Goal: Information Seeking & Learning: Learn about a topic

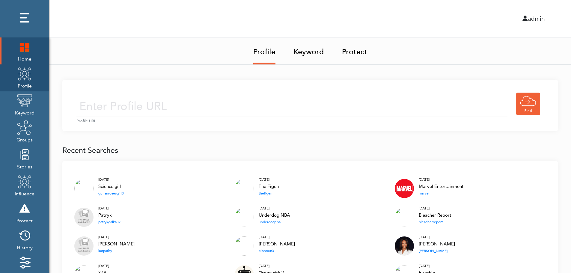
click at [26, 76] on img at bounding box center [24, 73] width 15 height 15
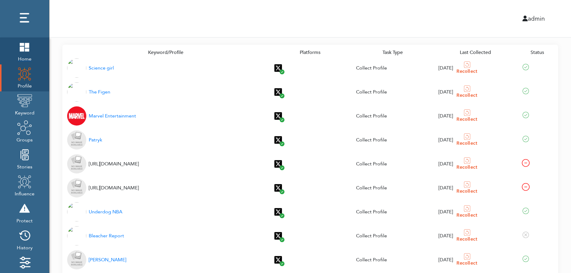
click at [24, 48] on img at bounding box center [24, 46] width 15 height 15
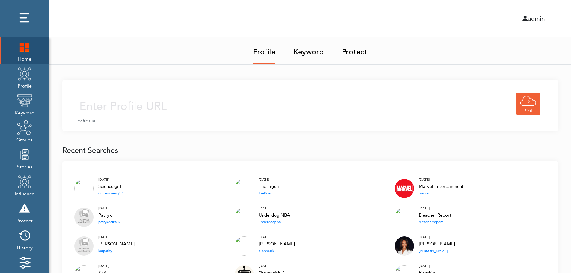
click at [21, 50] on img at bounding box center [24, 46] width 15 height 15
click at [230, 99] on input "text" at bounding box center [291, 106] width 431 height 21
click at [222, 108] on input "text" at bounding box center [291, 106] width 431 height 21
click at [311, 50] on link "Keyword" at bounding box center [308, 49] width 31 height 25
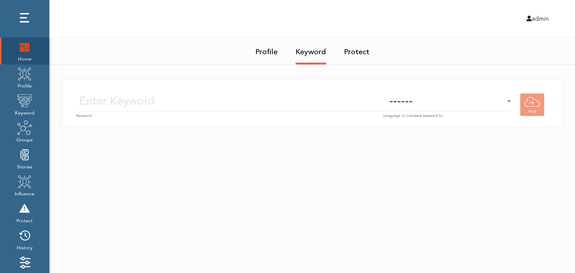
click at [242, 113] on small "Keyword" at bounding box center [229, 116] width 307 height 6
click at [249, 103] on input "text" at bounding box center [229, 100] width 307 height 21
click at [459, 107] on select "------ Afrikaans (af) Albanian (sq) Amharic (am) Arabic (ar) Armenian (hy) Azer…" at bounding box center [448, 100] width 128 height 21
click at [460, 105] on select "------ Afrikaans (af) Albanian (sq) Amharic (am) Arabic (ar) Armenian (hy) Azer…" at bounding box center [448, 100] width 128 height 21
click at [21, 81] on img at bounding box center [24, 73] width 15 height 15
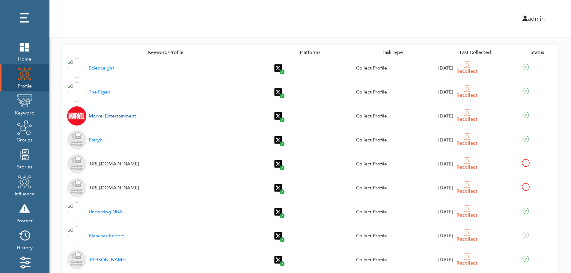
click at [105, 117] on div "Marvel Entertainment" at bounding box center [112, 115] width 47 height 7
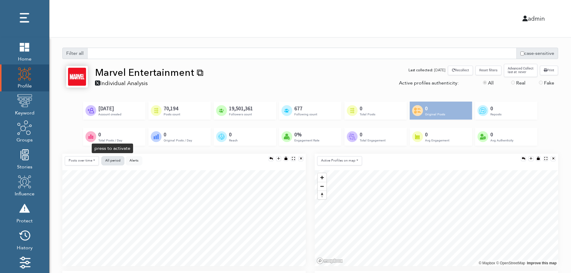
click at [113, 160] on span "All period" at bounding box center [112, 160] width 15 height 4
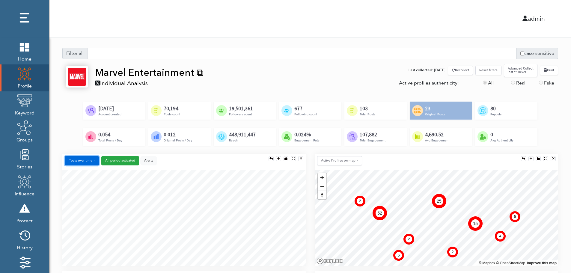
click at [87, 162] on button "Posts over time" at bounding box center [82, 160] width 34 height 9
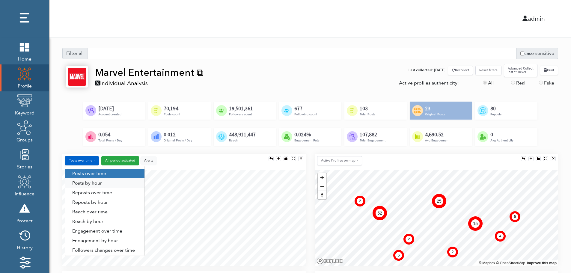
click at [104, 182] on link "Posts by hour" at bounding box center [104, 183] width 79 height 10
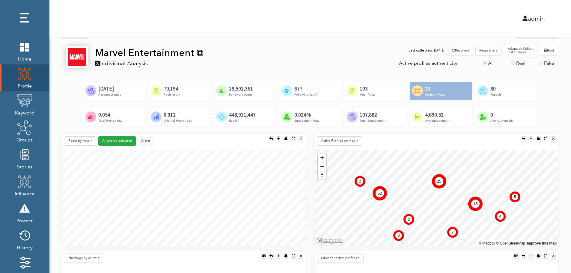
scroll to position [60, 0]
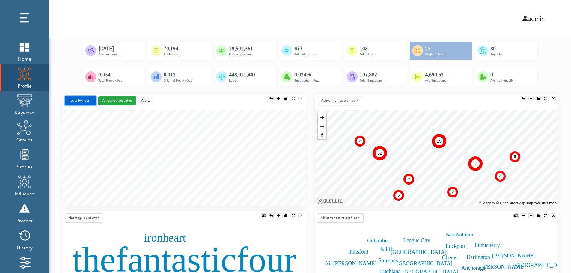
click at [81, 100] on button "Posts by hour" at bounding box center [80, 100] width 31 height 9
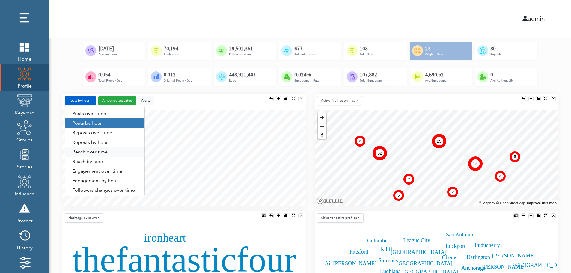
click at [82, 154] on link "Reach over time" at bounding box center [104, 152] width 79 height 10
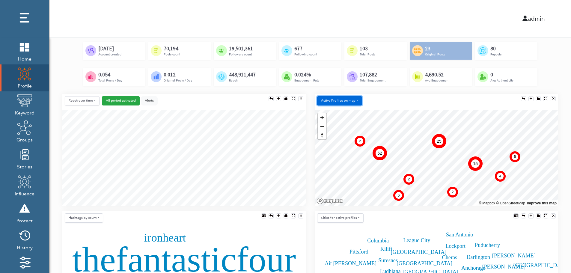
click at [337, 103] on button "Active Profiles on map" at bounding box center [339, 100] width 45 height 9
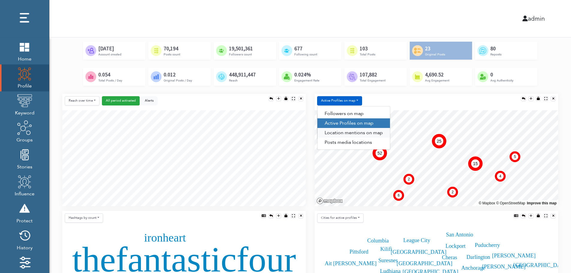
click at [365, 134] on link "Location mentions on map" at bounding box center [353, 133] width 73 height 10
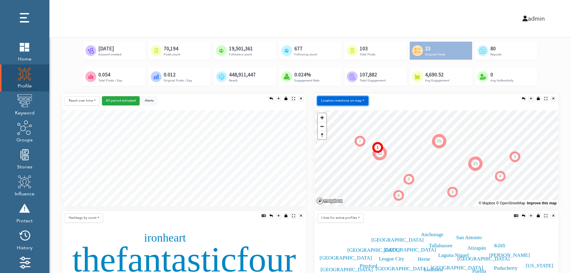
click at [362, 98] on button "Location mentions on map" at bounding box center [342, 100] width 51 height 9
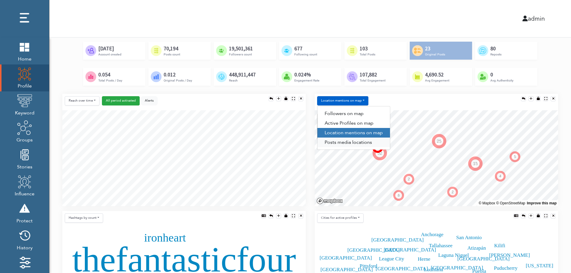
click at [350, 145] on link "Posts media locations" at bounding box center [353, 143] width 73 height 10
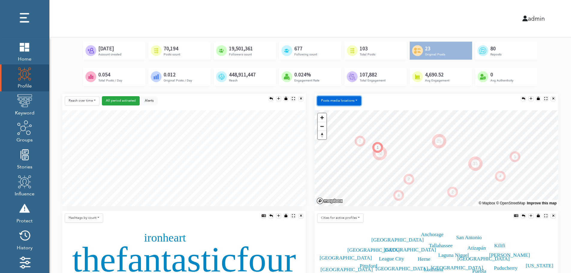
click at [348, 100] on button "Posts media locations" at bounding box center [339, 100] width 44 height 9
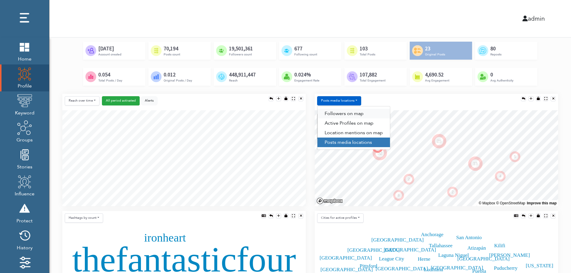
click at [348, 111] on link "Followers on map" at bounding box center [353, 114] width 73 height 10
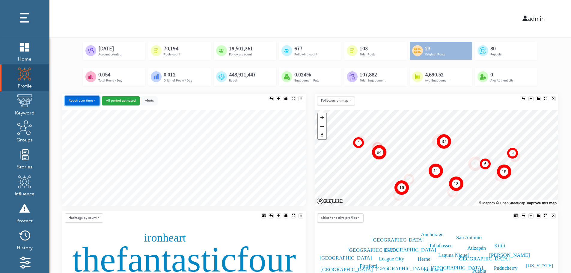
click at [72, 98] on button "Reach over time" at bounding box center [82, 100] width 35 height 9
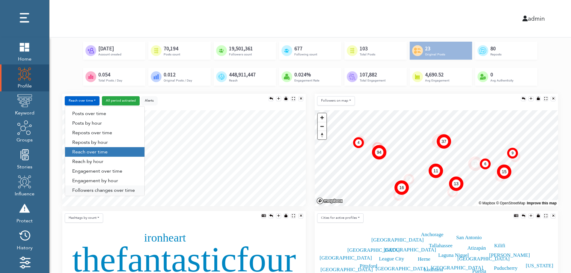
click at [90, 190] on link "Followers changes over time" at bounding box center [104, 190] width 79 height 10
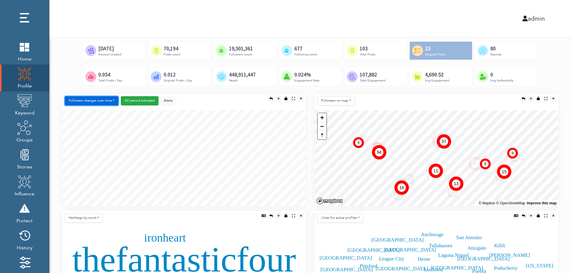
click at [101, 101] on button "Followers changes over time" at bounding box center [92, 100] width 54 height 9
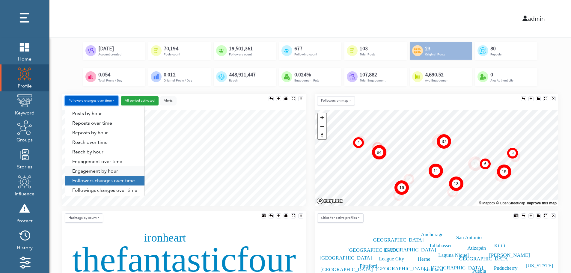
scroll to position [31, 0]
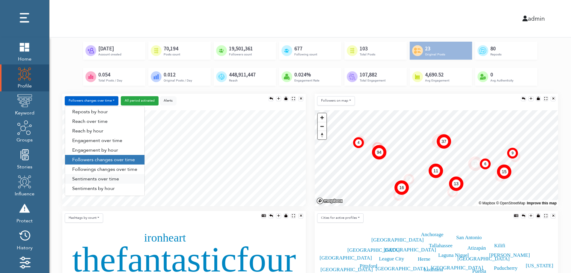
click at [98, 179] on link "Sentiments over time" at bounding box center [104, 179] width 79 height 10
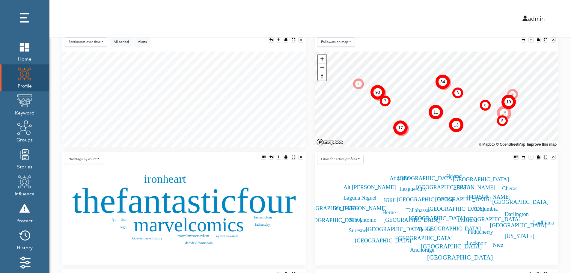
scroll to position [120, 0]
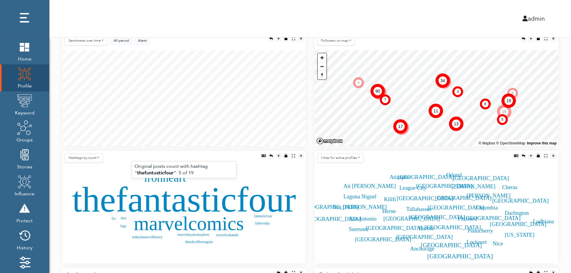
click at [167, 202] on text "thefantasticfour" at bounding box center [184, 199] width 224 height 40
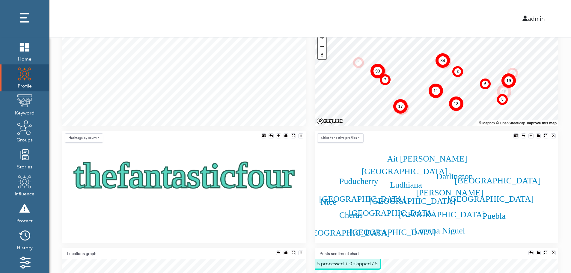
scroll to position [144, 0]
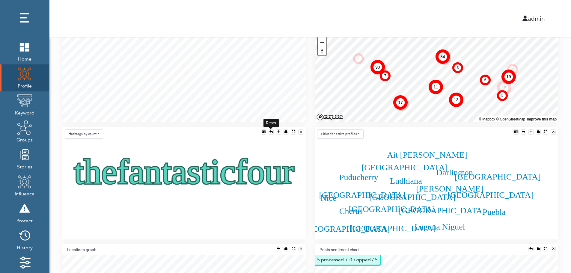
click at [271, 132] on div at bounding box center [270, 131] width 3 height 3
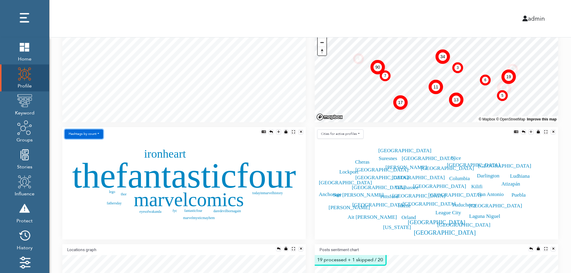
click at [91, 136] on button "Hashtags by count" at bounding box center [84, 133] width 38 height 9
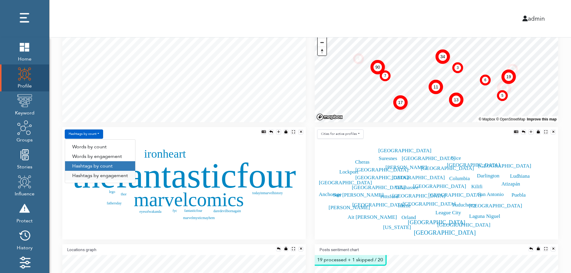
click at [91, 176] on link "Hashtags by engagement" at bounding box center [100, 176] width 70 height 10
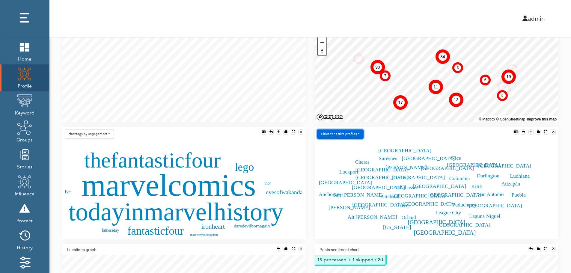
click at [354, 135] on button "Сities for active profiles" at bounding box center [340, 133] width 46 height 9
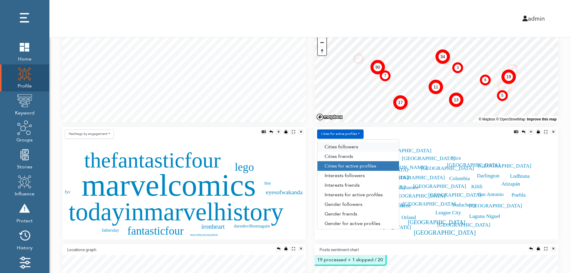
click at [359, 147] on link "Сities followers" at bounding box center [358, 147] width 82 height 10
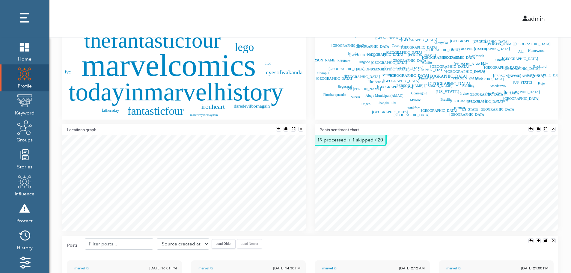
scroll to position [276, 0]
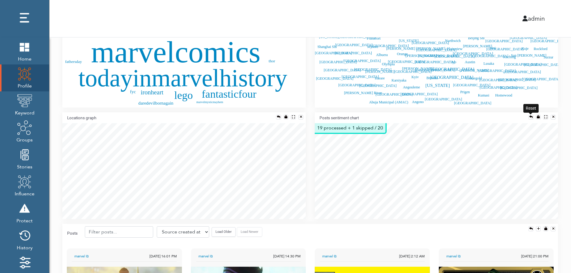
click at [530, 115] on div at bounding box center [530, 116] width 3 height 3
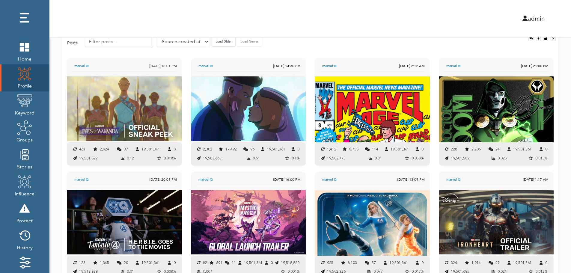
scroll to position [460, 0]
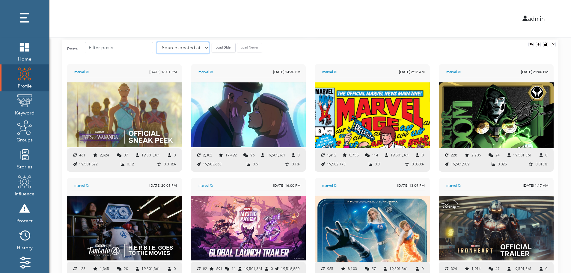
click at [173, 47] on select "Source created at Retweets Likes/favorites Followers Friends Reach Retweet rate…" at bounding box center [183, 47] width 52 height 11
click at [157, 42] on select "Source created at Retweets Likes/favorites Followers Friends Reach Retweet rate…" at bounding box center [183, 47] width 52 height 11
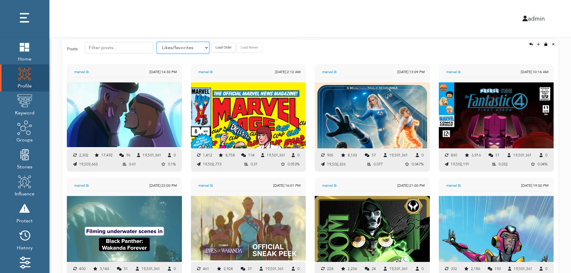
click at [174, 50] on select "Source created at Retweets Likes/favorites Followers Friends Reach Retweet rate…" at bounding box center [183, 47] width 52 height 11
select select "authenticity"
click at [157, 42] on select "Source created at Retweets Likes/favorites Followers Friends Reach Retweet rate…" at bounding box center [183, 47] width 52 height 11
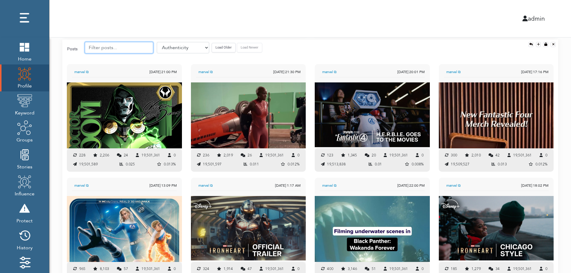
click at [117, 48] on input "text" at bounding box center [119, 47] width 68 height 11
click at [212, 46] on button "Load Older" at bounding box center [224, 47] width 24 height 9
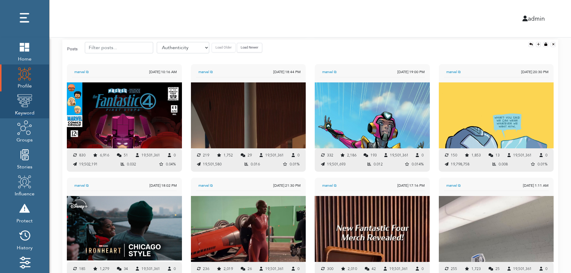
click at [26, 102] on img at bounding box center [24, 100] width 15 height 15
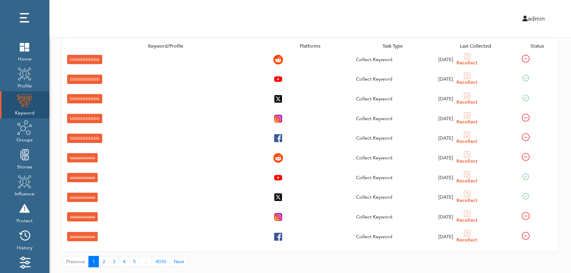
scroll to position [21, 0]
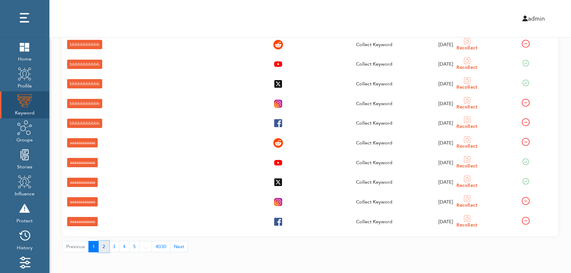
click at [102, 248] on button "2" at bounding box center [104, 246] width 10 height 11
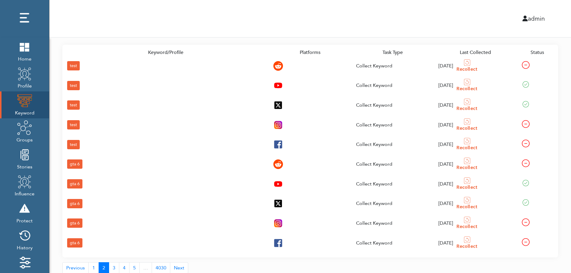
click at [75, 241] on div "gta 6" at bounding box center [74, 242] width 15 height 9
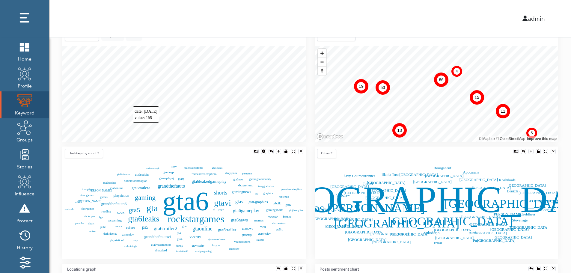
scroll to position [133, 0]
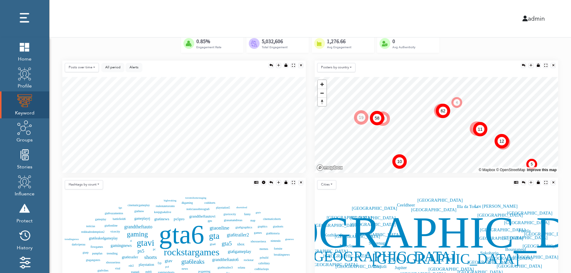
scroll to position [109, 0]
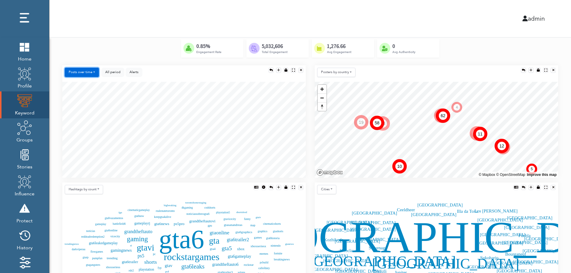
click at [87, 72] on button "Posts over time" at bounding box center [82, 72] width 34 height 9
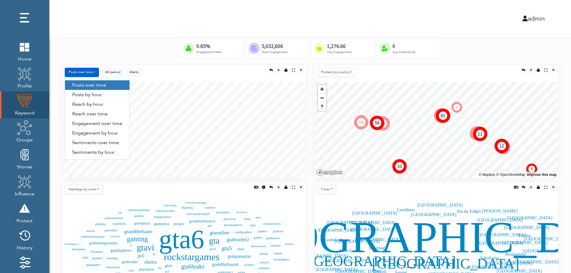
click at [115, 135] on link "Engagement by hour" at bounding box center [97, 133] width 64 height 10
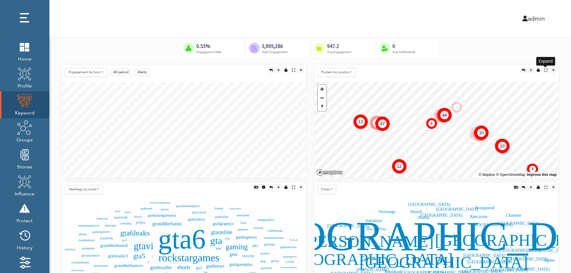
click at [545, 69] on div at bounding box center [545, 70] width 3 height 3
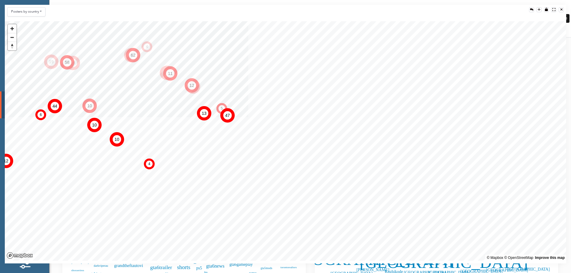
click at [562, 9] on div at bounding box center [561, 9] width 2 height 3
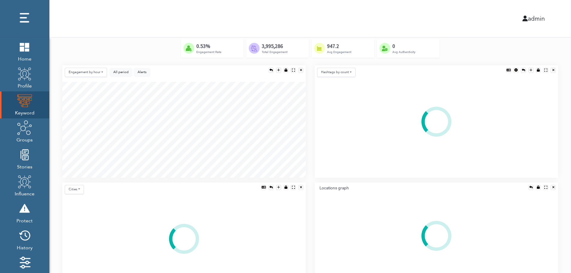
scroll to position [112, 243]
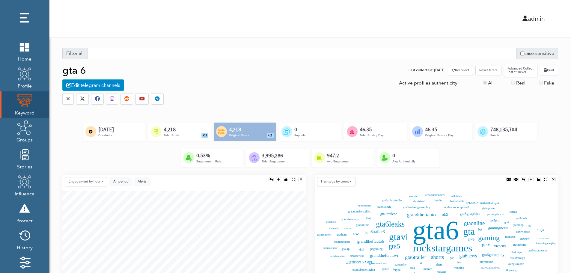
click at [188, 131] on div "Created by Alfredo @ IconsAlfredo.com from the Noun Project 4,218 Total Posts +…" at bounding box center [179, 132] width 62 height 18
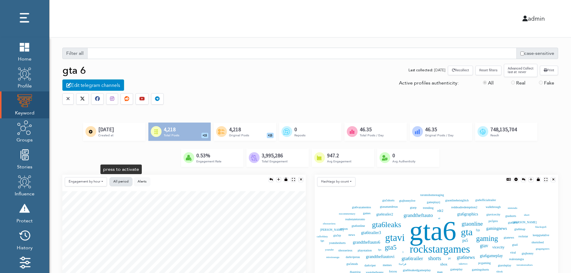
click at [124, 179] on button "All period" at bounding box center [120, 181] width 23 height 9
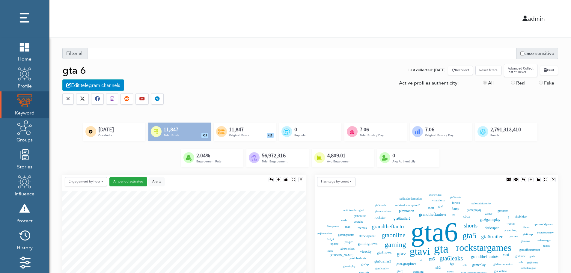
click at [490, 72] on button "Reset filters" at bounding box center [488, 70] width 26 height 9
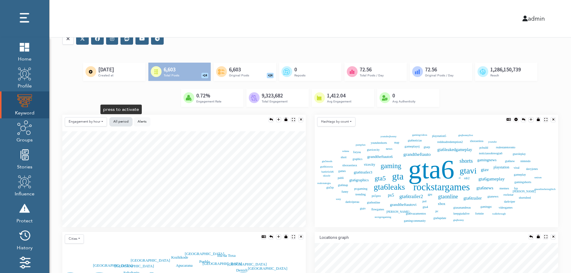
click at [112, 122] on button "All period" at bounding box center [120, 121] width 23 height 9
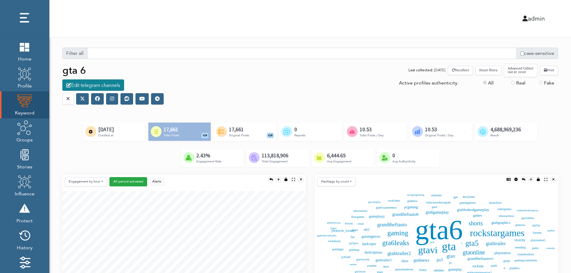
click at [99, 86] on div "Edit telegram channels" at bounding box center [93, 84] width 62 height 11
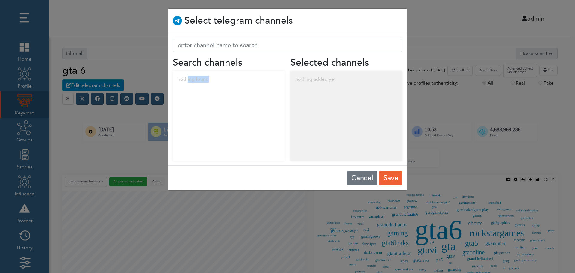
drag, startPoint x: 187, startPoint y: 81, endPoint x: 237, endPoint y: 86, distance: 50.3
click at [237, 86] on div "nothing found" at bounding box center [229, 79] width 112 height 17
click at [335, 79] on div "nothing added yet" at bounding box center [347, 79] width 112 height 17
click at [358, 177] on button "Cancel" at bounding box center [363, 177] width 30 height 15
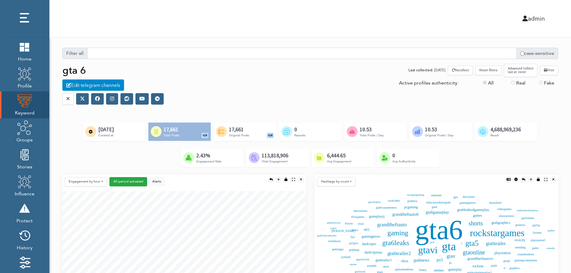
click at [97, 101] on icon at bounding box center [97, 98] width 5 height 5
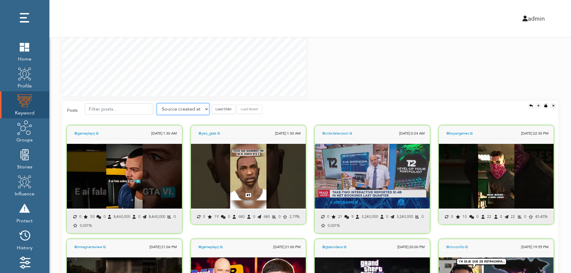
click at [182, 111] on select "Source created at Retweets Likes/favorites Followers Friends Reach Retweet rate…" at bounding box center [183, 108] width 52 height 11
click at [157, 103] on select "Source created at Retweets Likes/favorites Followers Friends Reach Retweet rate…" at bounding box center [183, 108] width 52 height 11
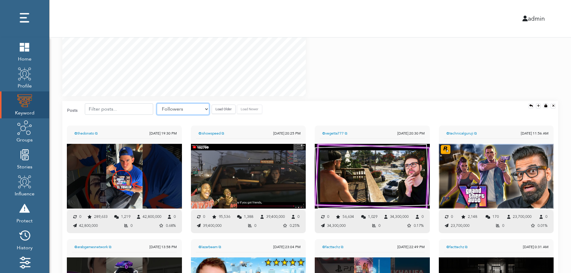
click at [191, 107] on select "Source created at Retweets Likes/favorites Followers Friends Reach Retweet rate…" at bounding box center [183, 108] width 52 height 11
select select "share_rate"
click at [157, 103] on select "Source created at Retweets Likes/favorites Followers Friends Reach Retweet rate…" at bounding box center [183, 108] width 52 height 11
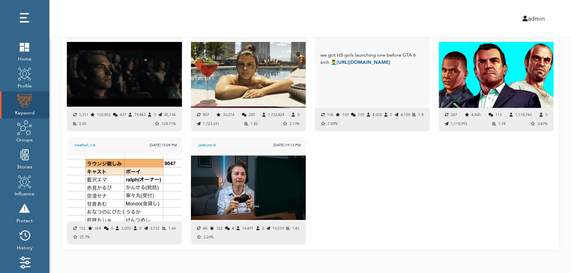
scroll to position [637, 0]
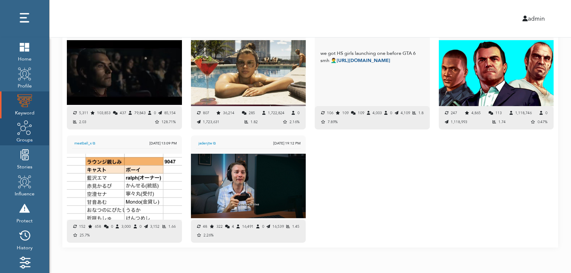
click at [25, 137] on span "Groups" at bounding box center [24, 139] width 16 height 8
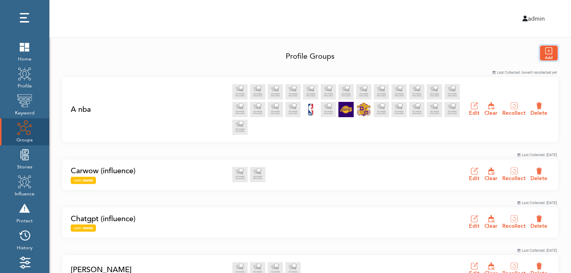
click at [551, 53] on img "button" at bounding box center [549, 53] width 18 height 15
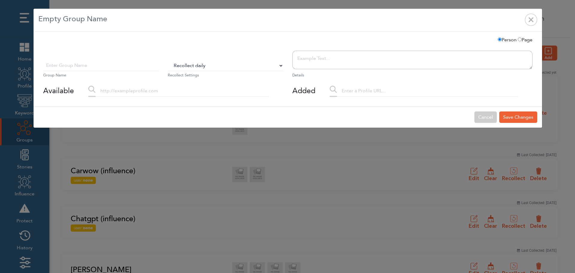
click at [189, 67] on select "Do Not Recollect Recollect every 3 hours Recollect every 6 hours Recollect ever…" at bounding box center [226, 65] width 116 height 11
select select "0"
click at [168, 60] on select "Do Not Recollect Recollect every 3 hours Recollect every 6 hours Recollect ever…" at bounding box center [226, 65] width 116 height 11
click at [134, 94] on input "text" at bounding box center [182, 90] width 173 height 11
click at [113, 69] on input "text" at bounding box center [101, 65] width 116 height 11
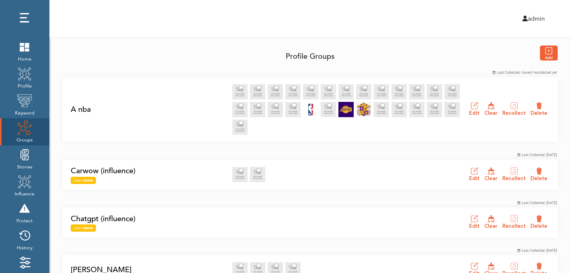
click at [79, 109] on link "A nba" at bounding box center [150, 109] width 158 height 11
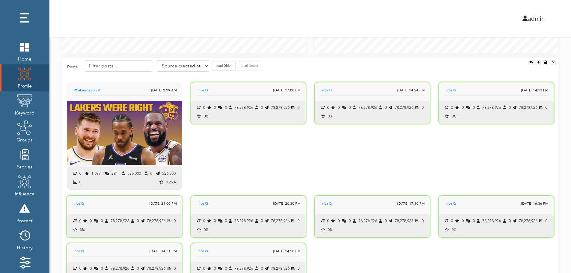
scroll to position [442, 0]
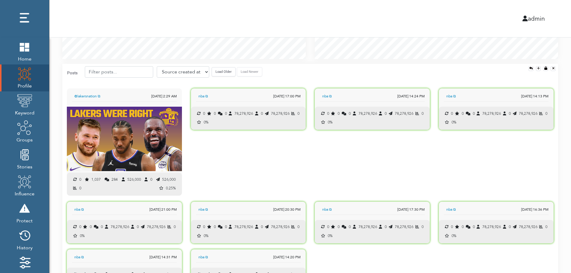
click at [219, 75] on button "Load Older" at bounding box center [224, 71] width 24 height 9
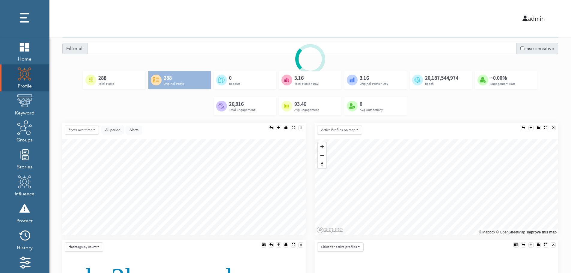
scroll to position [0, 0]
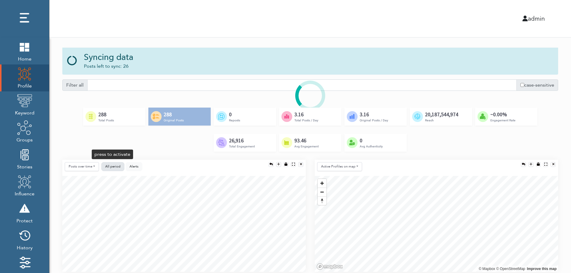
click at [111, 163] on button "All period" at bounding box center [112, 166] width 23 height 9
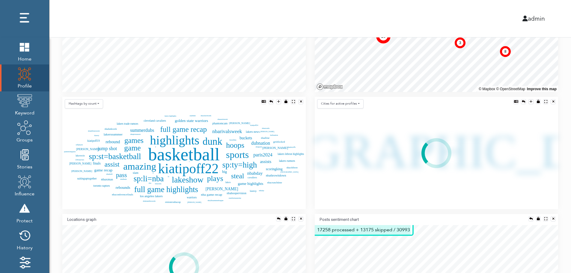
scroll to position [60, 0]
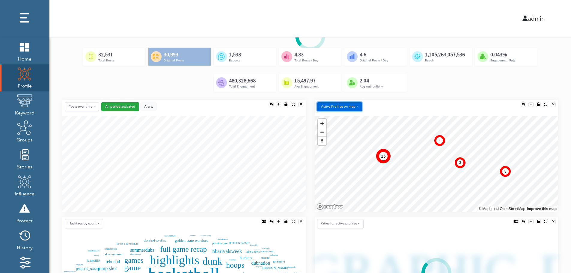
click at [345, 108] on button "Active Profiles on map" at bounding box center [339, 106] width 45 height 9
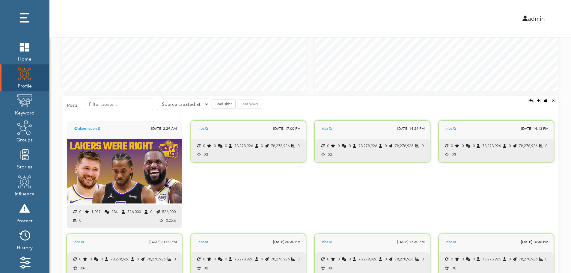
scroll to position [384, 0]
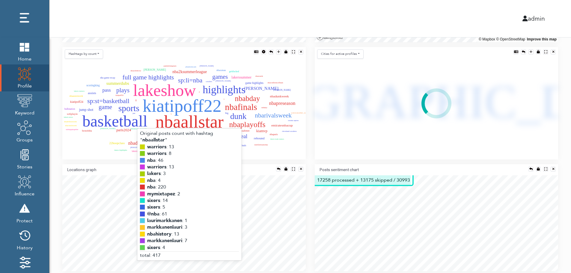
click at [179, 122] on text "nbaallstar" at bounding box center [189, 121] width 68 height 19
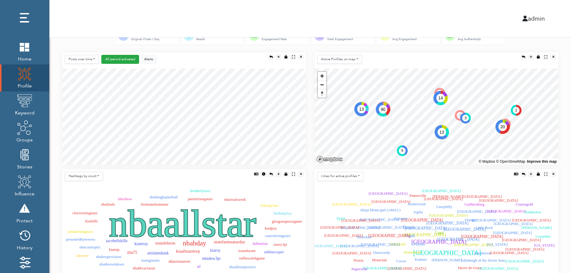
scroll to position [204, 0]
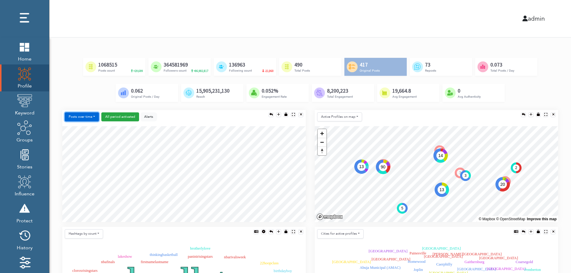
click at [74, 117] on button "Posts over time" at bounding box center [82, 116] width 34 height 9
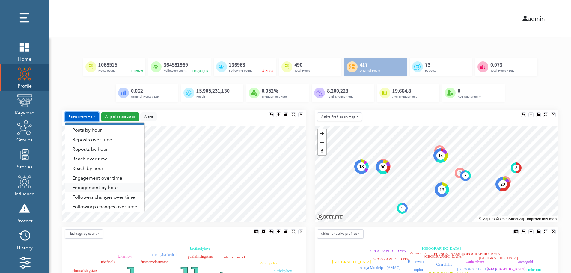
scroll to position [31, 0]
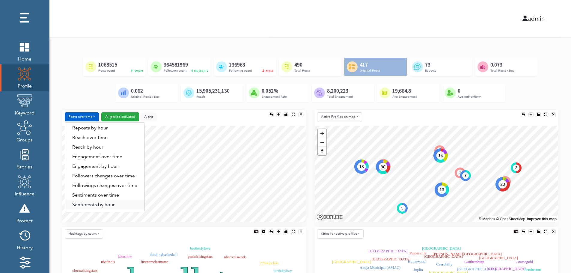
click at [111, 206] on link "Sentiments by hour" at bounding box center [104, 205] width 79 height 10
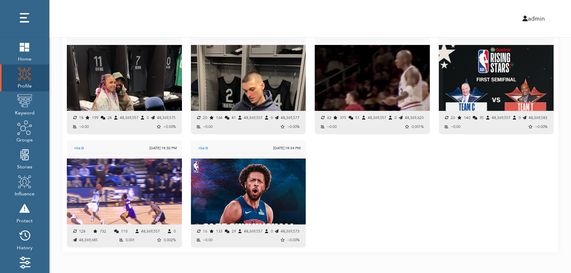
scroll to position [775, 0]
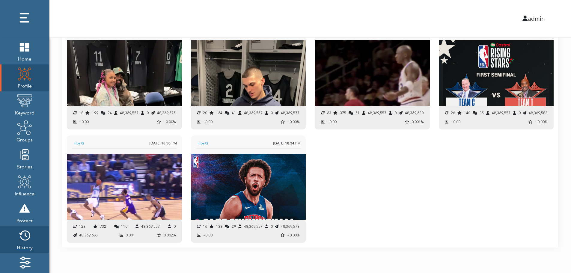
click at [23, 239] on img at bounding box center [24, 235] width 15 height 15
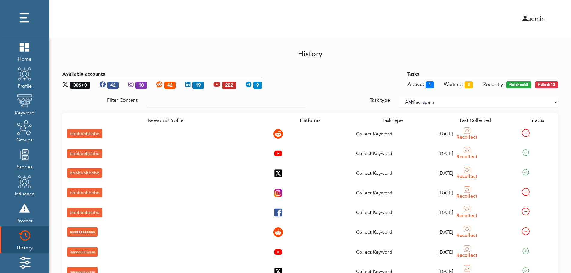
scroll to position [89, 0]
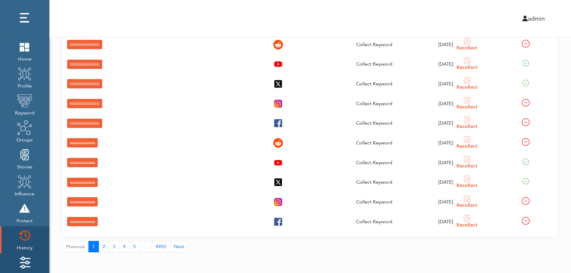
click at [19, 259] on img at bounding box center [24, 262] width 15 height 15
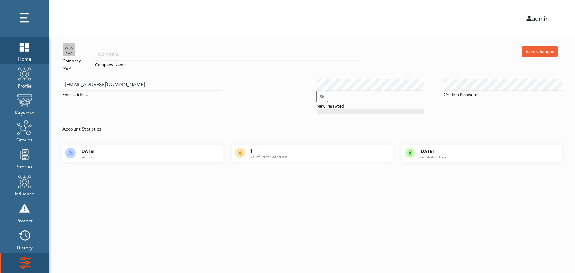
click at [22, 55] on span "Home" at bounding box center [24, 58] width 15 height 8
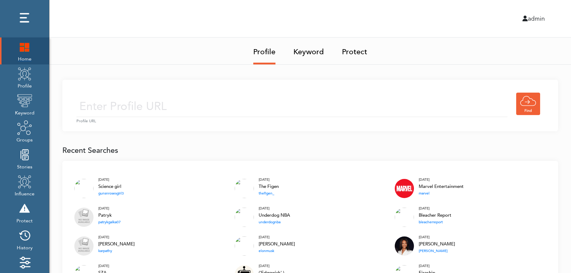
click at [21, 50] on img at bounding box center [24, 46] width 15 height 15
click at [230, 98] on input "text" at bounding box center [291, 106] width 431 height 21
click at [222, 108] on input "text" at bounding box center [291, 106] width 431 height 21
click at [311, 50] on link "Keyword" at bounding box center [308, 49] width 31 height 25
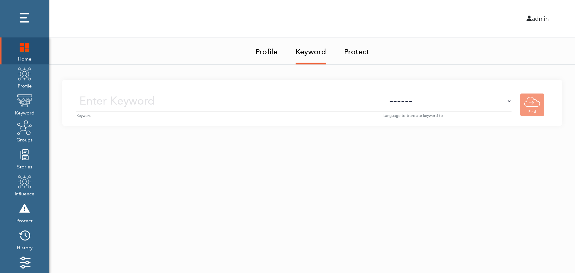
click at [242, 113] on small "Keyword" at bounding box center [229, 116] width 307 height 6
click at [249, 103] on input "text" at bounding box center [229, 100] width 307 height 21
click at [458, 107] on select "------ Afrikaans (af) Albanian (sq) Amharic (am) Arabic (ar) Armenian (hy) Azer…" at bounding box center [448, 100] width 128 height 21
click at [459, 104] on select "------ Afrikaans (af) Albanian (sq) Amharic (am) Arabic (ar) Armenian (hy) Azer…" at bounding box center [448, 100] width 128 height 21
click at [21, 80] on img at bounding box center [24, 73] width 15 height 15
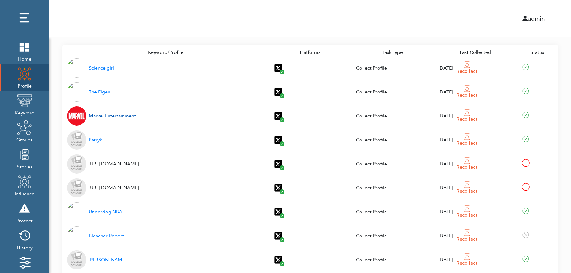
click at [105, 117] on div "Marvel Entertainment" at bounding box center [112, 115] width 47 height 7
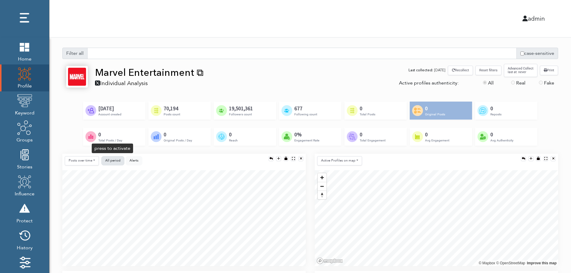
click at [112, 159] on span "All period" at bounding box center [112, 160] width 15 height 4
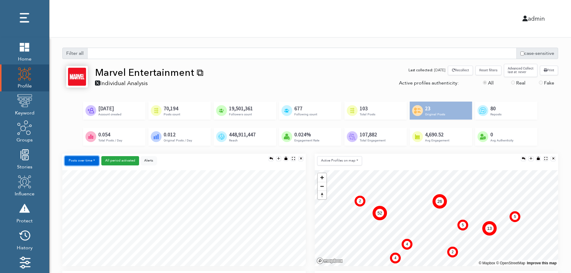
click at [87, 162] on button "Posts over time" at bounding box center [82, 160] width 34 height 9
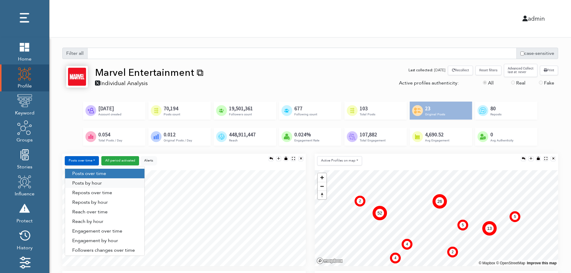
click at [104, 182] on link "Posts by hour" at bounding box center [104, 183] width 79 height 10
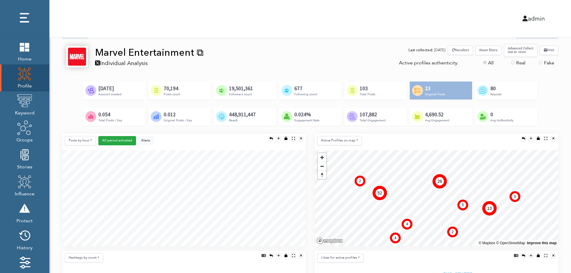
scroll to position [60, 0]
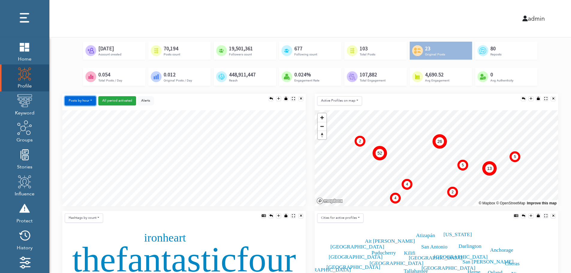
click at [81, 100] on button "Posts by hour" at bounding box center [80, 100] width 31 height 9
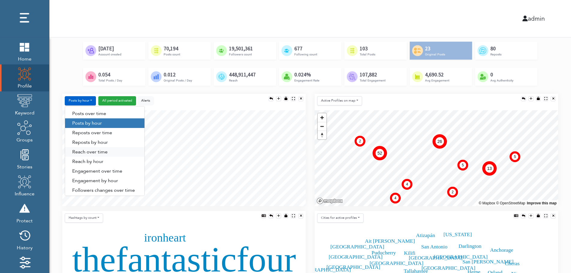
click at [82, 153] on link "Reach over time" at bounding box center [104, 152] width 79 height 10
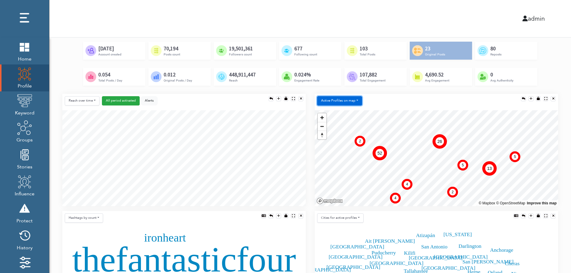
click at [337, 103] on button "Active Profiles on map" at bounding box center [339, 100] width 45 height 9
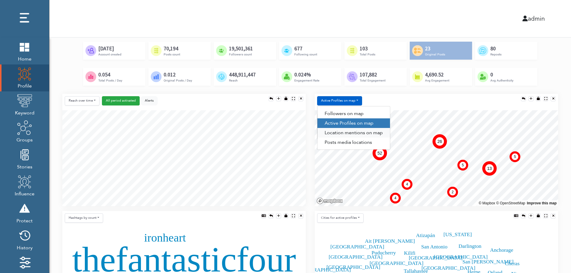
click at [365, 133] on link "Location mentions on map" at bounding box center [353, 133] width 73 height 10
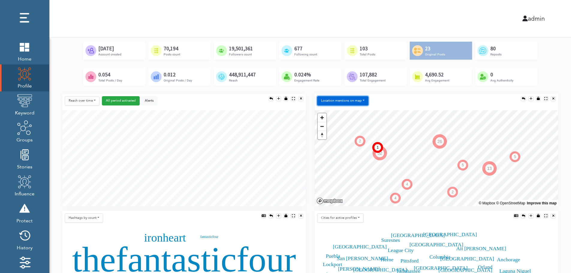
click at [361, 98] on button "Location mentions on map" at bounding box center [342, 100] width 51 height 9
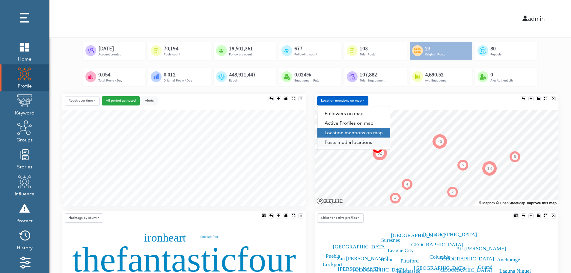
click at [349, 145] on link "Posts media locations" at bounding box center [353, 143] width 73 height 10
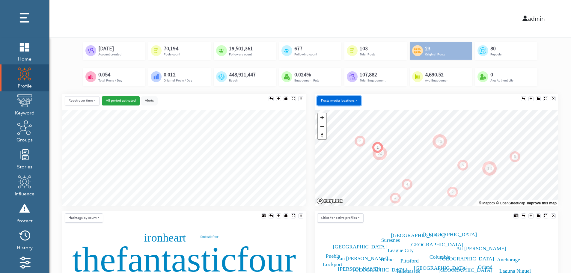
click at [348, 100] on button "Posts media locations" at bounding box center [339, 100] width 44 height 9
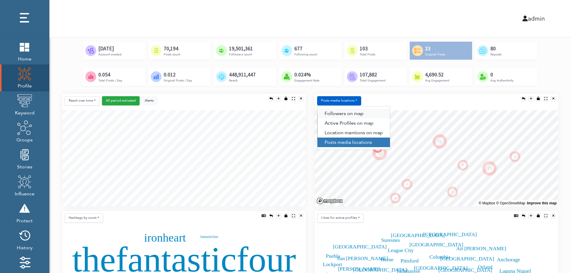
click at [348, 111] on link "Followers on map" at bounding box center [353, 114] width 73 height 10
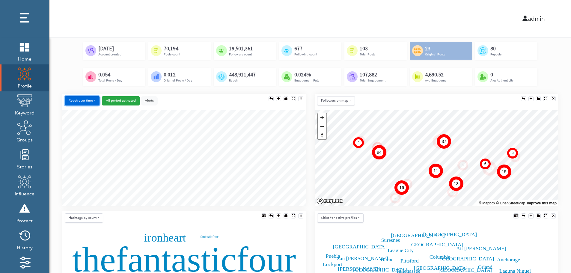
click at [71, 97] on button "Reach over time" at bounding box center [82, 100] width 35 height 9
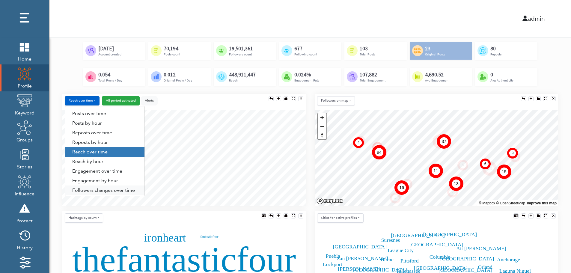
click at [89, 190] on link "Followers changes over time" at bounding box center [104, 190] width 79 height 10
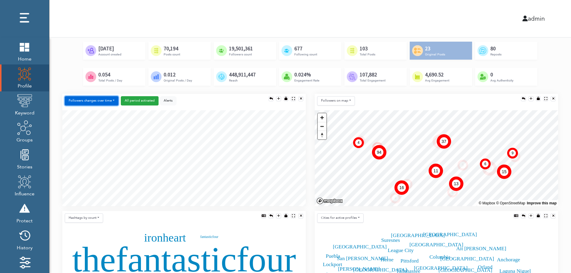
click at [100, 101] on button "Followers changes over time" at bounding box center [92, 100] width 54 height 9
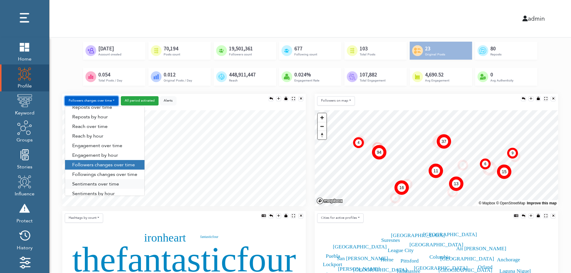
scroll to position [31, 0]
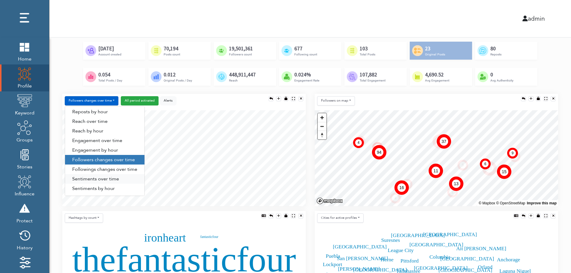
click at [98, 179] on link "Sentiments over time" at bounding box center [104, 179] width 79 height 10
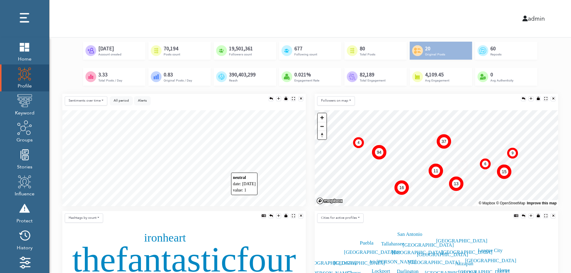
scroll to position [120, 0]
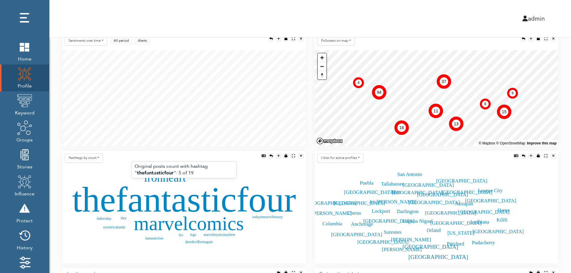
click at [167, 202] on text "thefantasticfour" at bounding box center [184, 199] width 224 height 40
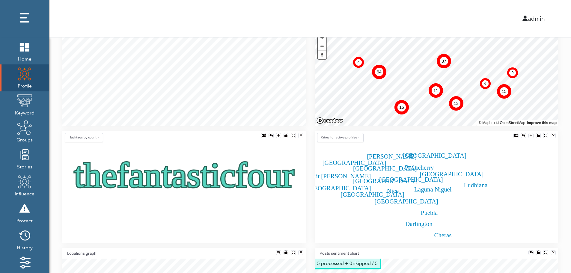
scroll to position [144, 0]
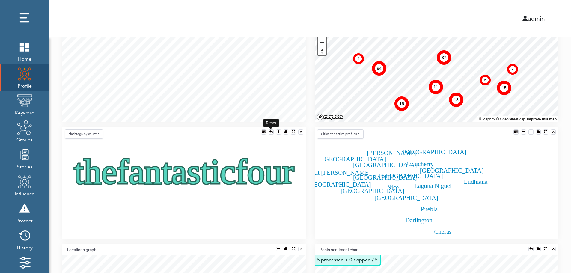
click at [270, 132] on div at bounding box center [270, 131] width 3 height 3
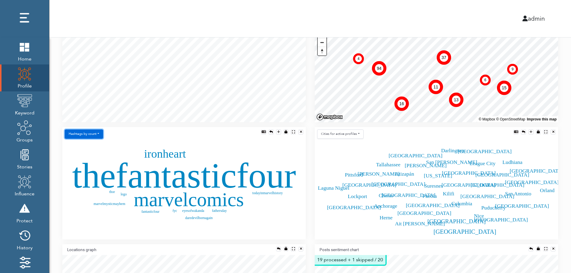
click at [90, 136] on button "Hashtags by count" at bounding box center [84, 133] width 38 height 9
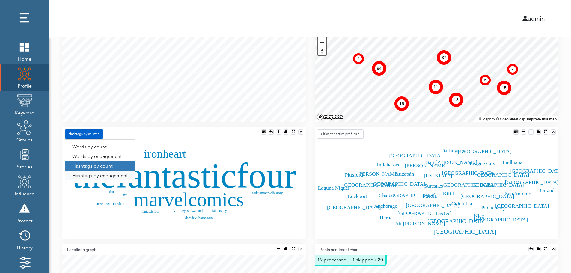
click at [90, 176] on link "Hashtags by engagement" at bounding box center [100, 176] width 70 height 10
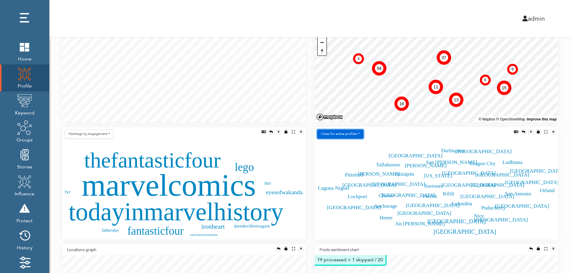
click at [354, 134] on button "Сities for active profiles" at bounding box center [340, 133] width 46 height 9
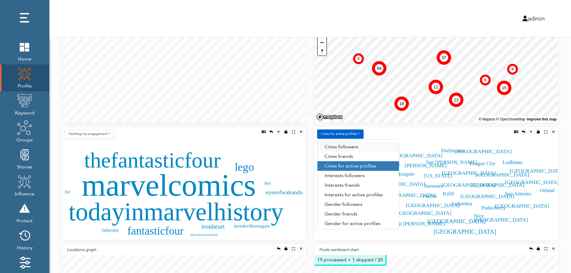
click at [358, 147] on link "Сities followers" at bounding box center [358, 147] width 82 height 10
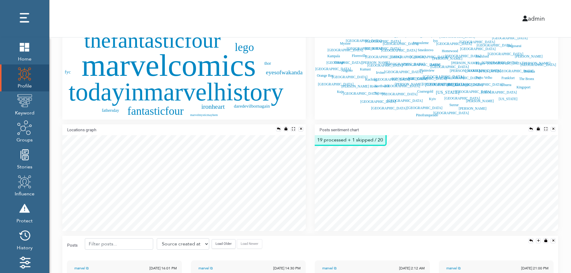
scroll to position [276, 0]
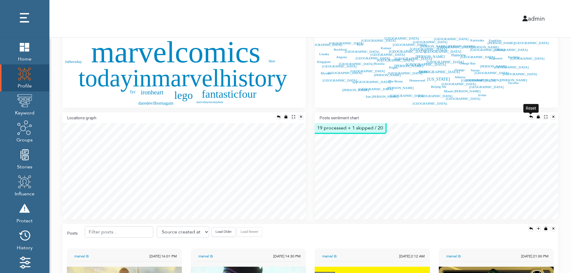
click at [529, 115] on div at bounding box center [530, 116] width 3 height 3
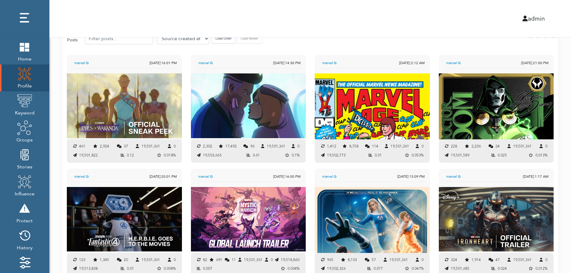
scroll to position [460, 0]
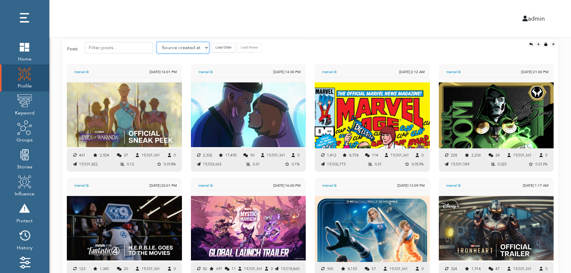
click at [172, 47] on select "Source created at Retweets Likes/favorites Followers Friends Reach Retweet rate…" at bounding box center [183, 47] width 52 height 11
click at [157, 42] on select "Source created at Retweets Likes/favorites Followers Friends Reach Retweet rate…" at bounding box center [183, 47] width 52 height 11
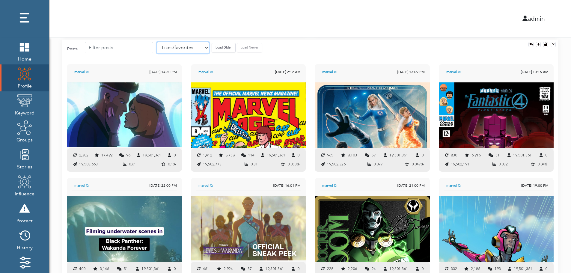
click at [174, 49] on select "Source created at Retweets Likes/favorites Followers Friends Reach Retweet rate…" at bounding box center [183, 47] width 52 height 11
select select "authenticity"
click at [157, 42] on select "Source created at Retweets Likes/favorites Followers Friends Reach Retweet rate…" at bounding box center [183, 47] width 52 height 11
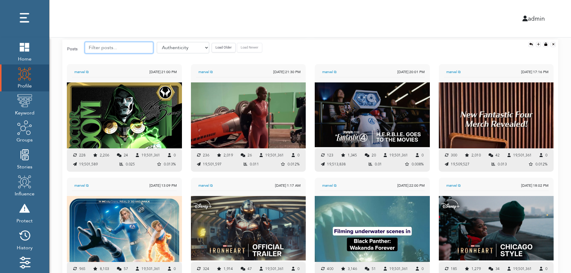
click at [117, 47] on input "text" at bounding box center [119, 47] width 68 height 11
click at [212, 46] on button "Load Older" at bounding box center [224, 47] width 24 height 9
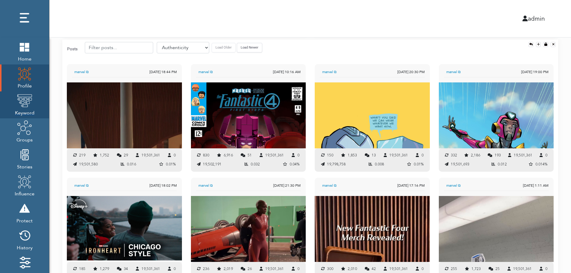
click at [26, 102] on img at bounding box center [24, 100] width 15 height 15
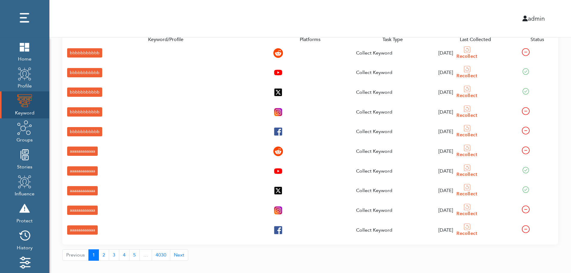
scroll to position [21, 0]
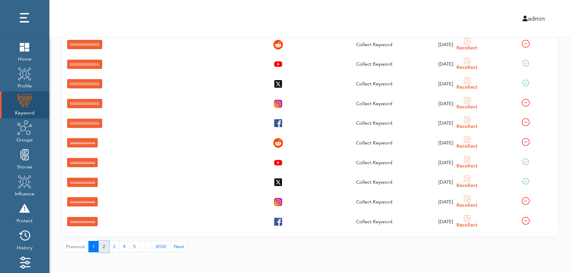
click at [102, 248] on button "2" at bounding box center [104, 246] width 10 height 11
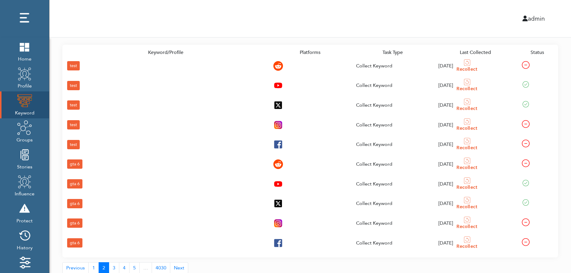
click at [74, 241] on div "gta 6" at bounding box center [74, 242] width 15 height 9
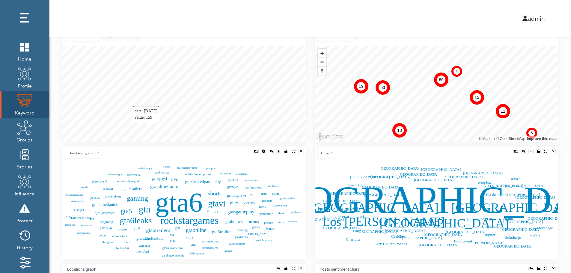
scroll to position [133, 0]
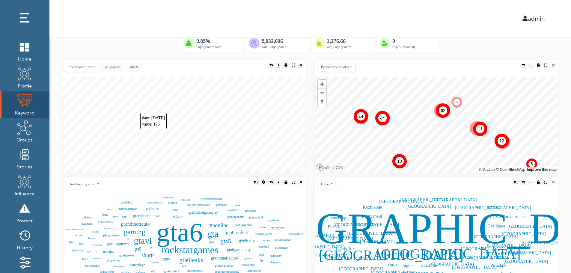
scroll to position [109, 0]
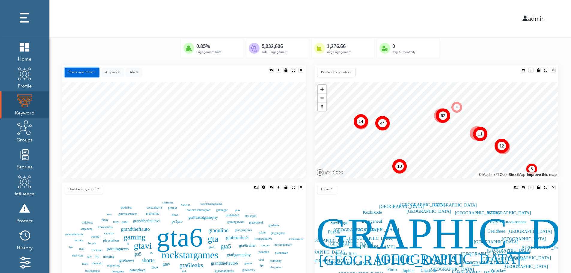
click at [87, 71] on button "Posts over time" at bounding box center [82, 72] width 34 height 9
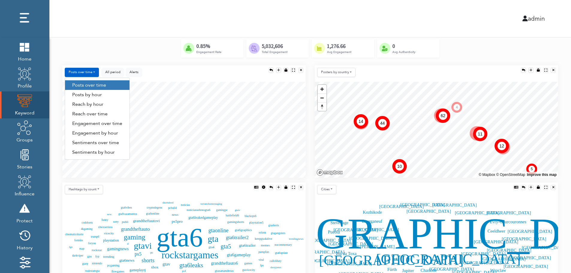
click at [115, 135] on link "Engagement by hour" at bounding box center [97, 133] width 64 height 10
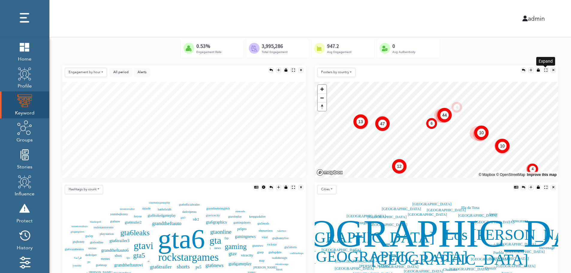
click at [545, 69] on div at bounding box center [545, 70] width 3 height 3
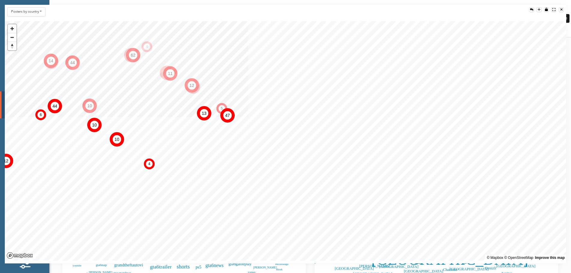
click at [562, 9] on div at bounding box center [561, 9] width 2 height 3
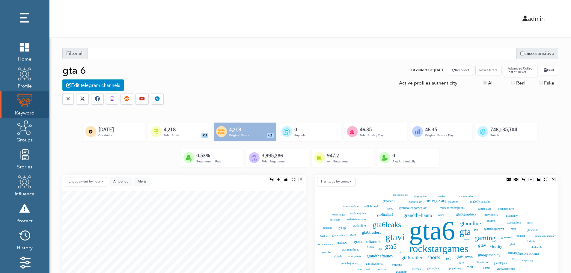
click at [188, 131] on div "Created by Alfredo @ IconsAlfredo.com from the Noun Project 4,218 Total Posts +…" at bounding box center [179, 132] width 62 height 18
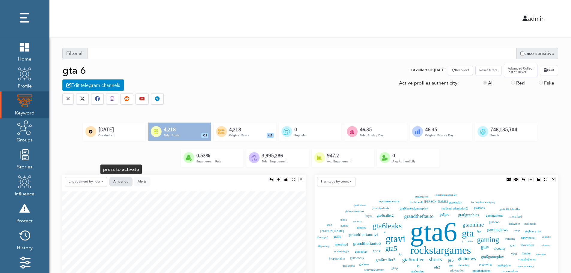
click at [124, 179] on button "All period" at bounding box center [120, 181] width 23 height 9
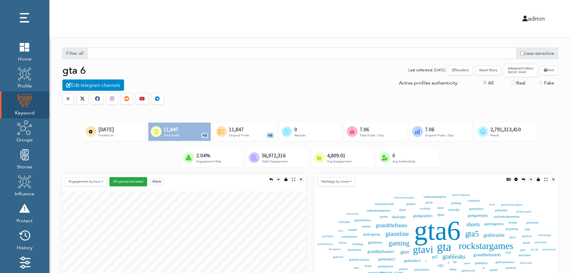
click at [489, 72] on button "Reset filters" at bounding box center [488, 70] width 26 height 9
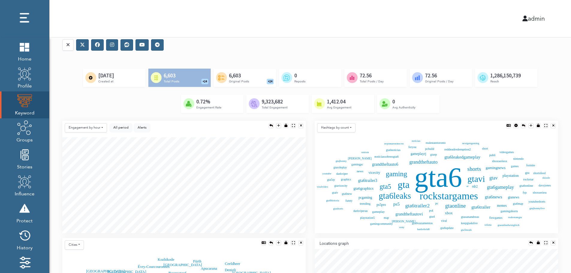
scroll to position [60, 0]
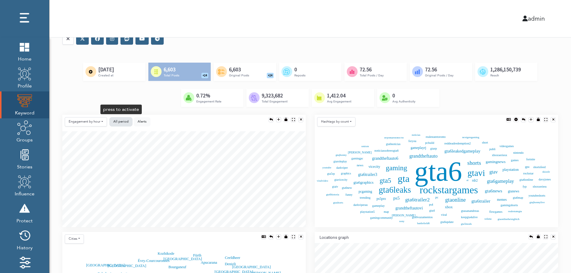
click at [112, 121] on button "All period" at bounding box center [120, 121] width 23 height 9
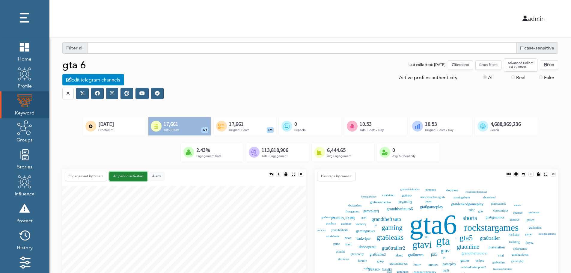
scroll to position [0, 0]
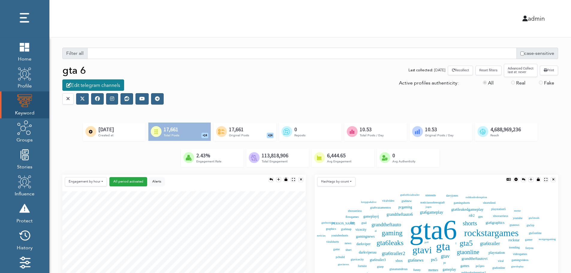
click at [99, 86] on div "Edit telegram channels" at bounding box center [93, 84] width 62 height 11
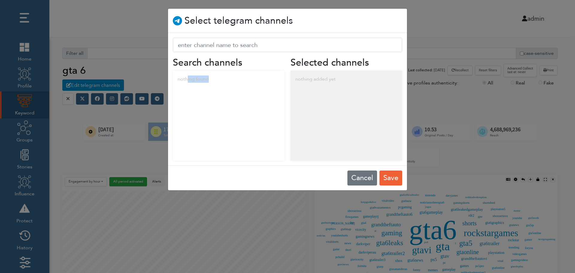
drag, startPoint x: 187, startPoint y: 80, endPoint x: 237, endPoint y: 86, distance: 50.3
click at [237, 86] on div "nothing found" at bounding box center [229, 79] width 112 height 17
click at [334, 79] on div "nothing added yet" at bounding box center [347, 79] width 112 height 17
click at [358, 176] on button "Cancel" at bounding box center [363, 177] width 30 height 15
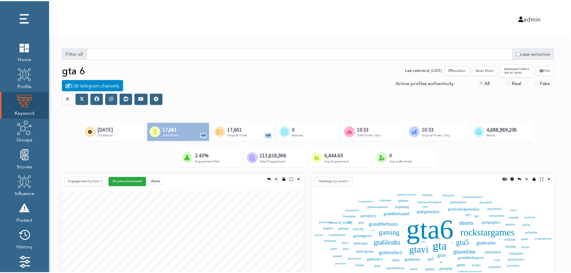
scroll to position [3, 3]
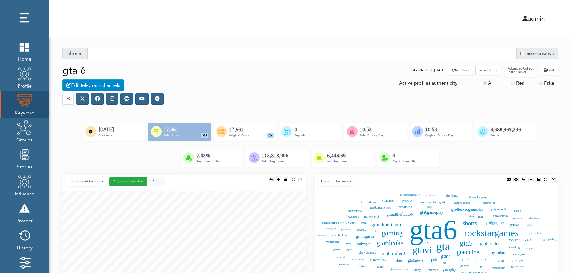
click at [97, 100] on icon at bounding box center [97, 98] width 5 height 5
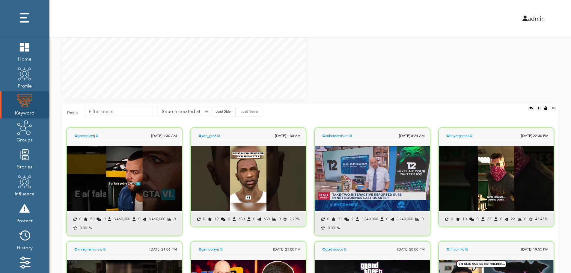
scroll to position [419, 0]
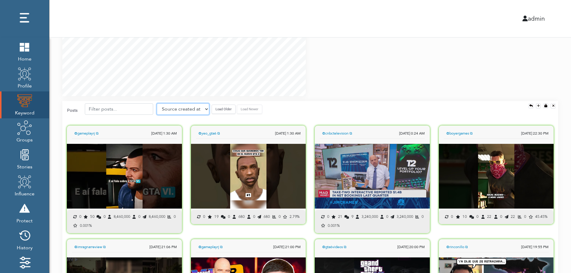
click at [182, 110] on select "Source created at Retweets Likes/favorites Followers Friends Reach Retweet rate…" at bounding box center [183, 108] width 52 height 11
click at [157, 103] on select "Source created at Retweets Likes/favorites Followers Friends Reach Retweet rate…" at bounding box center [183, 108] width 52 height 11
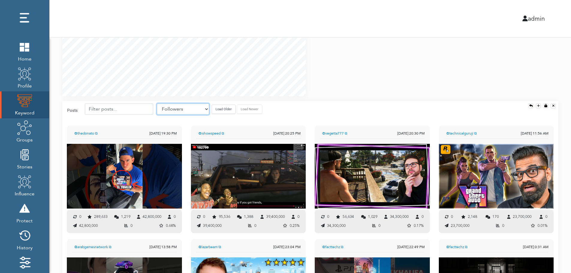
click at [191, 107] on select "Source created at Retweets Likes/favorites Followers Friends Reach Retweet rate…" at bounding box center [183, 108] width 52 height 11
select select "share_rate"
click at [157, 103] on select "Source created at Retweets Likes/favorites Followers Friends Reach Retweet rate…" at bounding box center [183, 108] width 52 height 11
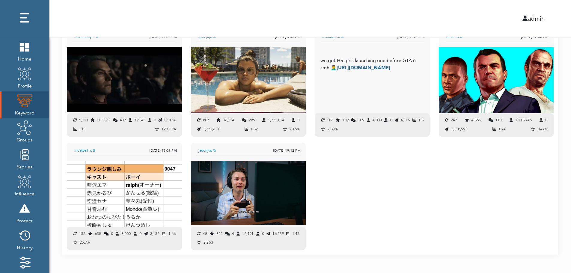
scroll to position [637, 0]
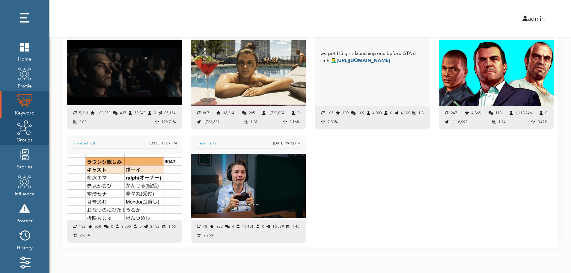
click at [25, 136] on span "Groups" at bounding box center [24, 139] width 16 height 8
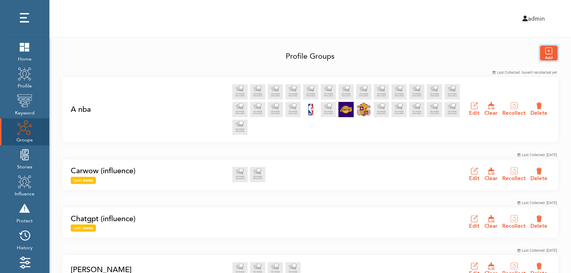
click at [550, 53] on img "button" at bounding box center [549, 53] width 18 height 15
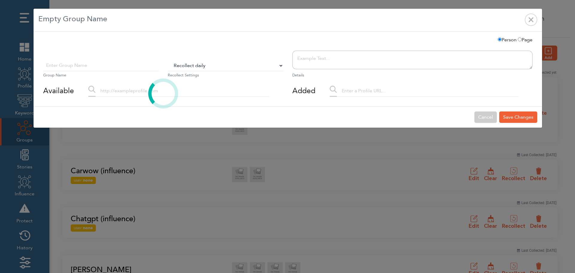
click at [189, 67] on select "Do Not Recollect Recollect every 3 hours Recollect every 6 hours Recollect ever…" at bounding box center [226, 65] width 116 height 11
select select "0"
click at [168, 60] on select "Do Not Recollect Recollect every 3 hours Recollect every 6 hours Recollect ever…" at bounding box center [226, 65] width 116 height 11
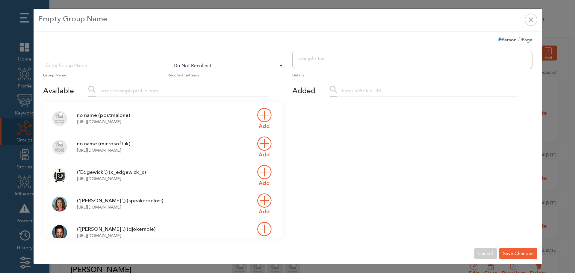
click at [134, 94] on input "text" at bounding box center [182, 90] width 173 height 11
click at [113, 68] on input "text" at bounding box center [101, 65] width 116 height 11
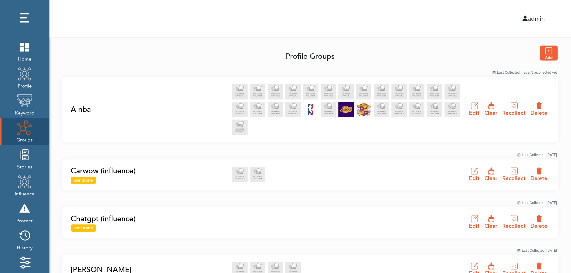
click at [79, 109] on link "A nba" at bounding box center [150, 109] width 158 height 11
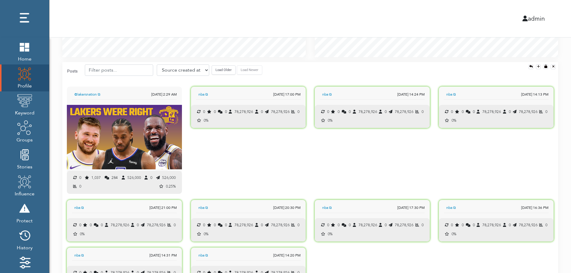
scroll to position [596, 0]
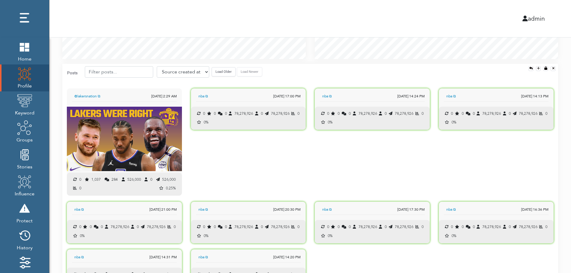
click at [219, 75] on button "Load Older" at bounding box center [224, 71] width 24 height 9
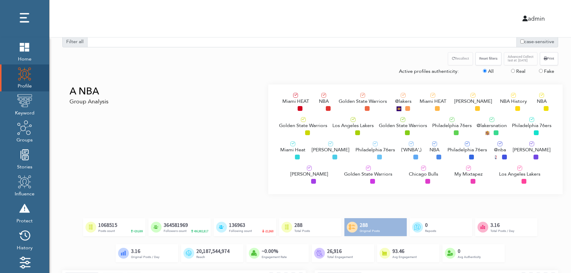
scroll to position [0, 0]
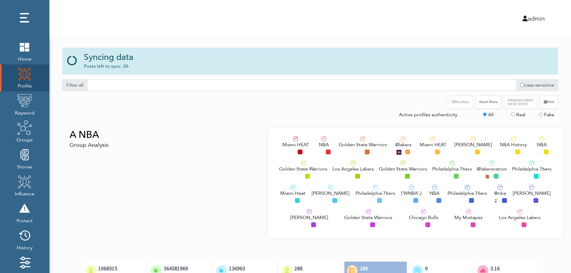
click at [111, 163] on div "A NBA Group Analysis" at bounding box center [163, 183] width 210 height 110
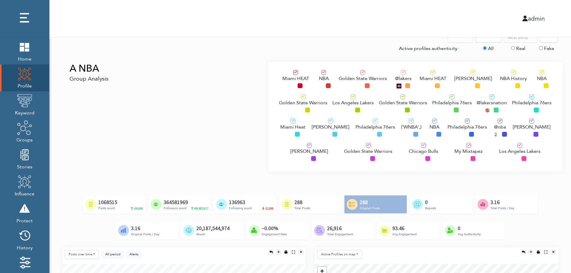
scroll to position [60, 0]
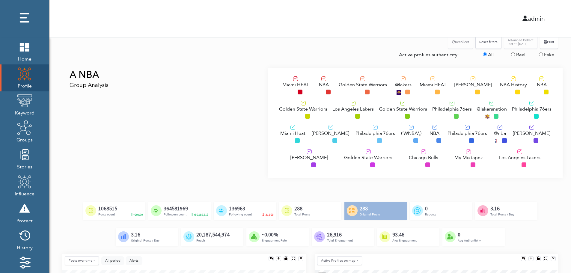
click at [345, 108] on span "Los Angeles Lakers" at bounding box center [352, 108] width 41 height 7
click at [358, 139] on div "Philadelphia 76ers" at bounding box center [375, 135] width 40 height 20
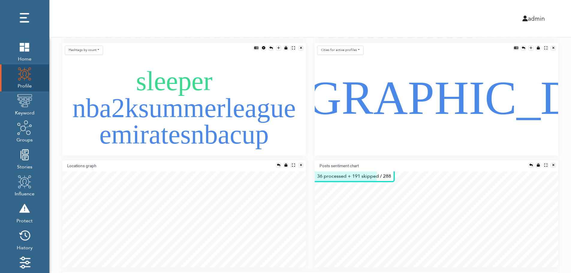
scroll to position [384, 0]
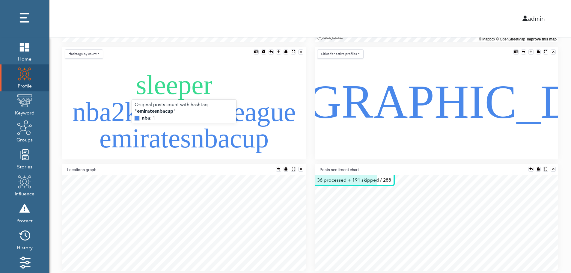
click at [179, 123] on text "emiratesnbacup" at bounding box center [183, 138] width 169 height 30
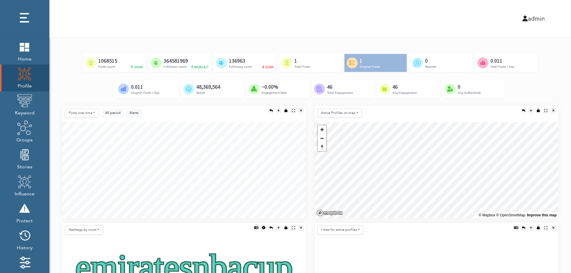
scroll to position [204, 0]
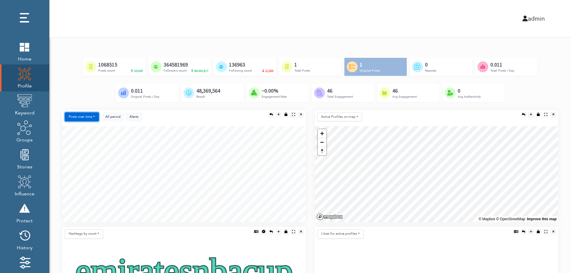
click at [73, 116] on button "Posts over time" at bounding box center [82, 116] width 34 height 9
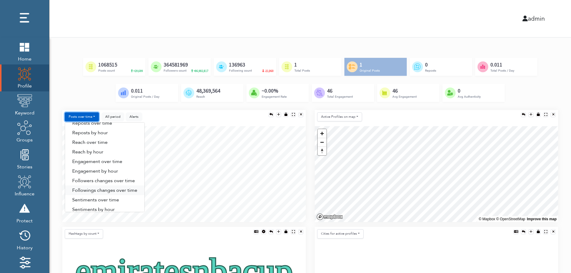
scroll to position [31, 0]
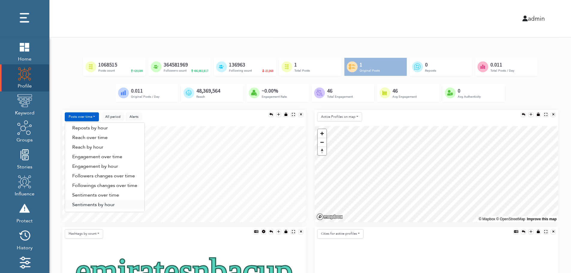
click at [110, 205] on link "Sentiments by hour" at bounding box center [104, 205] width 79 height 10
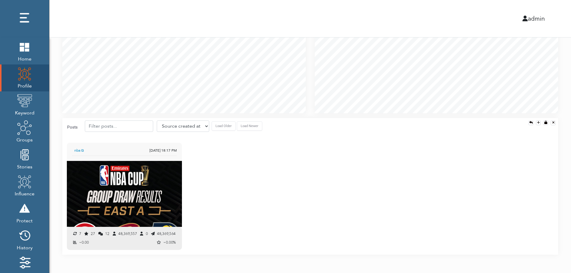
scroll to position [549, 0]
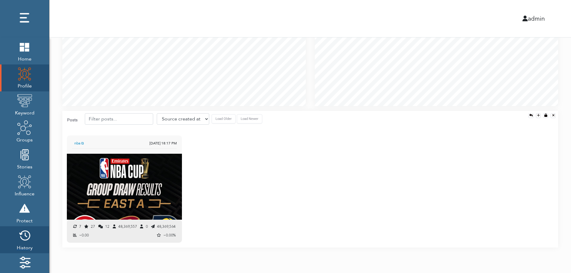
click at [23, 239] on img at bounding box center [24, 235] width 15 height 15
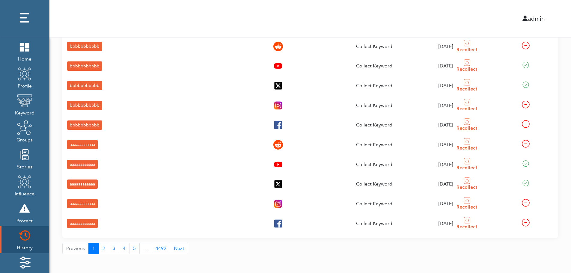
scroll to position [89, 0]
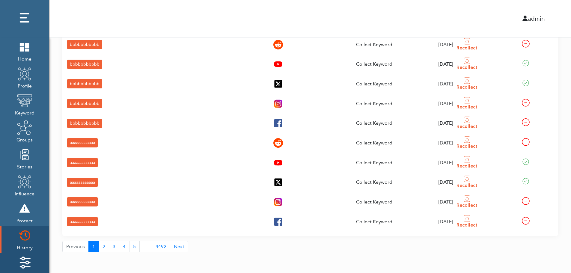
click at [19, 259] on img at bounding box center [24, 262] width 15 height 15
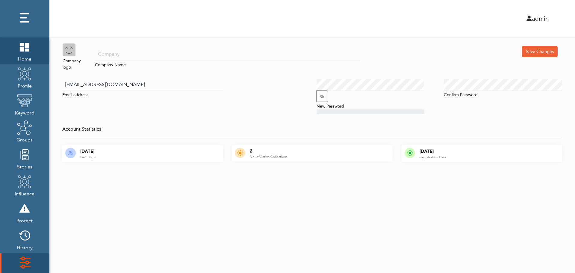
click at [22, 55] on span "Home" at bounding box center [24, 58] width 15 height 8
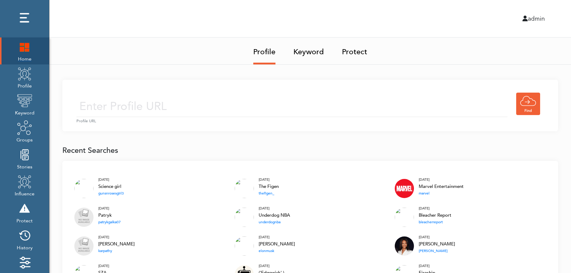
click at [21, 50] on img at bounding box center [24, 46] width 15 height 15
click at [230, 98] on input "text" at bounding box center [291, 106] width 431 height 21
click at [222, 108] on input "text" at bounding box center [291, 106] width 431 height 21
click at [311, 50] on link "Keyword" at bounding box center [308, 49] width 31 height 25
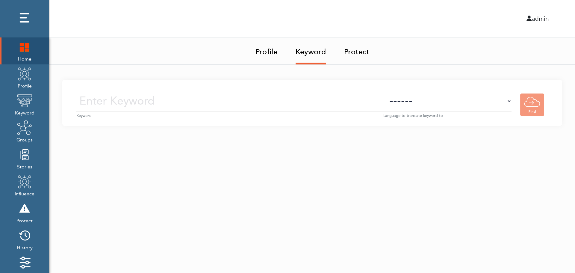
click at [242, 113] on small "Keyword" at bounding box center [229, 116] width 307 height 6
click at [249, 103] on input "text" at bounding box center [229, 100] width 307 height 21
click at [458, 107] on select "------ Afrikaans (af) Albanian (sq) Amharic (am) Arabic (ar) Armenian (hy) Azer…" at bounding box center [448, 100] width 128 height 21
click at [459, 104] on select "------ Afrikaans (af) Albanian (sq) Amharic (am) Arabic (ar) Armenian (hy) Azer…" at bounding box center [448, 100] width 128 height 21
click at [21, 80] on img at bounding box center [24, 73] width 15 height 15
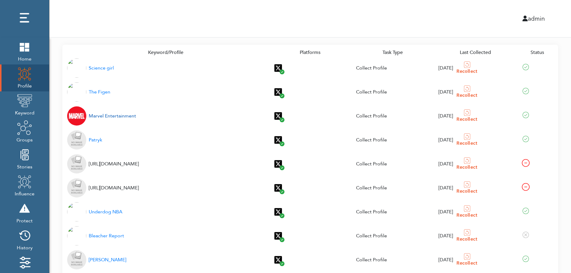
click at [105, 117] on div "Marvel Entertainment" at bounding box center [112, 115] width 47 height 7
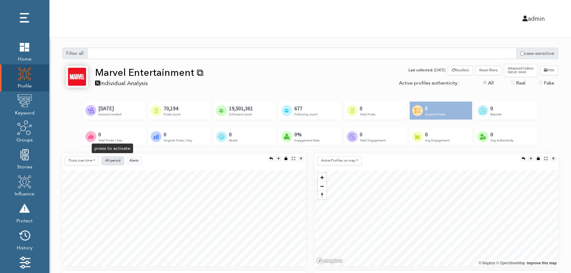
click at [112, 159] on span "All period" at bounding box center [112, 160] width 15 height 4
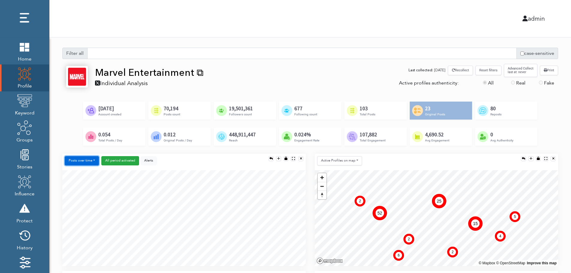
click at [87, 162] on button "Posts over time" at bounding box center [82, 160] width 34 height 9
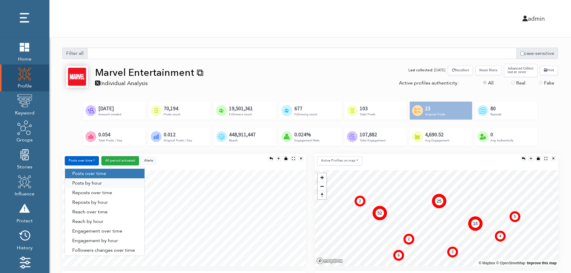
click at [104, 182] on link "Posts by hour" at bounding box center [104, 183] width 79 height 10
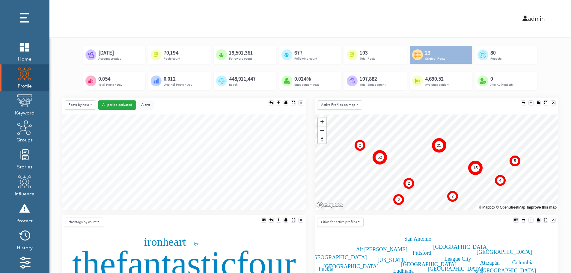
scroll to position [60, 0]
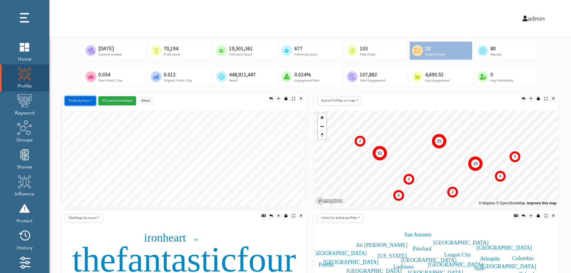
click at [81, 100] on button "Posts by hour" at bounding box center [80, 100] width 31 height 9
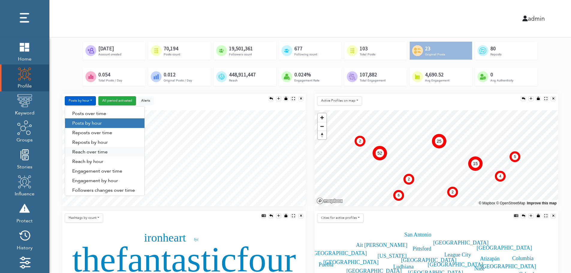
click at [82, 153] on link "Reach over time" at bounding box center [104, 152] width 79 height 10
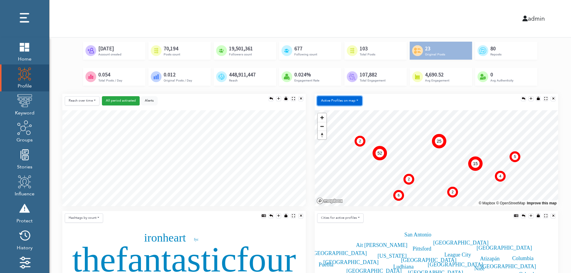
click at [337, 103] on button "Active Profiles on map" at bounding box center [339, 100] width 45 height 9
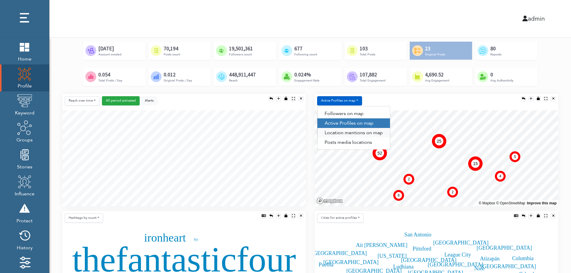
click at [365, 133] on link "Location mentions on map" at bounding box center [353, 133] width 73 height 10
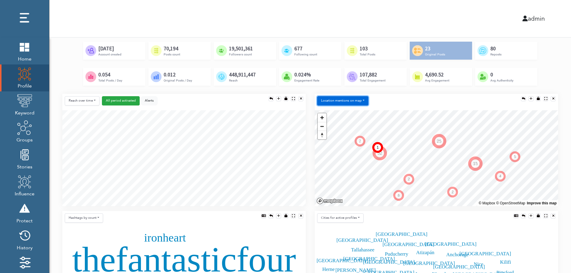
click at [361, 98] on button "Location mentions on map" at bounding box center [342, 100] width 51 height 9
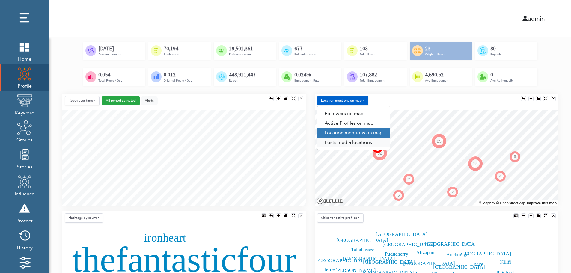
click at [349, 145] on link "Posts media locations" at bounding box center [353, 143] width 73 height 10
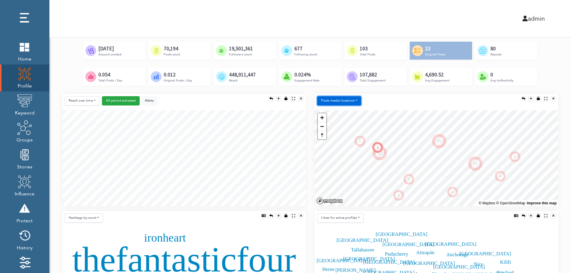
click at [348, 100] on button "Posts media locations" at bounding box center [339, 100] width 44 height 9
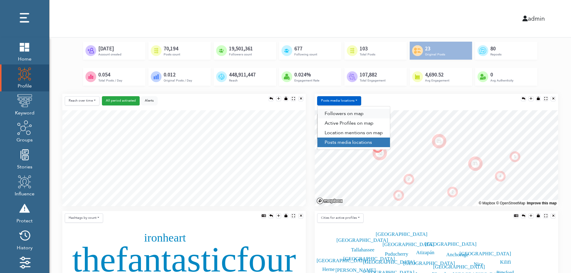
click at [348, 111] on link "Followers on map" at bounding box center [353, 114] width 73 height 10
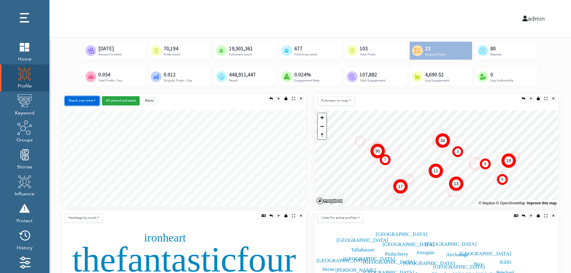
click at [71, 97] on button "Reach over time" at bounding box center [82, 100] width 35 height 9
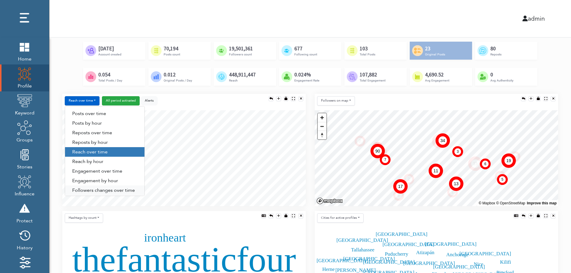
click at [89, 190] on link "Followers changes over time" at bounding box center [104, 190] width 79 height 10
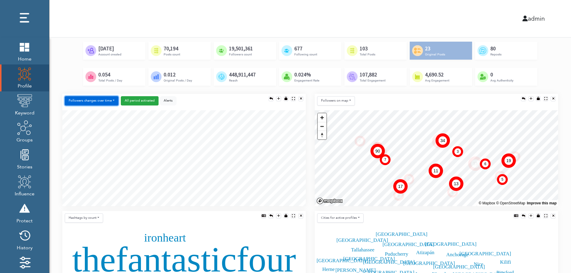
click at [100, 101] on button "Followers changes over time" at bounding box center [92, 100] width 54 height 9
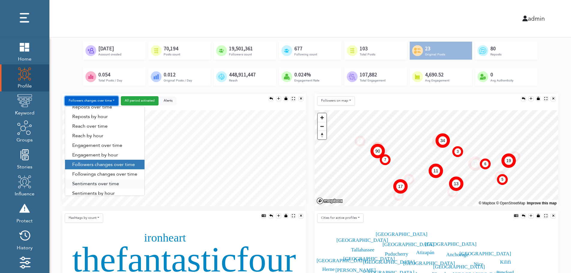
scroll to position [31, 0]
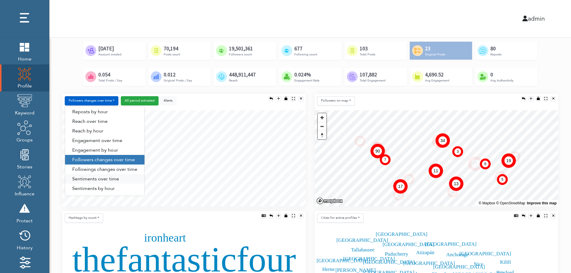
click at [98, 179] on link "Sentiments over time" at bounding box center [104, 179] width 79 height 10
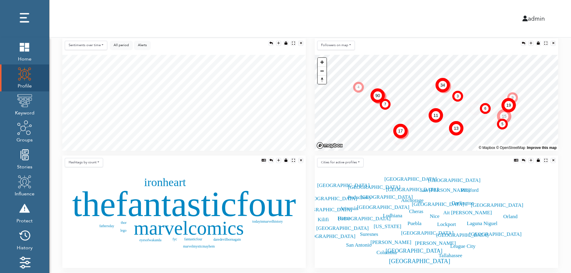
scroll to position [120, 0]
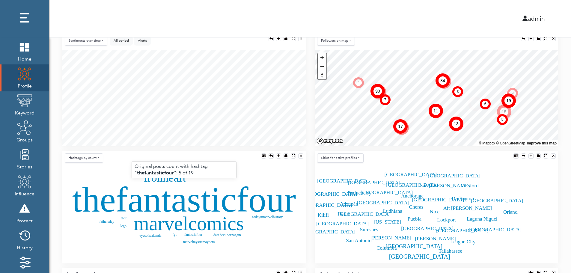
click at [167, 202] on text "thefantasticfour" at bounding box center [184, 199] width 224 height 40
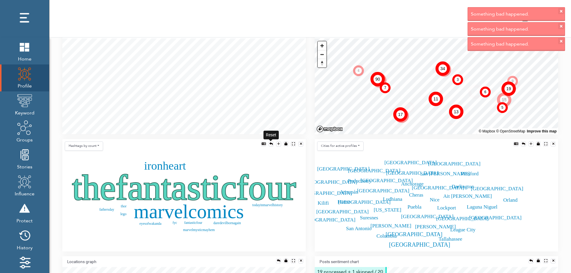
scroll to position [144, 0]
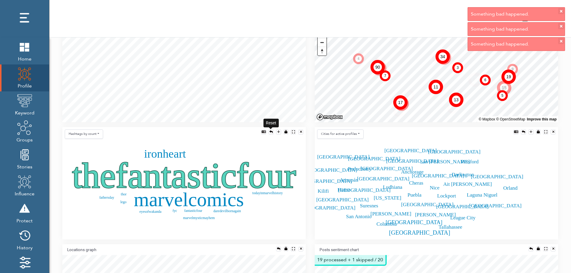
click at [270, 132] on div at bounding box center [270, 131] width 3 height 3
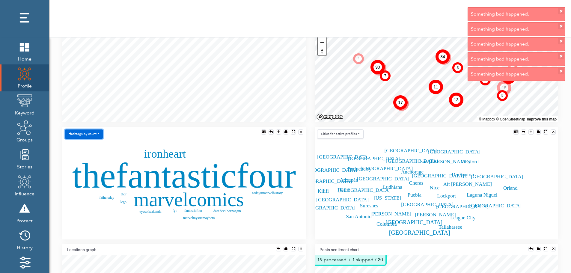
click at [90, 136] on button "Hashtags by count" at bounding box center [84, 133] width 38 height 9
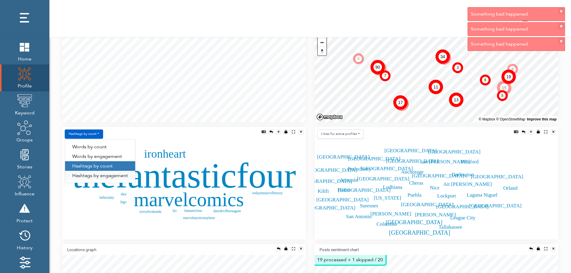
click at [90, 176] on link "Hashtags by engagement" at bounding box center [100, 176] width 70 height 10
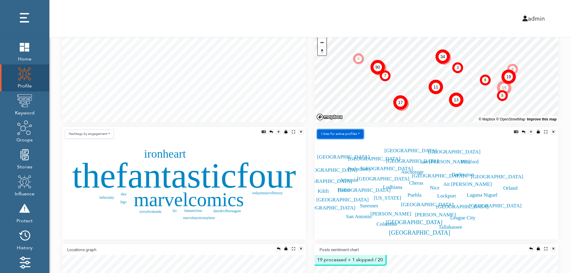
click at [354, 134] on button "Сities for active profiles" at bounding box center [340, 133] width 46 height 9
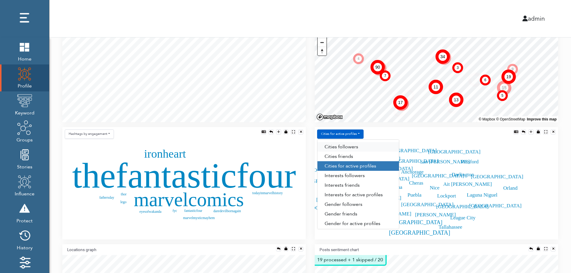
click at [358, 147] on link "Сities followers" at bounding box center [358, 147] width 82 height 10
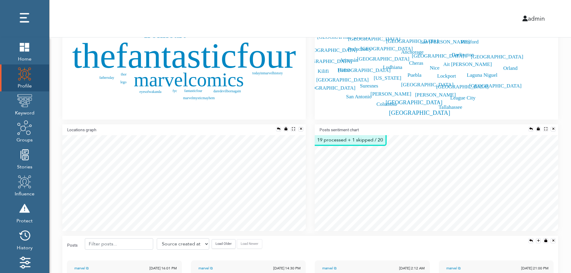
scroll to position [276, 0]
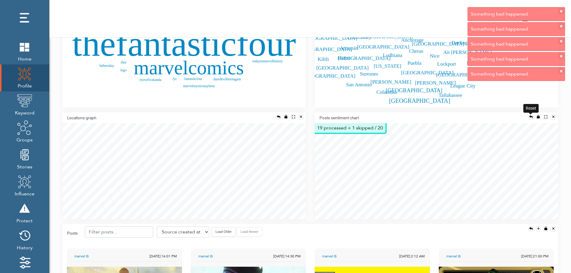
click at [529, 115] on div at bounding box center [530, 116] width 3 height 3
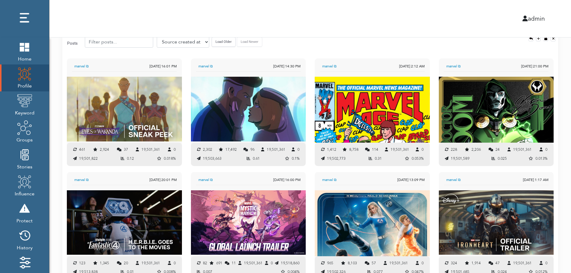
scroll to position [460, 0]
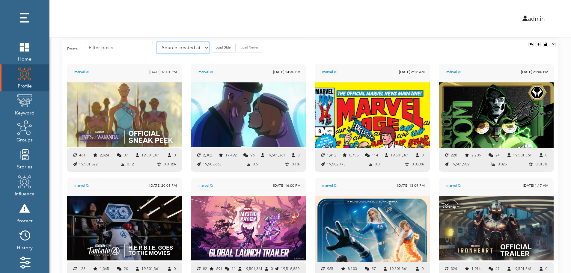
click at [172, 47] on select "Source created at Retweets Likes/favorites Followers Friends Reach Retweet rate…" at bounding box center [183, 47] width 52 height 11
click at [157, 42] on select "Source created at Retweets Likes/favorites Followers Friends Reach Retweet rate…" at bounding box center [183, 47] width 52 height 11
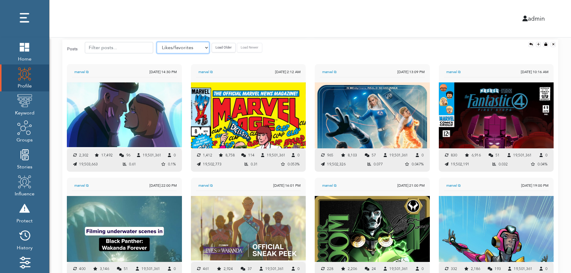
click at [174, 49] on select "Source created at Retweets Likes/favorites Followers Friends Reach Retweet rate…" at bounding box center [183, 47] width 52 height 11
select select "authenticity"
click at [157, 42] on select "Source created at Retweets Likes/favorites Followers Friends Reach Retweet rate…" at bounding box center [183, 47] width 52 height 11
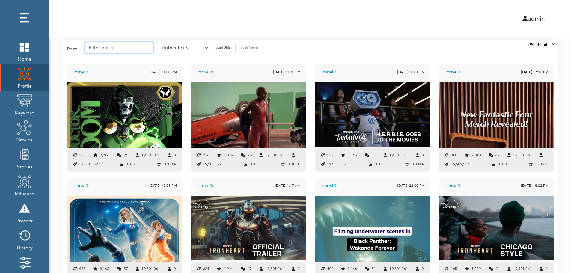
click at [117, 47] on input "text" at bounding box center [119, 47] width 68 height 11
click at [212, 46] on button "Load Older" at bounding box center [224, 47] width 24 height 9
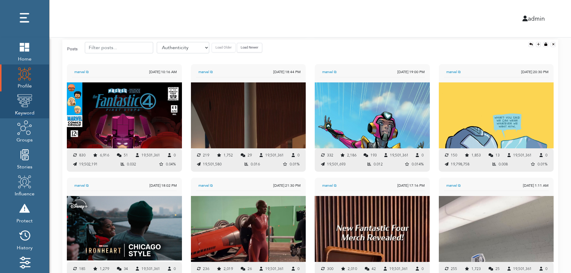
click at [26, 102] on img at bounding box center [24, 100] width 15 height 15
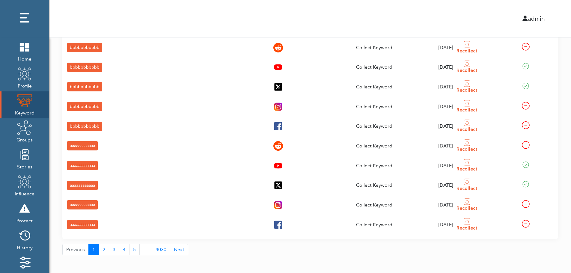
scroll to position [21, 0]
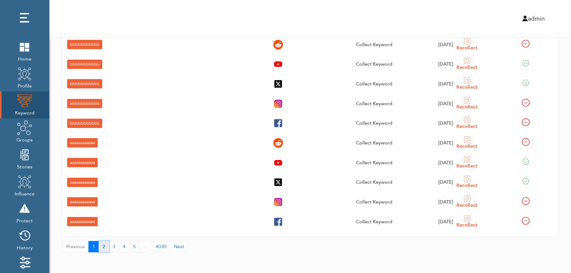
click at [102, 248] on button "2" at bounding box center [104, 246] width 10 height 11
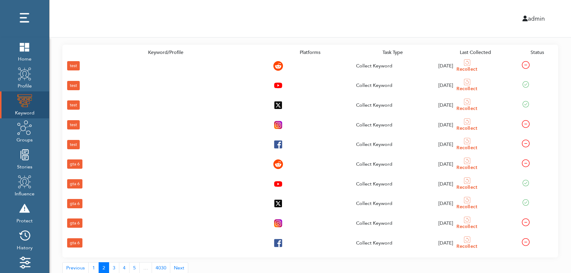
click at [74, 241] on div "gta 6" at bounding box center [74, 242] width 15 height 9
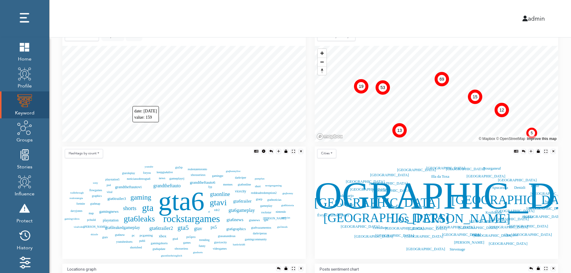
scroll to position [133, 0]
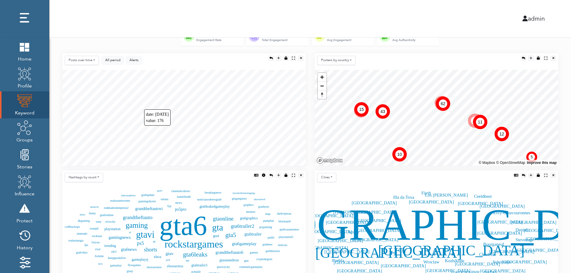
scroll to position [109, 0]
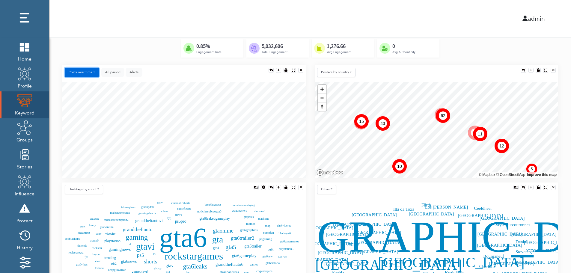
click at [87, 71] on button "Posts over time" at bounding box center [82, 72] width 34 height 9
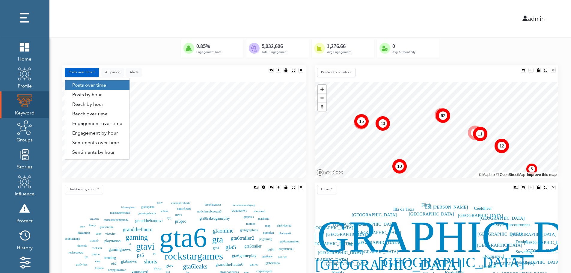
click at [115, 135] on link "Engagement by hour" at bounding box center [97, 133] width 64 height 10
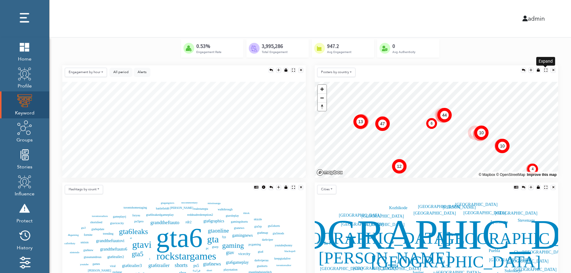
click at [545, 69] on div at bounding box center [545, 70] width 3 height 3
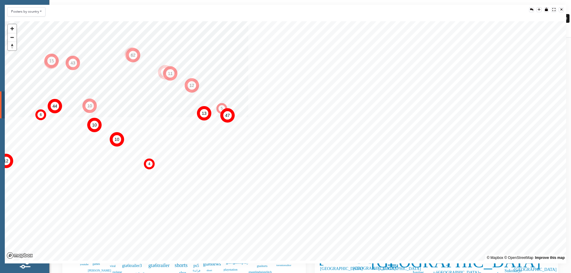
click at [562, 9] on div at bounding box center [561, 9] width 2 height 3
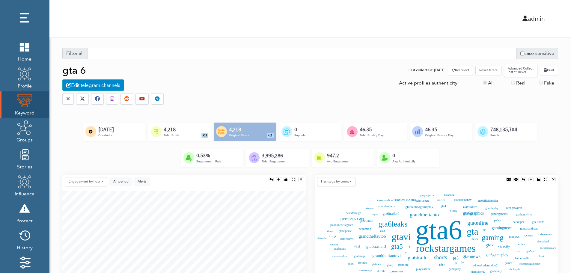
click at [188, 131] on div "Created by Alfredo @ IconsAlfredo.com from the Noun Project 4,218 Total Posts +…" at bounding box center [179, 132] width 62 height 18
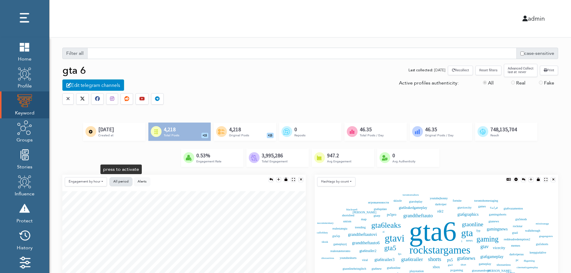
click at [124, 179] on button "All period" at bounding box center [120, 181] width 23 height 9
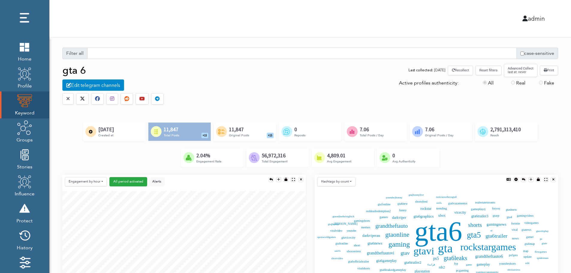
click at [489, 72] on button "Reset filters" at bounding box center [488, 70] width 26 height 9
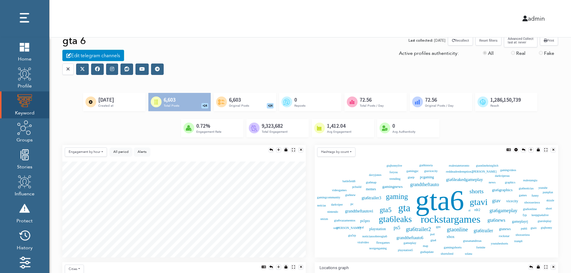
scroll to position [60, 0]
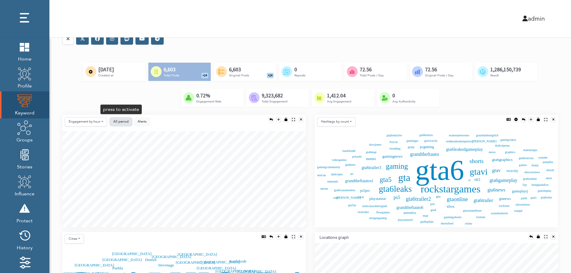
click at [112, 121] on button "All period" at bounding box center [120, 121] width 23 height 9
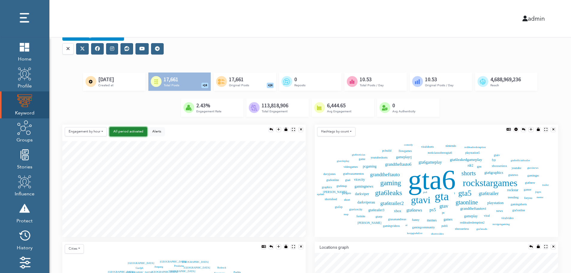
scroll to position [0, 0]
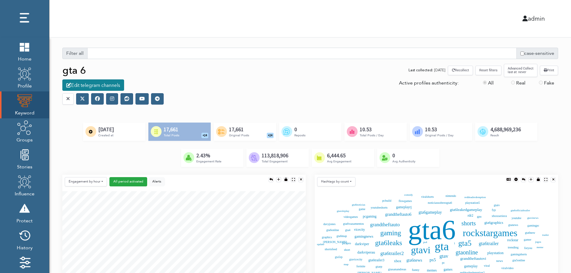
click at [99, 86] on div "Edit telegram channels" at bounding box center [93, 84] width 62 height 11
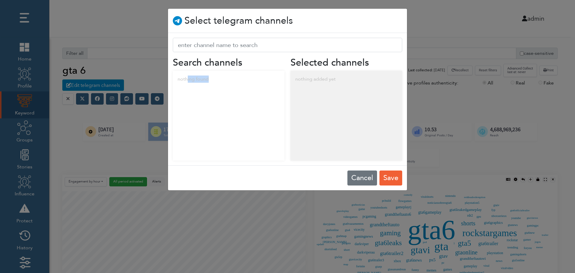
drag, startPoint x: 187, startPoint y: 80, endPoint x: 237, endPoint y: 86, distance: 50.3
click at [237, 86] on div "nothing found" at bounding box center [229, 79] width 112 height 17
click at [334, 79] on div "nothing added yet" at bounding box center [347, 79] width 112 height 17
click at [358, 176] on button "Cancel" at bounding box center [363, 177] width 30 height 15
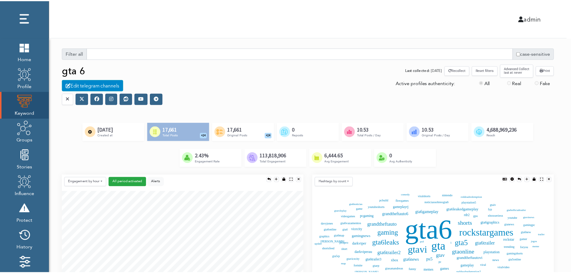
scroll to position [3, 3]
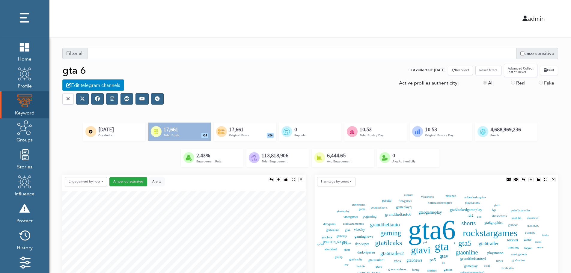
click at [97, 100] on icon at bounding box center [97, 98] width 5 height 5
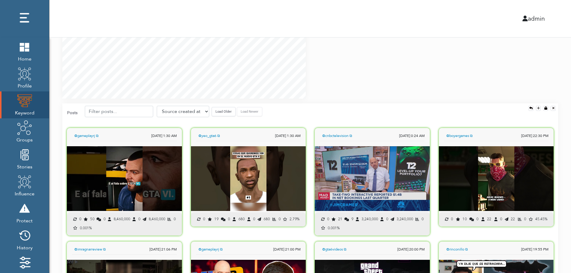
scroll to position [419, 0]
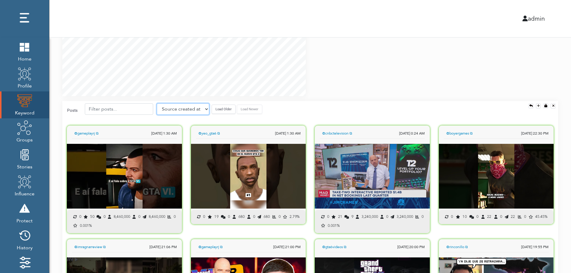
click at [182, 110] on select "Source created at Retweets Likes/favorites Followers Friends Reach Retweet rate…" at bounding box center [183, 108] width 52 height 11
click at [157, 103] on select "Source created at Retweets Likes/favorites Followers Friends Reach Retweet rate…" at bounding box center [183, 108] width 52 height 11
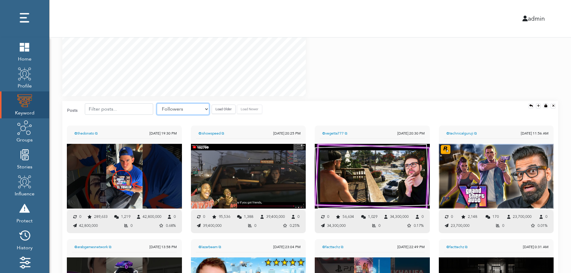
click at [191, 107] on select "Source created at Retweets Likes/favorites Followers Friends Reach Retweet rate…" at bounding box center [183, 108] width 52 height 11
select select "share_rate"
click at [157, 103] on select "Source created at Retweets Likes/favorites Followers Friends Reach Retweet rate…" at bounding box center [183, 108] width 52 height 11
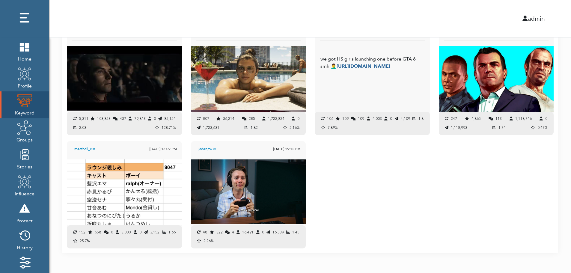
scroll to position [637, 0]
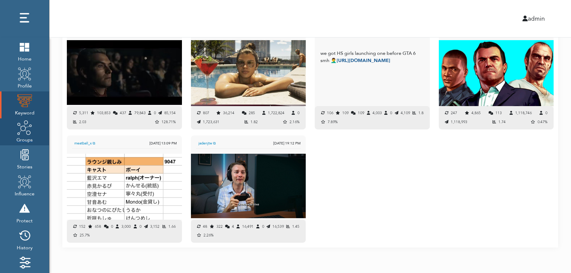
click at [25, 136] on span "Groups" at bounding box center [24, 139] width 16 height 8
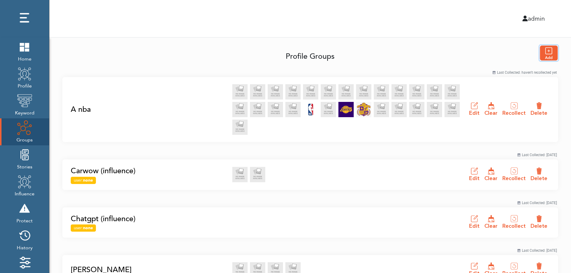
click at [550, 53] on img "button" at bounding box center [549, 53] width 18 height 15
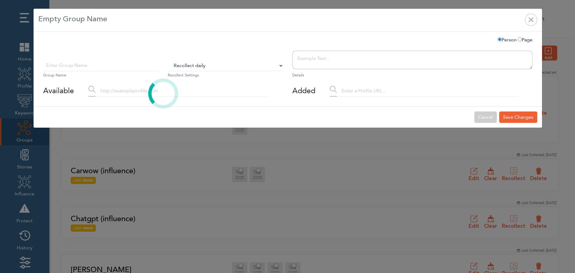
click at [189, 67] on select "Do Not Recollect Recollect every 3 hours Recollect every 6 hours Recollect ever…" at bounding box center [226, 65] width 116 height 11
select select "0"
click at [168, 60] on select "Do Not Recollect Recollect every 3 hours Recollect every 6 hours Recollect ever…" at bounding box center [226, 65] width 116 height 11
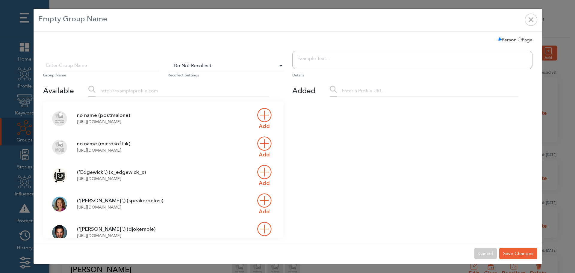
click at [134, 94] on input "text" at bounding box center [182, 90] width 173 height 11
click at [113, 68] on input "text" at bounding box center [101, 65] width 116 height 11
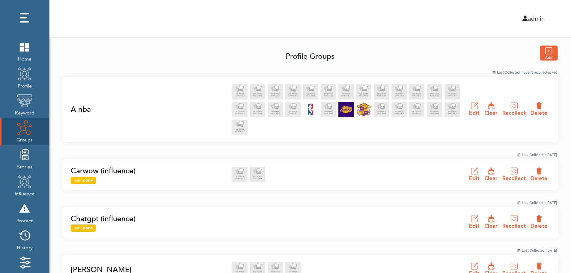
click at [79, 109] on link "A nba" at bounding box center [150, 109] width 158 height 11
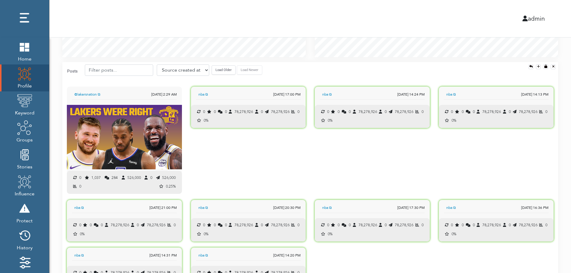
scroll to position [596, 0]
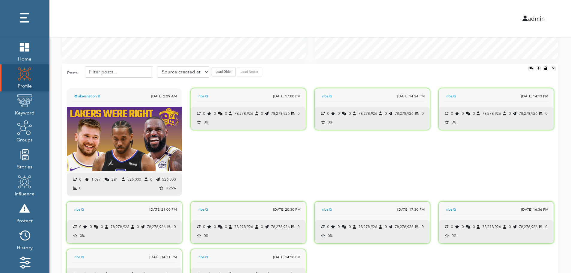
click at [219, 75] on button "Load Older" at bounding box center [224, 71] width 24 height 9
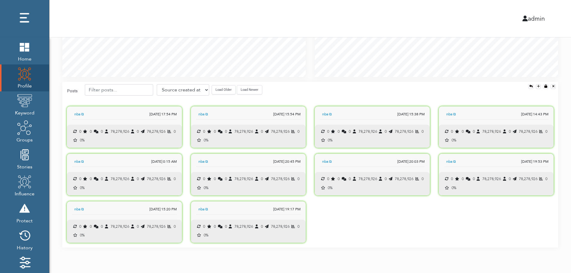
click at [425, 232] on div "nba ⧉ Aug. 28, 2025 17:54 PM 0 0 0 78,278,926 0 78,278,926 0 0% 0% nba ⧉ Aug. 2…" at bounding box center [310, 176] width 496 height 143
click at [393, 221] on div "nba ⧉ Aug. 28, 2025 17:54 PM 0 0 0 78,278,926 0 78,278,926 0 0% 0% nba ⧉ Aug. 2…" at bounding box center [310, 176] width 496 height 143
click at [363, 230] on div "nba ⧉ Aug. 28, 2025 17:54 PM 0 0 0 78,278,926 0 78,278,926 0 0% 0% nba ⧉ Aug. 2…" at bounding box center [310, 176] width 496 height 143
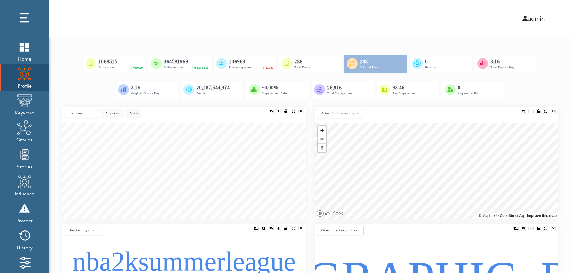
scroll to position [0, 0]
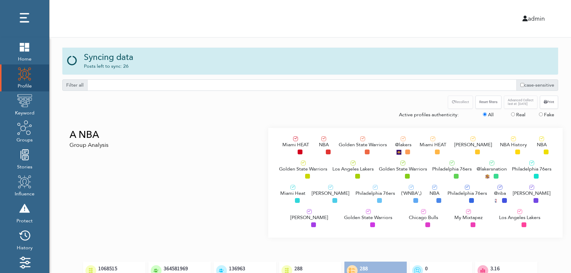
click at [111, 163] on div "A NBA Group Analysis" at bounding box center [163, 183] width 210 height 110
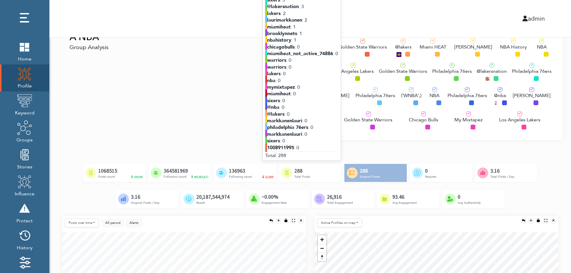
scroll to position [60, 0]
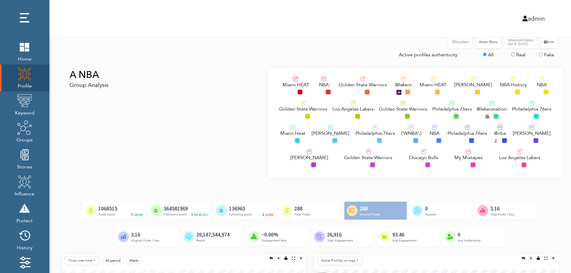
click at [345, 108] on span "Los Angeles Lakers" at bounding box center [352, 108] width 41 height 7
click at [358, 139] on div "Philadelphia 76ers" at bounding box center [375, 135] width 40 height 20
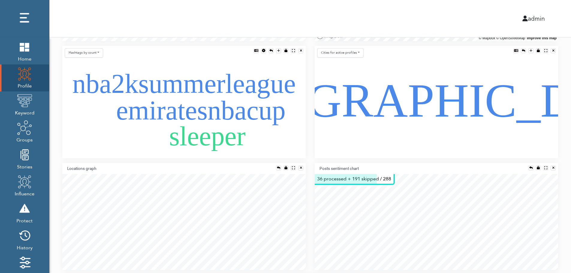
scroll to position [384, 0]
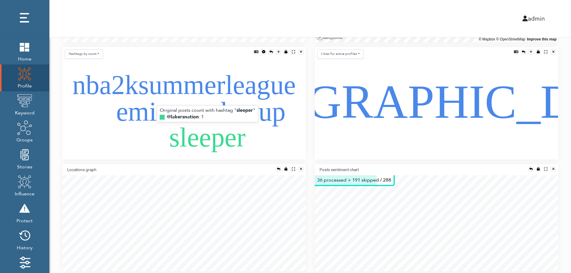
click at [179, 123] on text "sleeper" at bounding box center [207, 138] width 76 height 30
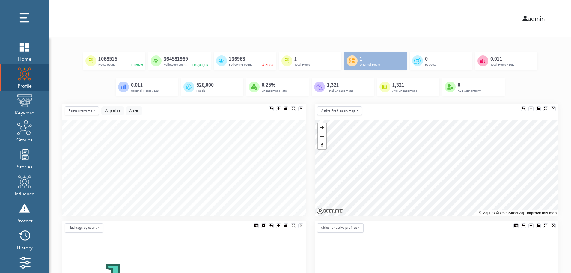
scroll to position [204, 0]
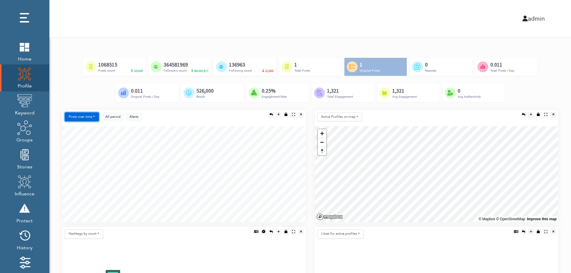
click at [73, 116] on button "Posts over time" at bounding box center [82, 116] width 34 height 9
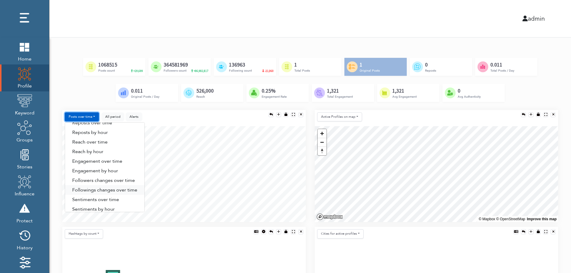
scroll to position [31, 0]
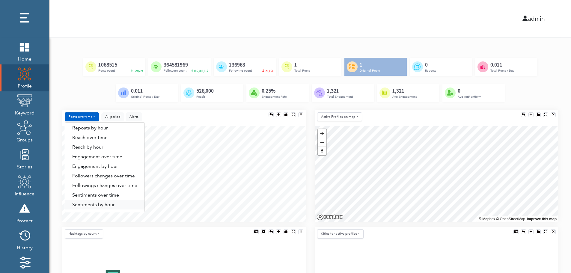
click at [110, 205] on link "Sentiments by hour" at bounding box center [104, 205] width 79 height 10
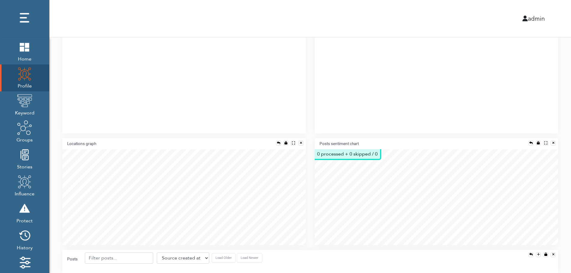
scroll to position [435, 0]
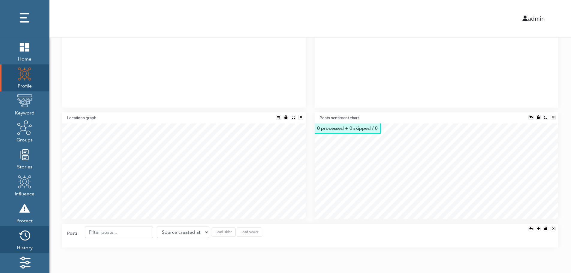
click at [23, 239] on img at bounding box center [24, 235] width 15 height 15
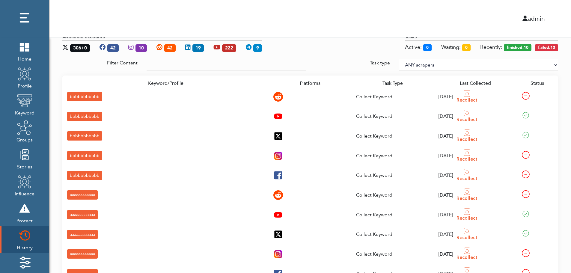
scroll to position [89, 0]
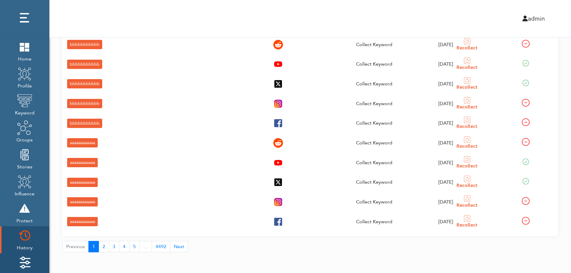
click at [19, 259] on img at bounding box center [24, 262] width 15 height 15
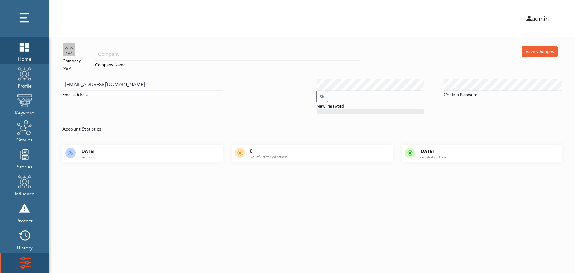
click at [22, 55] on span "Home" at bounding box center [24, 58] width 15 height 8
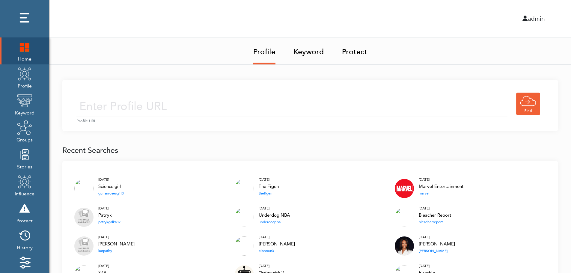
click at [21, 50] on img at bounding box center [24, 46] width 15 height 15
click at [230, 98] on input "text" at bounding box center [291, 106] width 431 height 21
click at [222, 108] on input "text" at bounding box center [291, 106] width 431 height 21
click at [311, 50] on link "Keyword" at bounding box center [308, 49] width 31 height 25
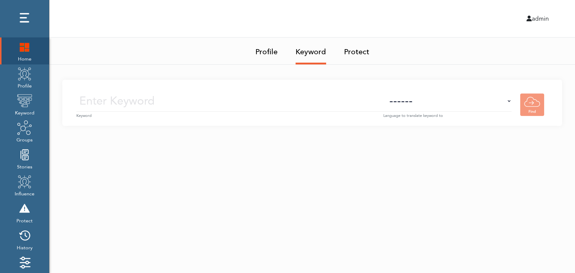
click at [242, 113] on small "Keyword" at bounding box center [229, 116] width 307 height 6
click at [249, 103] on input "text" at bounding box center [229, 100] width 307 height 21
click at [458, 107] on select "------ Afrikaans (af) Albanian (sq) Amharic (am) Arabic (ar) Armenian (hy) Azer…" at bounding box center [448, 100] width 128 height 21
click at [459, 104] on select "------ Afrikaans (af) Albanian (sq) Amharic (am) Arabic (ar) Armenian (hy) Azer…" at bounding box center [448, 100] width 128 height 21
click at [21, 80] on img at bounding box center [24, 73] width 15 height 15
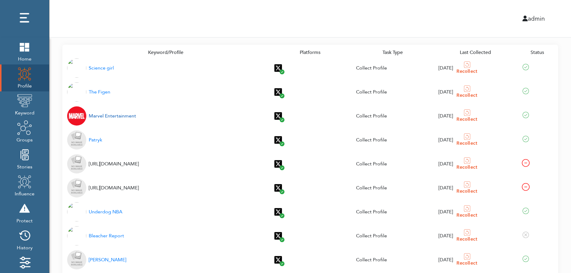
click at [105, 117] on div "Marvel Entertainment" at bounding box center [112, 115] width 47 height 7
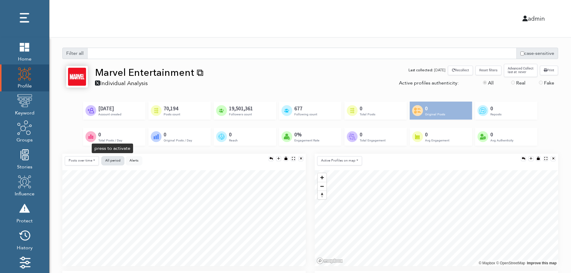
click at [112, 159] on span "All period" at bounding box center [112, 160] width 15 height 4
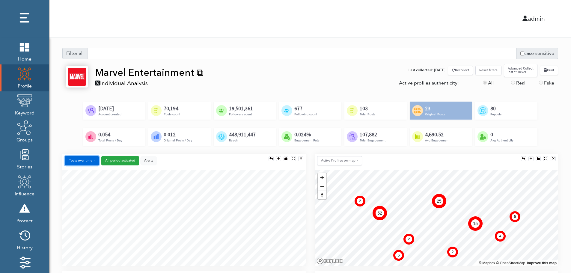
click at [87, 162] on button "Posts over time" at bounding box center [82, 160] width 34 height 9
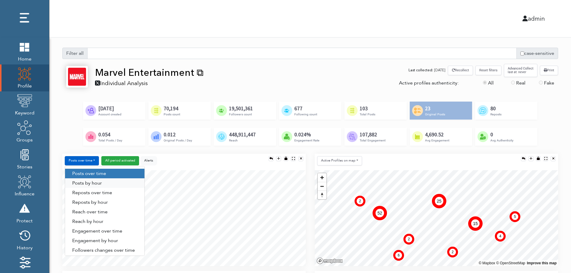
click at [104, 182] on link "Posts by hour" at bounding box center [104, 183] width 79 height 10
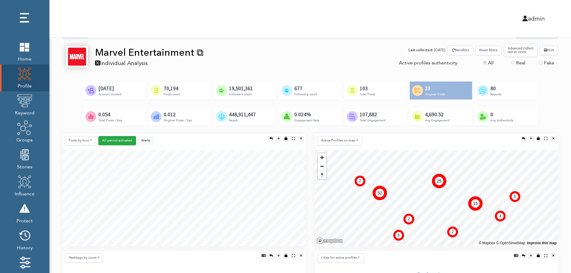
scroll to position [60, 0]
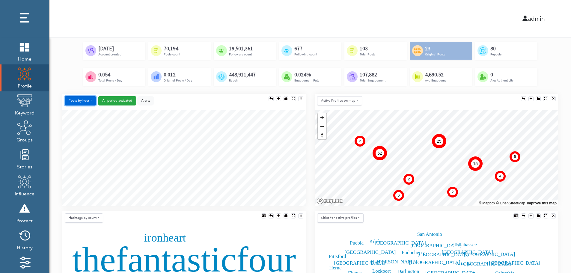
click at [81, 100] on button "Posts by hour" at bounding box center [80, 100] width 31 height 9
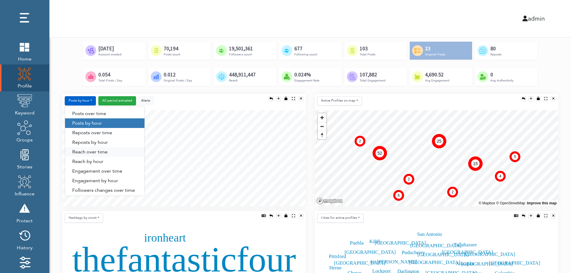
click at [82, 153] on link "Reach over time" at bounding box center [104, 152] width 79 height 10
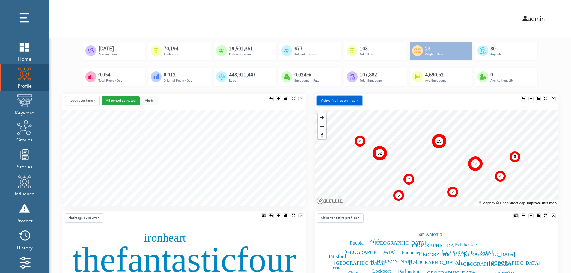
click at [337, 103] on button "Active Profiles on map" at bounding box center [339, 100] width 45 height 9
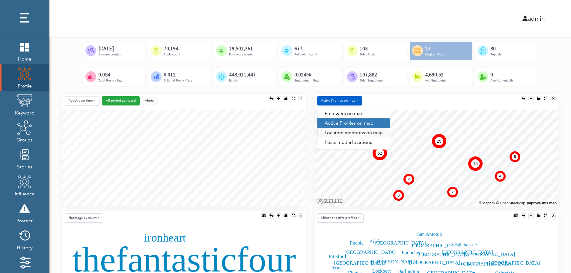
click at [365, 133] on link "Location mentions on map" at bounding box center [353, 133] width 73 height 10
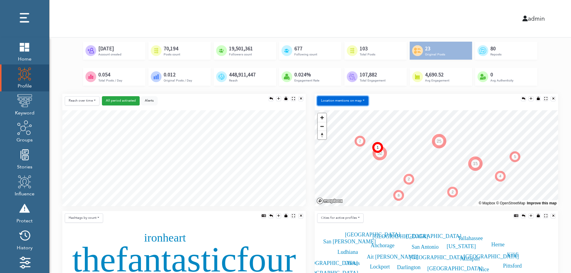
click at [361, 98] on button "Location mentions on map" at bounding box center [342, 100] width 51 height 9
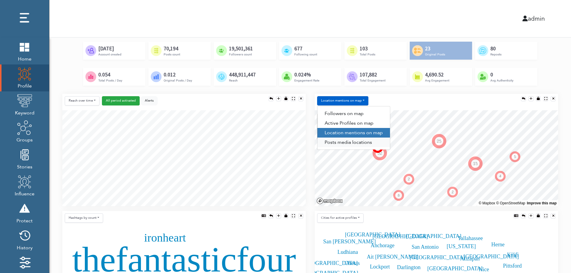
click at [349, 145] on link "Posts media locations" at bounding box center [353, 143] width 73 height 10
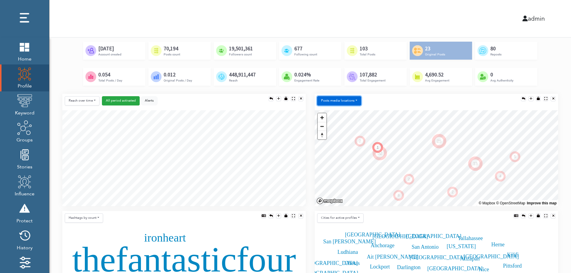
click at [348, 100] on button "Posts media locations" at bounding box center [339, 100] width 44 height 9
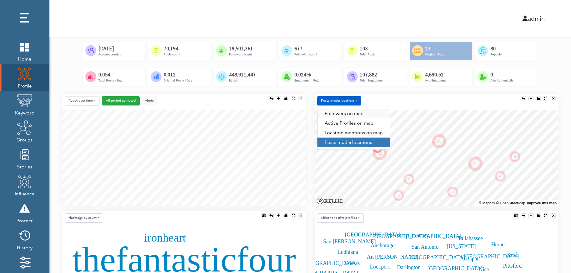
click at [348, 111] on link "Followers on map" at bounding box center [353, 114] width 73 height 10
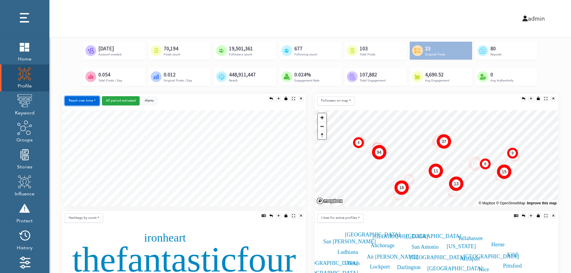
click at [71, 97] on button "Reach over time" at bounding box center [82, 100] width 35 height 9
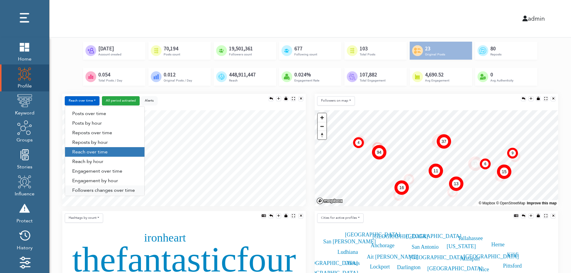
click at [89, 190] on link "Followers changes over time" at bounding box center [104, 190] width 79 height 10
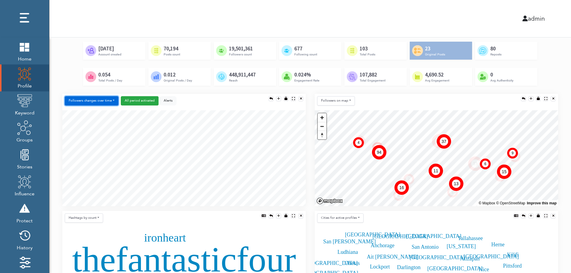
click at [100, 101] on button "Followers changes over time" at bounding box center [92, 100] width 54 height 9
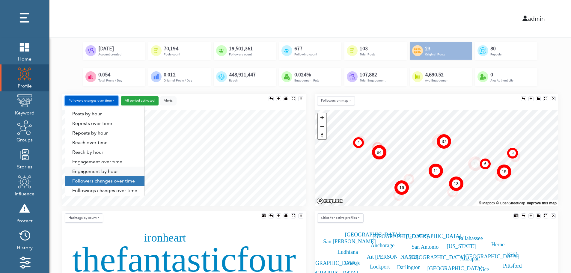
scroll to position [31, 0]
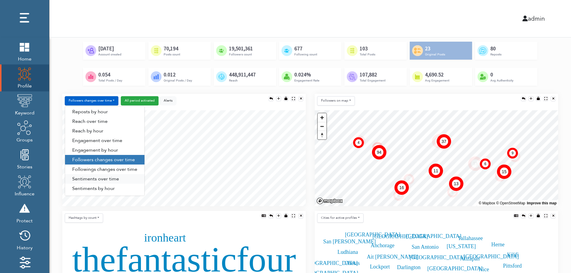
click at [98, 179] on link "Sentiments over time" at bounding box center [104, 179] width 79 height 10
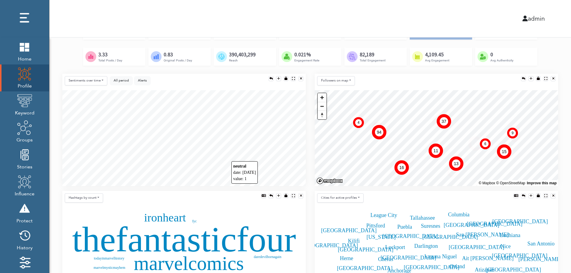
scroll to position [120, 0]
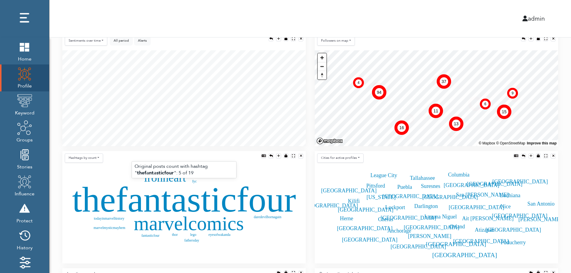
click at [167, 202] on text "thefantasticfour" at bounding box center [184, 199] width 224 height 40
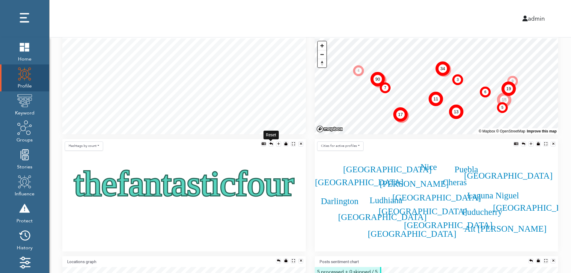
scroll to position [144, 0]
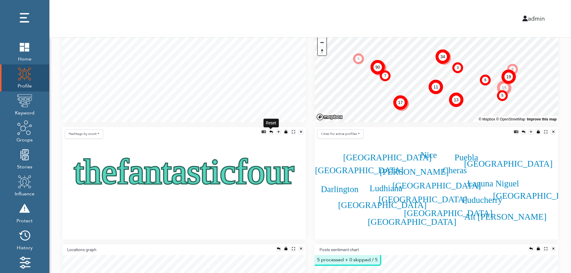
click at [270, 132] on div at bounding box center [270, 131] width 3 height 3
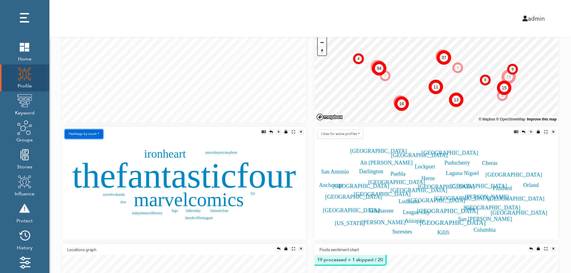
click at [90, 136] on button "Hashtags by count" at bounding box center [84, 133] width 38 height 9
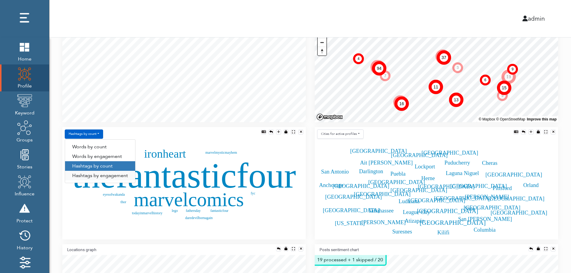
click at [90, 176] on link "Hashtags by engagement" at bounding box center [100, 176] width 70 height 10
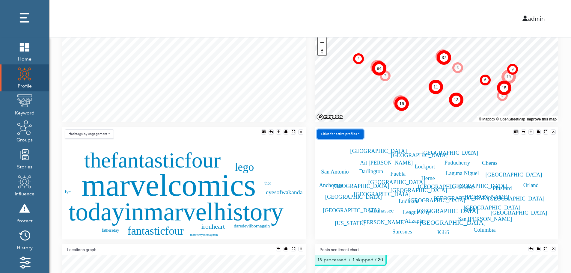
click at [354, 134] on button "Сities for active profiles" at bounding box center [340, 133] width 46 height 9
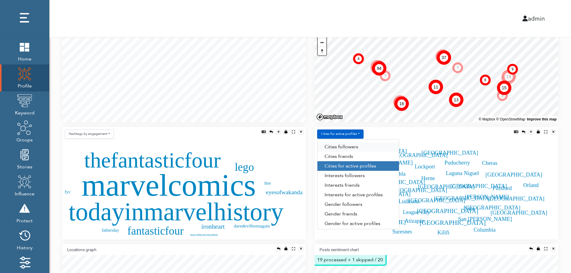
click at [358, 147] on link "Сities followers" at bounding box center [358, 147] width 82 height 10
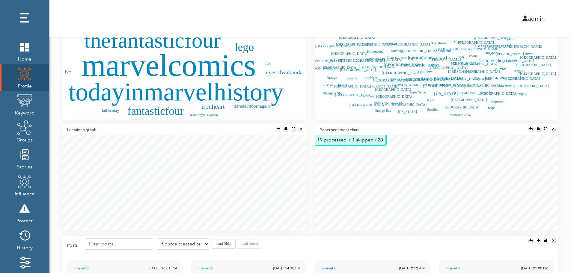
scroll to position [276, 0]
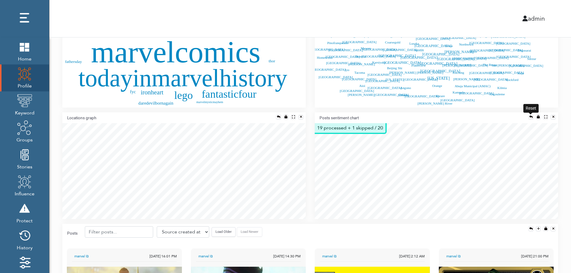
click at [529, 115] on div at bounding box center [530, 116] width 3 height 3
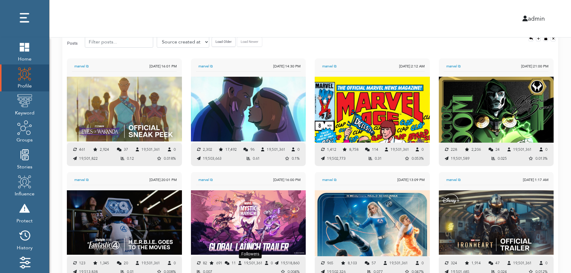
scroll to position [460, 0]
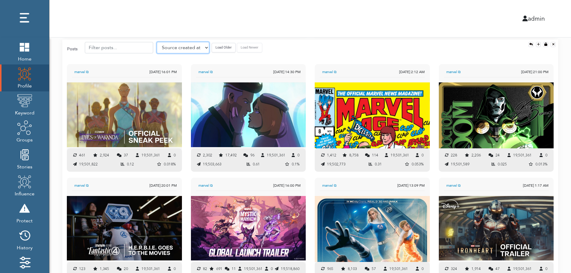
click at [172, 47] on select "Source created at Retweets Likes/favorites Followers Friends Reach Retweet rate…" at bounding box center [183, 47] width 52 height 11
click at [157, 42] on select "Source created at Retweets Likes/favorites Followers Friends Reach Retweet rate…" at bounding box center [183, 47] width 52 height 11
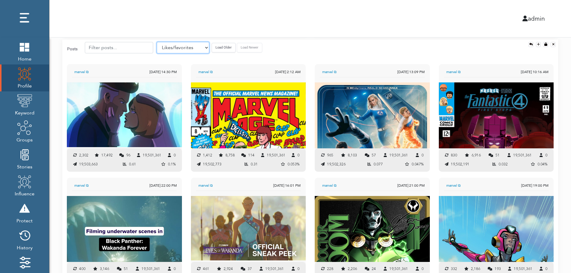
click at [174, 49] on select "Source created at Retweets Likes/favorites Followers Friends Reach Retweet rate…" at bounding box center [183, 47] width 52 height 11
select select "authenticity"
click at [157, 42] on select "Source created at Retweets Likes/favorites Followers Friends Reach Retweet rate…" at bounding box center [183, 47] width 52 height 11
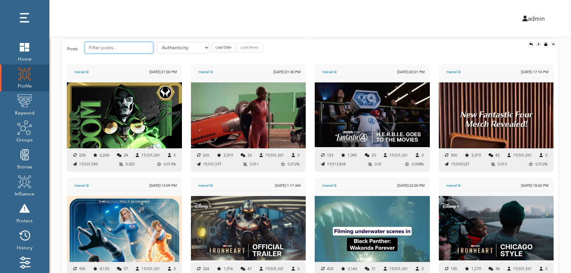
click at [117, 47] on input "text" at bounding box center [119, 47] width 68 height 11
click at [212, 46] on button "Load Older" at bounding box center [224, 47] width 24 height 9
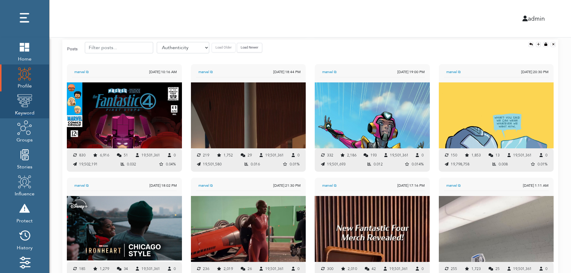
click at [26, 102] on img at bounding box center [24, 100] width 15 height 15
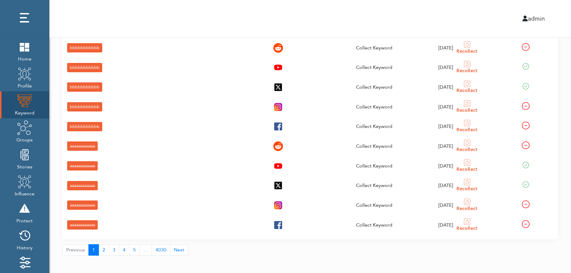
scroll to position [21, 0]
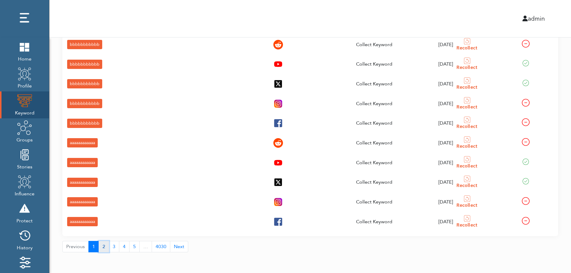
click at [102, 248] on button "2" at bounding box center [104, 246] width 10 height 11
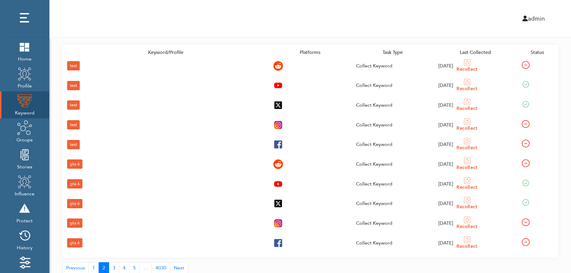
click at [74, 241] on div "gta 6" at bounding box center [74, 242] width 15 height 9
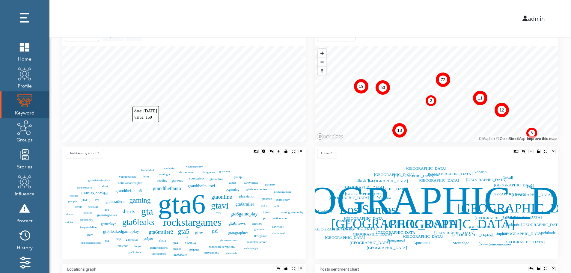
scroll to position [133, 0]
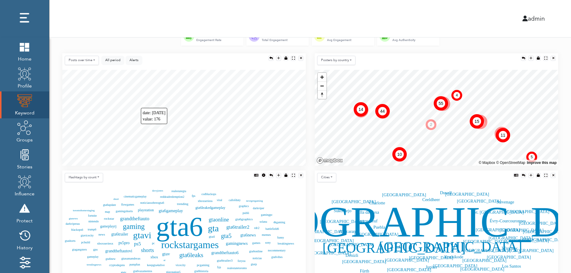
scroll to position [109, 0]
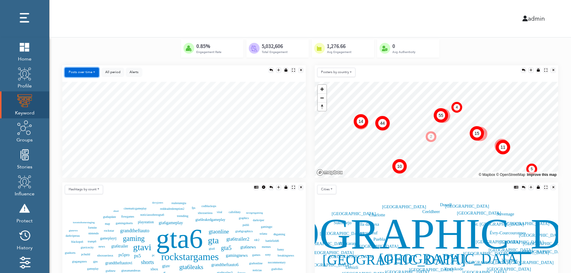
click at [87, 71] on button "Posts over time" at bounding box center [82, 72] width 34 height 9
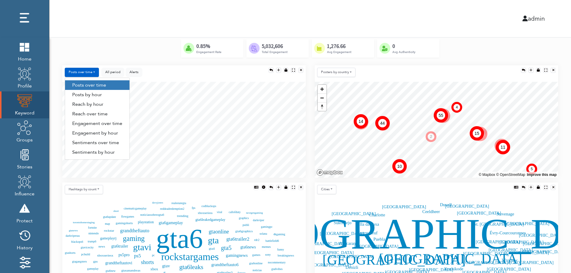
click at [115, 135] on link "Engagement by hour" at bounding box center [97, 133] width 64 height 10
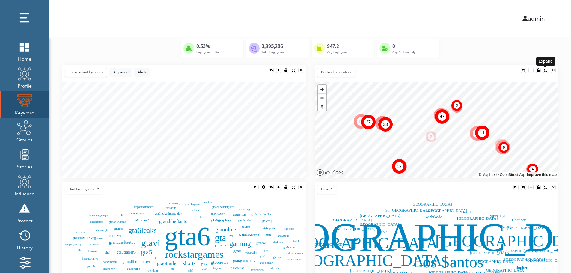
click at [545, 69] on div at bounding box center [545, 70] width 3 height 3
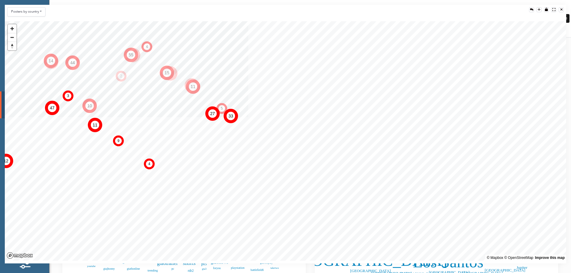
click at [562, 9] on div at bounding box center [561, 9] width 2 height 3
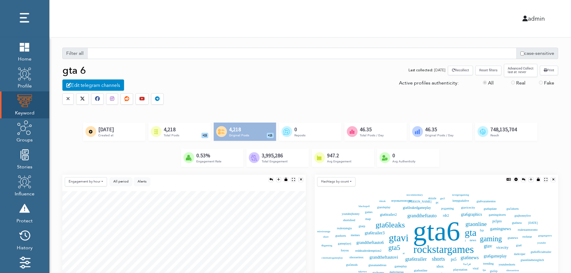
click at [188, 131] on div "Created by [PERSON_NAME] @ [DOMAIN_NAME] from the Noun Project 4,218 Total Post…" at bounding box center [179, 132] width 62 height 18
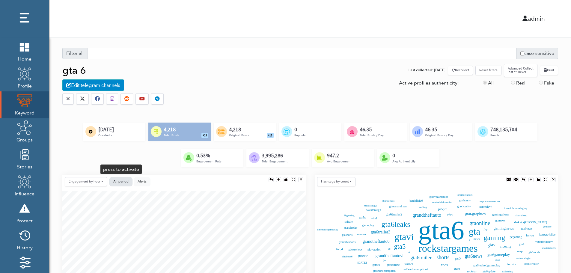
click at [124, 179] on button "All period" at bounding box center [120, 181] width 23 height 9
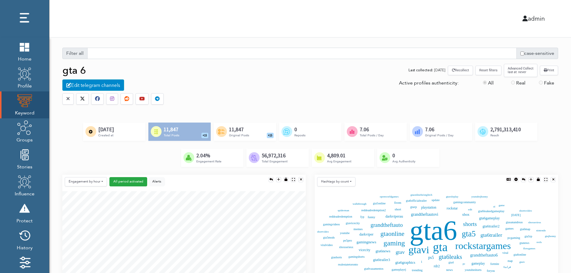
click at [489, 72] on button "Reset filters" at bounding box center [488, 70] width 26 height 9
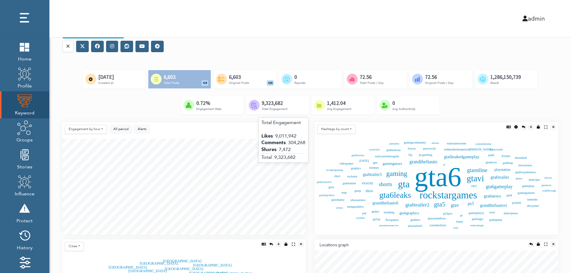
scroll to position [60, 0]
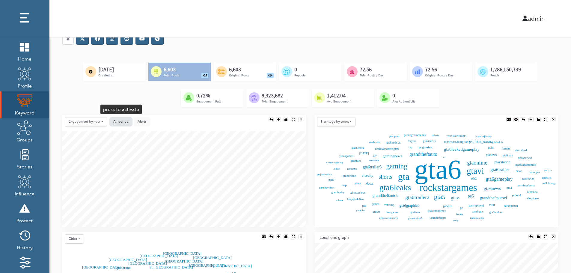
click at [112, 121] on button "All period" at bounding box center [120, 121] width 23 height 9
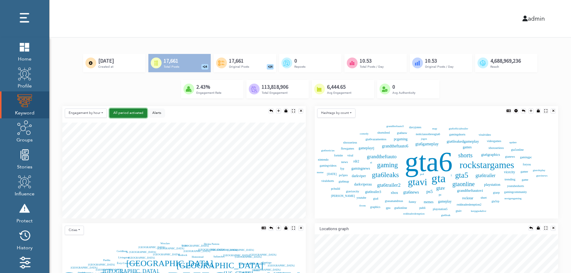
scroll to position [0, 0]
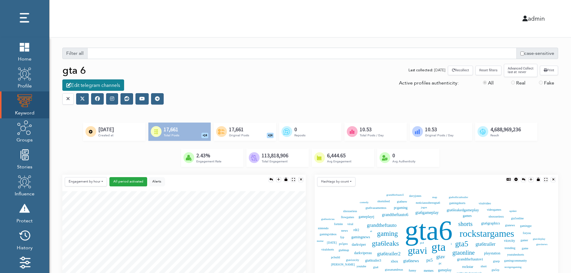
click at [99, 86] on div "Edit telegram channels" at bounding box center [93, 84] width 62 height 11
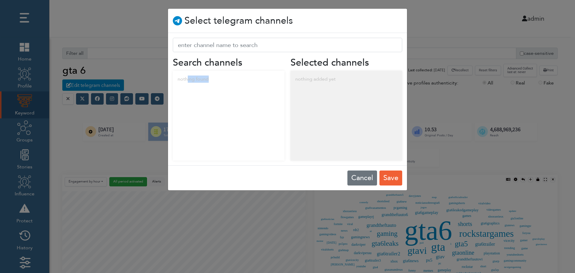
drag, startPoint x: 187, startPoint y: 80, endPoint x: 237, endPoint y: 86, distance: 50.3
click at [237, 86] on div "nothing found" at bounding box center [229, 79] width 112 height 17
click at [334, 79] on div "nothing added yet" at bounding box center [347, 79] width 112 height 17
click at [358, 176] on button "Cancel" at bounding box center [363, 177] width 30 height 15
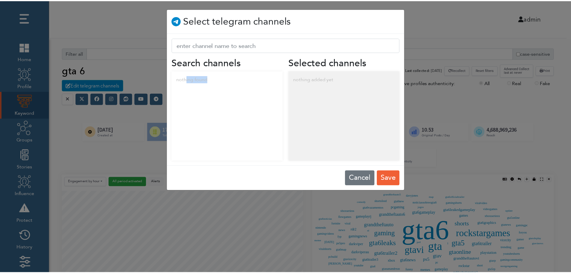
scroll to position [3, 3]
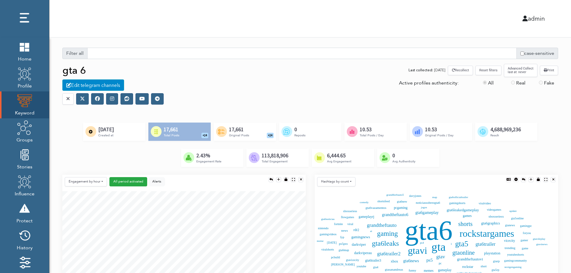
click at [97, 100] on icon at bounding box center [97, 98] width 5 height 5
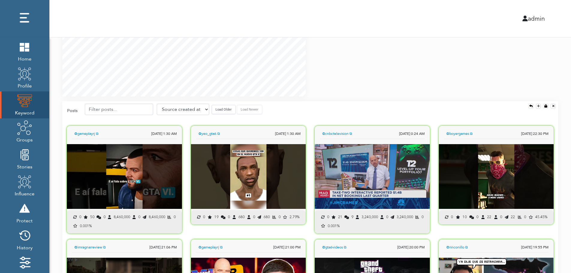
scroll to position [419, 0]
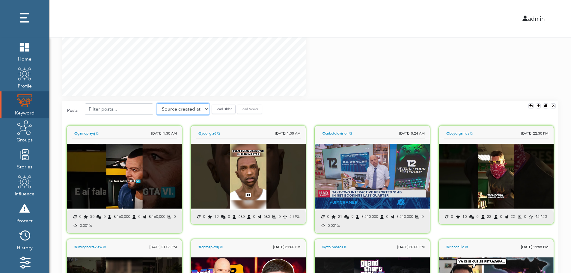
click at [182, 110] on select "Source created at Retweets Likes/favorites Followers Friends Reach Retweet rate…" at bounding box center [183, 108] width 52 height 11
click at [157, 103] on select "Source created at Retweets Likes/favorites Followers Friends Reach Retweet rate…" at bounding box center [183, 108] width 52 height 11
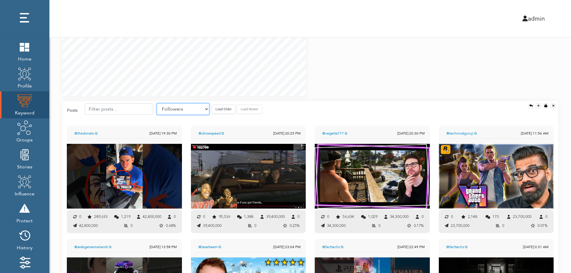
click at [191, 107] on select "Source created at Retweets Likes/favorites Followers Friends Reach Retweet rate…" at bounding box center [183, 108] width 52 height 11
select select "share_rate"
click at [157, 103] on select "Source created at Retweets Likes/favorites Followers Friends Reach Retweet rate…" at bounding box center [183, 108] width 52 height 11
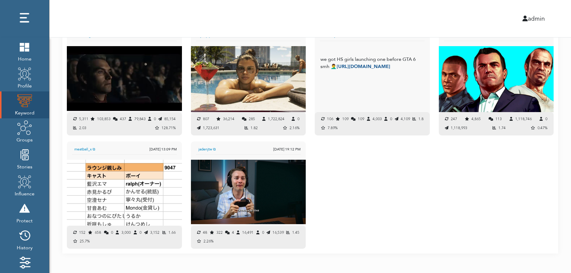
scroll to position [637, 0]
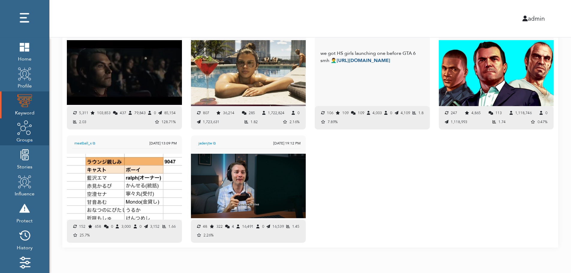
click at [25, 136] on span "Groups" at bounding box center [24, 139] width 16 height 8
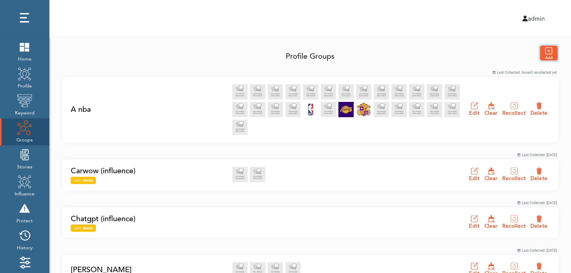
click at [550, 53] on img "button" at bounding box center [549, 53] width 18 height 15
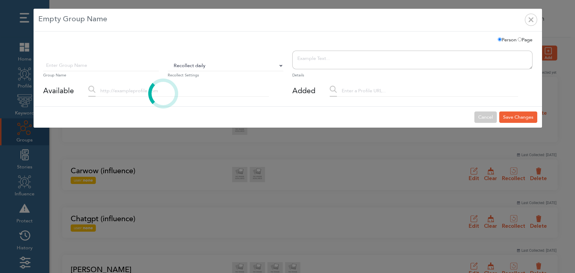
click at [189, 67] on select "Do Not Recollect Recollect every 3 hours Recollect every 6 hours Recollect ever…" at bounding box center [226, 65] width 116 height 11
select select "0"
click at [168, 60] on select "Do Not Recollect Recollect every 3 hours Recollect every 6 hours Recollect ever…" at bounding box center [226, 65] width 116 height 11
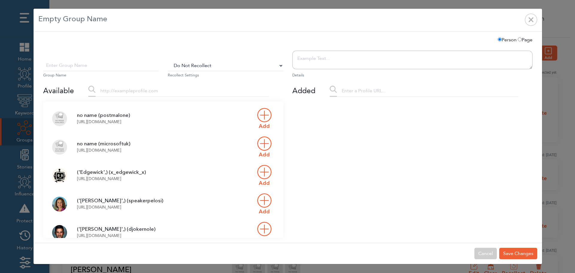
click at [134, 94] on input "text" at bounding box center [182, 90] width 173 height 11
click at [113, 68] on input "text" at bounding box center [101, 65] width 116 height 11
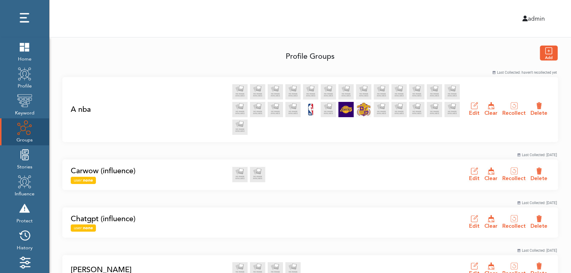
click at [79, 109] on link "A nba" at bounding box center [150, 109] width 158 height 11
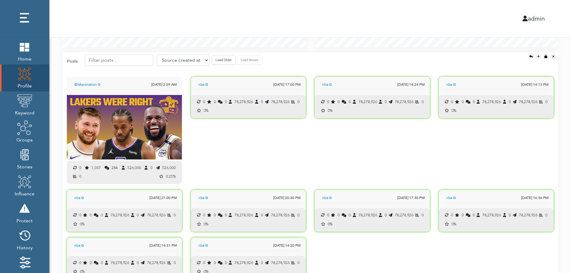
scroll to position [596, 0]
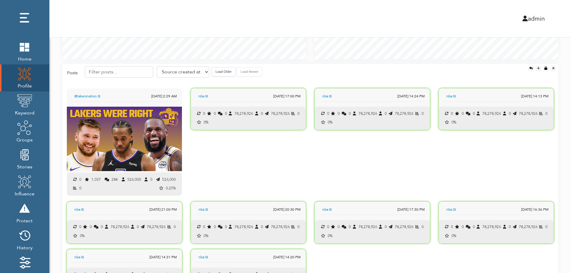
click at [219, 75] on button "Load Older" at bounding box center [224, 71] width 24 height 9
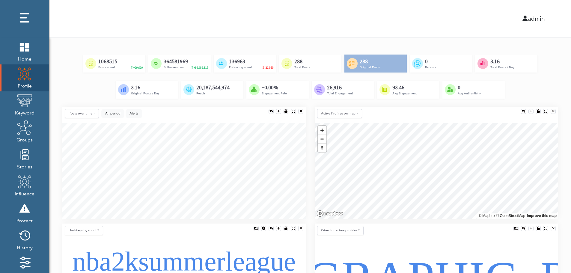
scroll to position [0, 0]
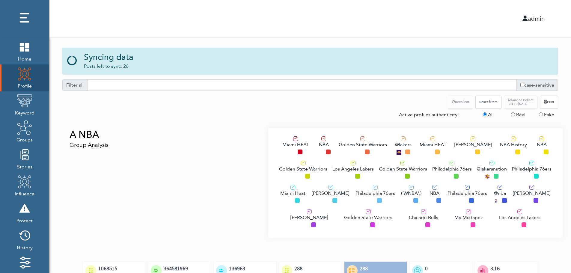
click at [111, 163] on div "A NBA Group Analysis" at bounding box center [163, 183] width 210 height 110
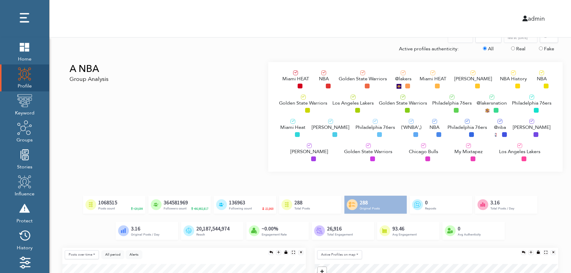
scroll to position [60, 0]
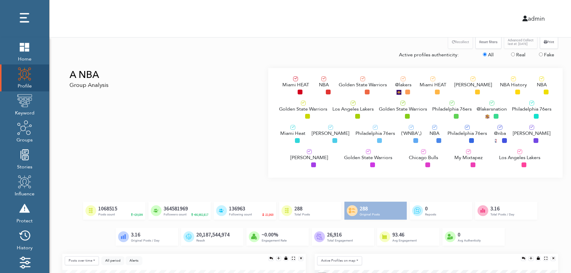
click at [345, 108] on span "Los Angeles Lakers" at bounding box center [352, 108] width 41 height 7
click at [358, 139] on div "Philadelphia 76ers" at bounding box center [375, 135] width 40 height 20
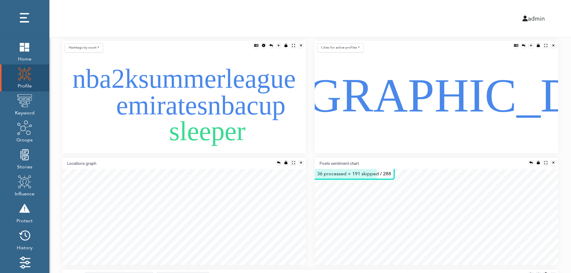
scroll to position [384, 0]
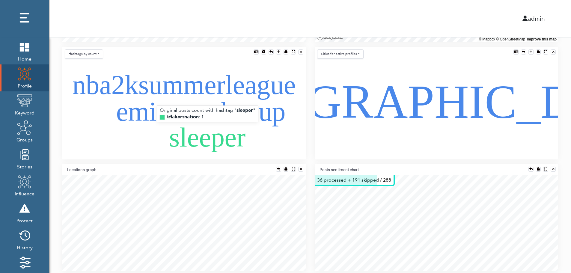
click at [179, 123] on text "sleeper" at bounding box center [207, 138] width 76 height 30
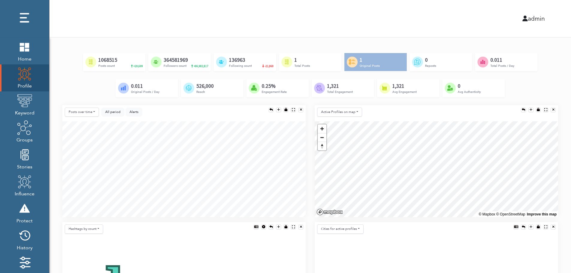
scroll to position [204, 0]
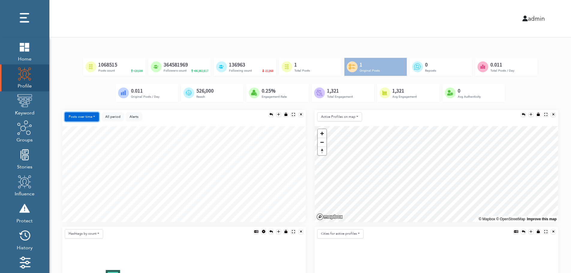
click at [73, 116] on button "Posts over time" at bounding box center [82, 116] width 34 height 9
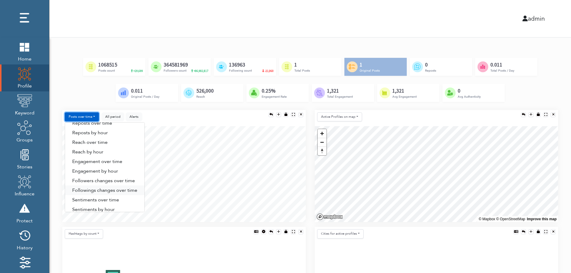
scroll to position [31, 0]
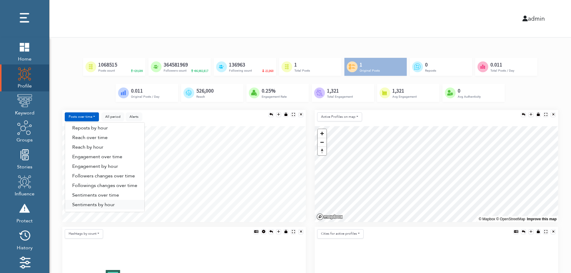
click at [110, 205] on link "Sentiments by hour" at bounding box center [104, 205] width 79 height 10
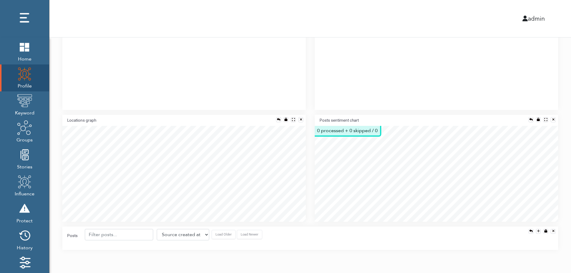
scroll to position [435, 0]
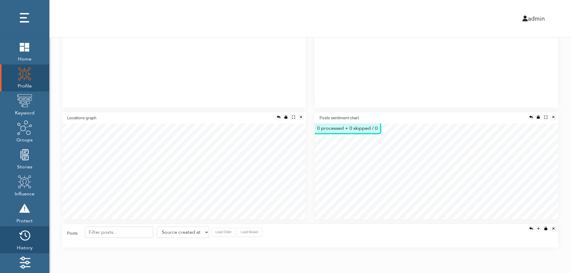
click at [23, 239] on img at bounding box center [24, 235] width 15 height 15
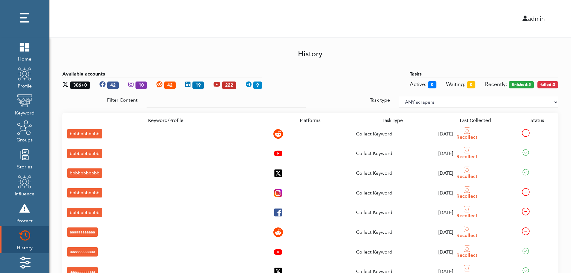
scroll to position [89, 0]
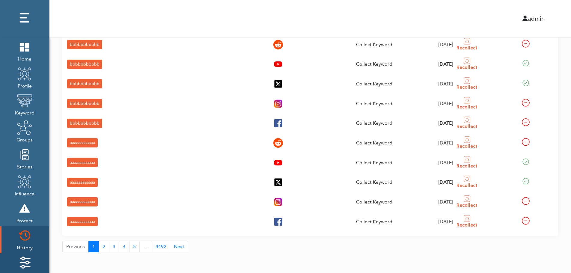
click at [19, 259] on img at bounding box center [24, 262] width 15 height 15
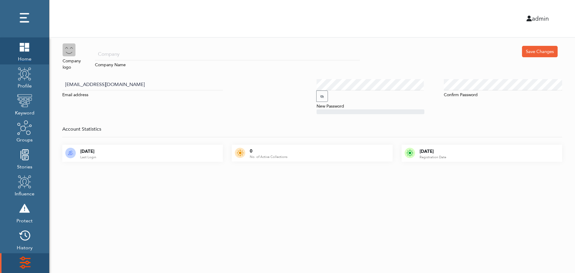
click at [22, 55] on span "Home" at bounding box center [24, 58] width 15 height 8
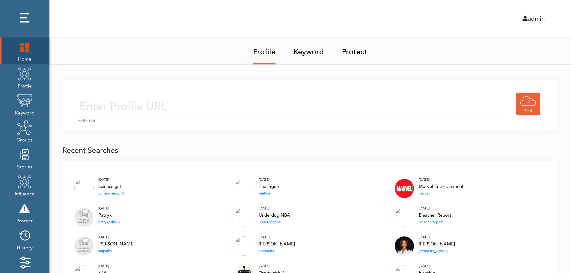
click at [21, 50] on img at bounding box center [24, 46] width 15 height 15
click at [230, 98] on input "text" at bounding box center [291, 106] width 431 height 21
click at [222, 108] on input "text" at bounding box center [291, 106] width 431 height 21
click at [311, 50] on link "Keyword" at bounding box center [308, 49] width 31 height 25
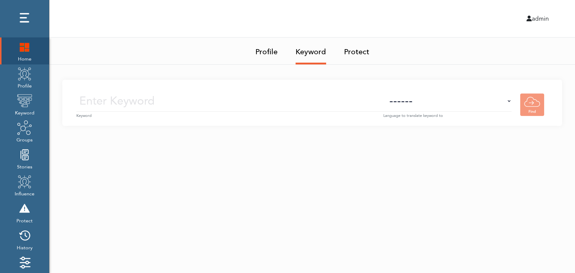
click at [242, 113] on small "Keyword" at bounding box center [229, 116] width 307 height 6
click at [249, 103] on input "text" at bounding box center [229, 100] width 307 height 21
click at [458, 107] on select "------ Afrikaans (af) Albanian (sq) Amharic (am) Arabic (ar) Armenian (hy) Azer…" at bounding box center [448, 100] width 128 height 21
click at [459, 104] on select "------ Afrikaans (af) Albanian (sq) Amharic (am) Arabic (ar) Armenian (hy) Azer…" at bounding box center [448, 100] width 128 height 21
click at [21, 80] on img at bounding box center [24, 73] width 15 height 15
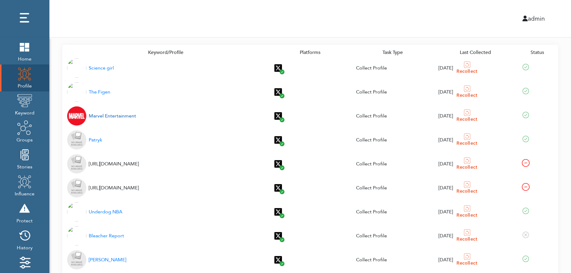
click at [105, 117] on div "Marvel Entertainment" at bounding box center [112, 115] width 47 height 7
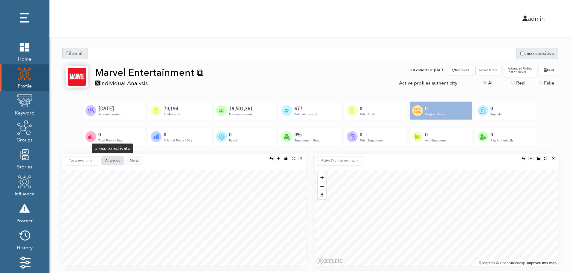
click at [112, 159] on span "All period" at bounding box center [112, 160] width 15 height 4
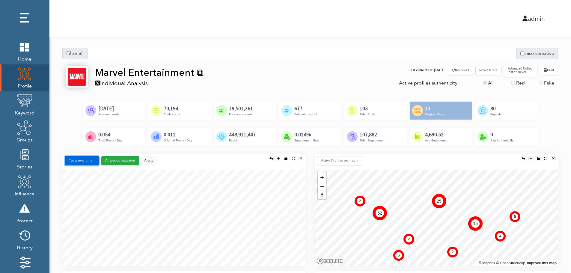
click at [87, 162] on button "Posts over time" at bounding box center [82, 160] width 34 height 9
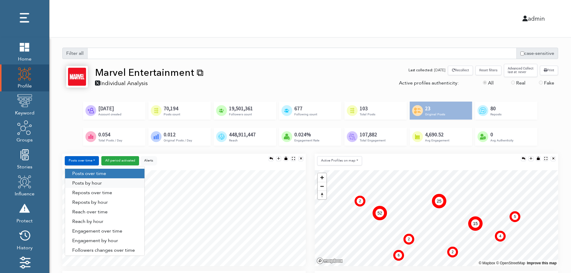
click at [104, 182] on link "Posts by hour" at bounding box center [104, 183] width 79 height 10
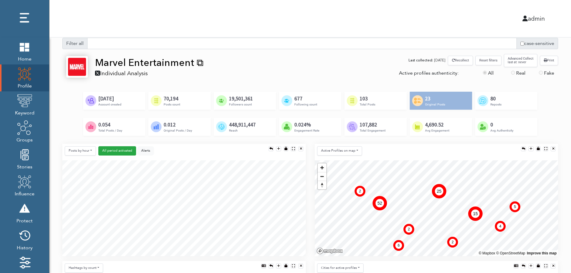
scroll to position [60, 0]
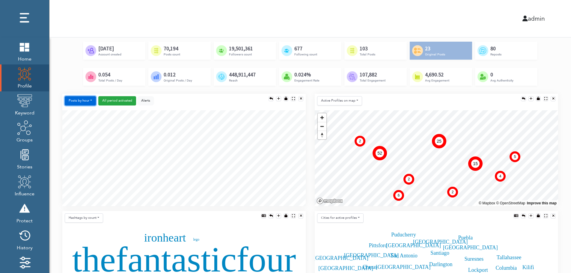
click at [81, 100] on button "Posts by hour" at bounding box center [80, 100] width 31 height 9
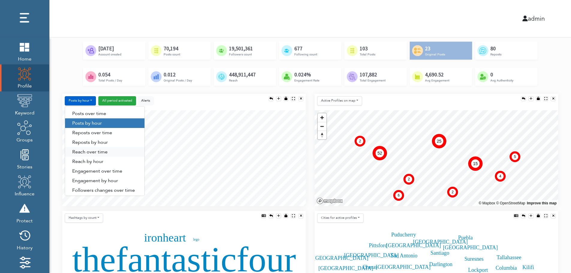
click at [82, 153] on link "Reach over time" at bounding box center [104, 152] width 79 height 10
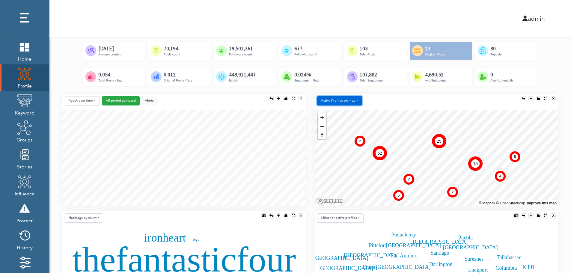
click at [337, 103] on button "Active Profiles on map" at bounding box center [339, 100] width 45 height 9
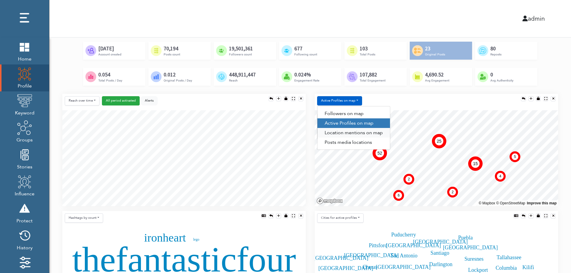
click at [365, 133] on link "Location mentions on map" at bounding box center [353, 133] width 73 height 10
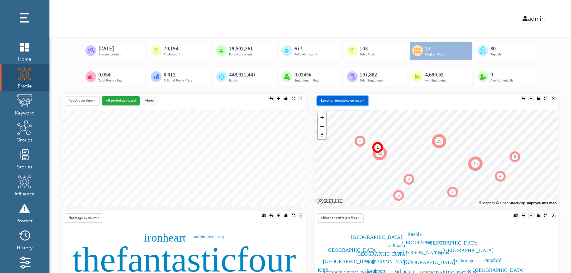
click at [361, 98] on button "Location mentions on map" at bounding box center [342, 100] width 51 height 9
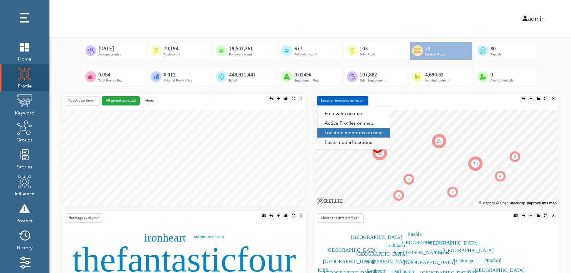
click at [349, 145] on link "Posts media locations" at bounding box center [353, 143] width 73 height 10
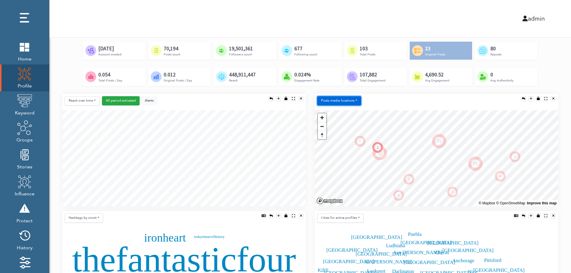
click at [348, 100] on button "Posts media locations" at bounding box center [339, 100] width 44 height 9
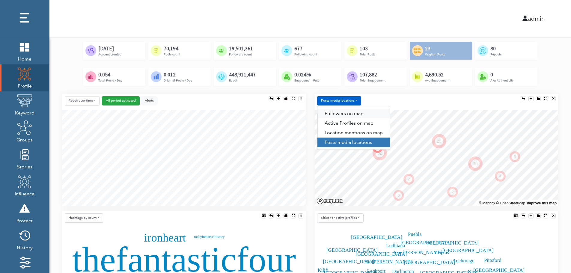
click at [348, 111] on link "Followers on map" at bounding box center [353, 114] width 73 height 10
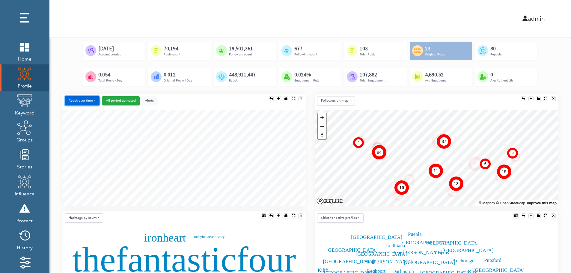
click at [71, 97] on button "Reach over time" at bounding box center [82, 100] width 35 height 9
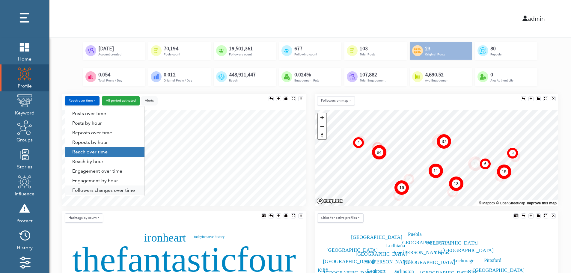
click at [89, 190] on link "Followers changes over time" at bounding box center [104, 190] width 79 height 10
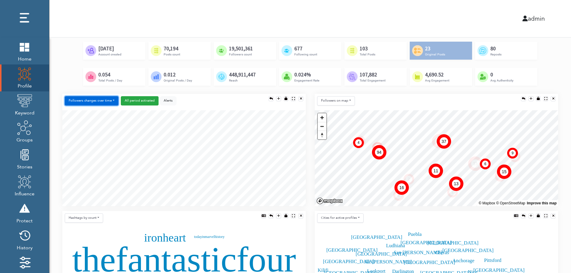
click at [100, 101] on button "Followers changes over time" at bounding box center [92, 100] width 54 height 9
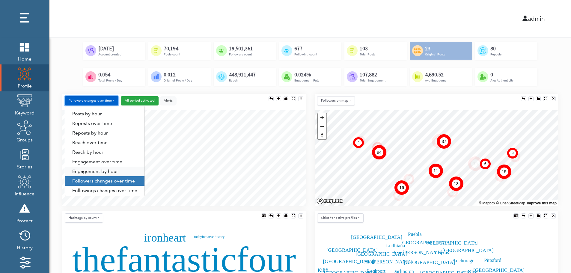
scroll to position [31, 0]
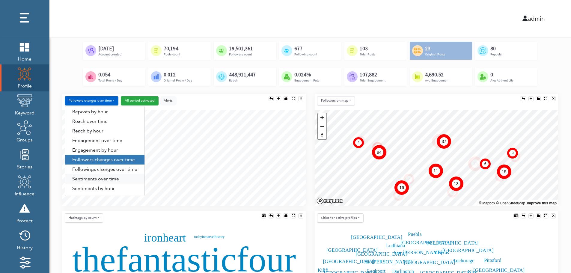
click at [98, 179] on link "Sentiments over time" at bounding box center [104, 179] width 79 height 10
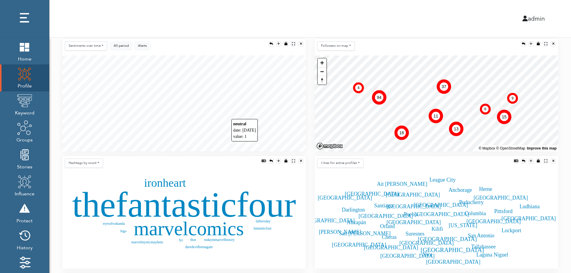
scroll to position [120, 0]
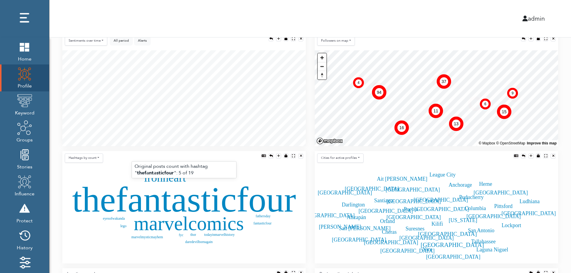
click at [167, 202] on text "thefantasticfour" at bounding box center [184, 199] width 224 height 40
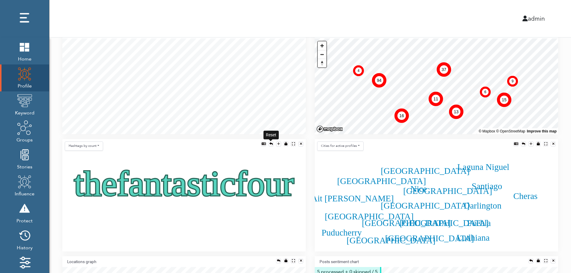
scroll to position [144, 0]
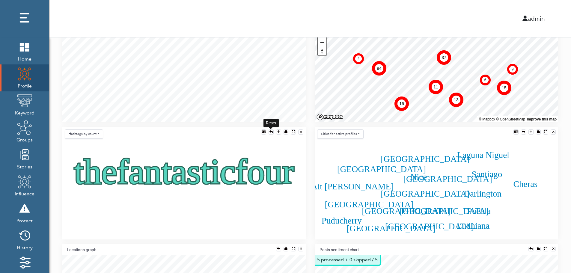
click at [270, 132] on div at bounding box center [270, 131] width 3 height 3
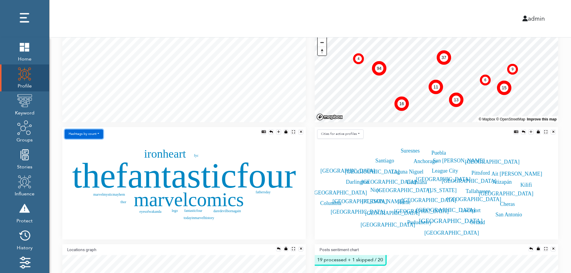
click at [90, 136] on button "Hashtags by count" at bounding box center [84, 133] width 38 height 9
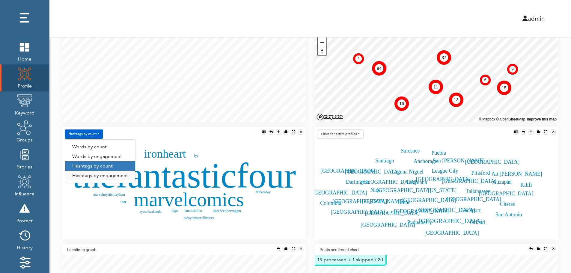
click at [90, 176] on link "Hashtags by engagement" at bounding box center [100, 176] width 70 height 10
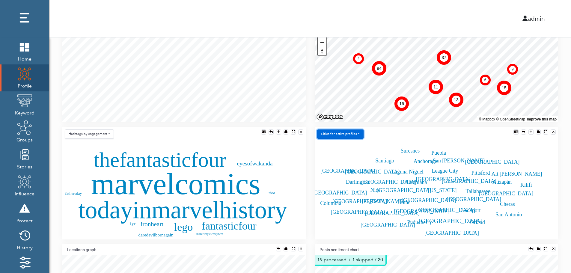
click at [354, 134] on button "Сities for active profiles" at bounding box center [340, 133] width 46 height 9
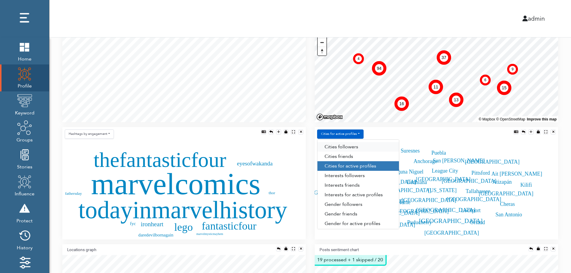
click at [358, 147] on link "Сities followers" at bounding box center [358, 147] width 82 height 10
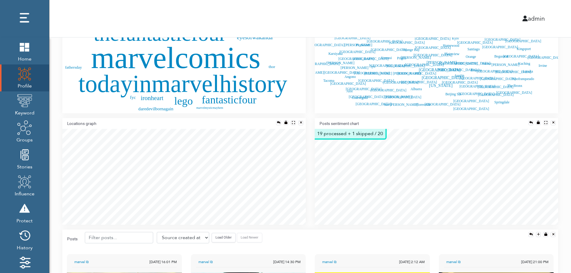
scroll to position [276, 0]
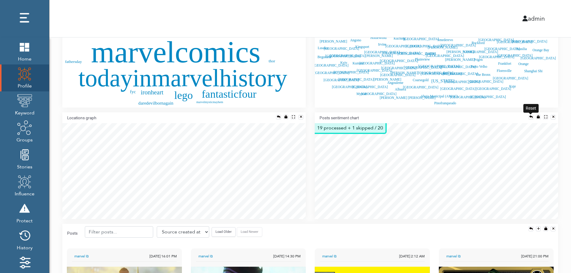
click at [529, 115] on div at bounding box center [530, 116] width 3 height 3
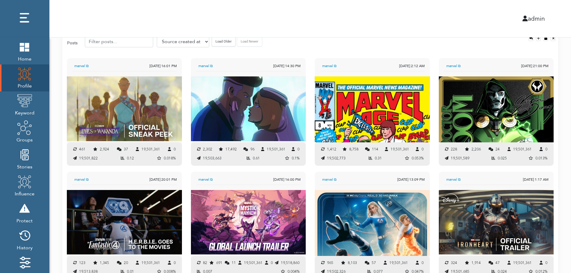
scroll to position [460, 0]
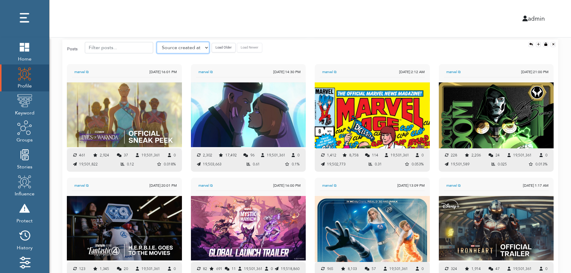
click at [172, 47] on select "Source created at Retweets Likes/favorites Followers Friends Reach Retweet rate…" at bounding box center [183, 47] width 52 height 11
click at [157, 42] on select "Source created at Retweets Likes/favorites Followers Friends Reach Retweet rate…" at bounding box center [183, 47] width 52 height 11
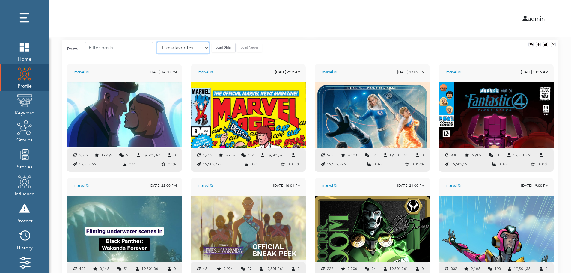
click at [174, 49] on select "Source created at Retweets Likes/favorites Followers Friends Reach Retweet rate…" at bounding box center [183, 47] width 52 height 11
select select "authenticity"
click at [157, 42] on select "Source created at Retweets Likes/favorites Followers Friends Reach Retweet rate…" at bounding box center [183, 47] width 52 height 11
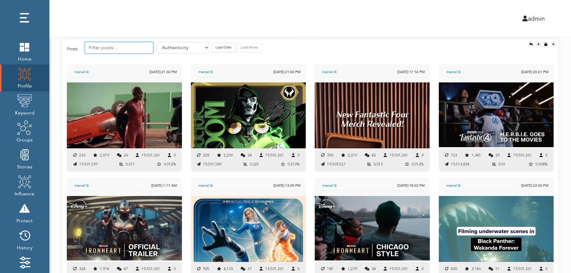
click at [117, 47] on input "text" at bounding box center [119, 47] width 68 height 11
click at [212, 46] on button "Load Older" at bounding box center [224, 47] width 24 height 9
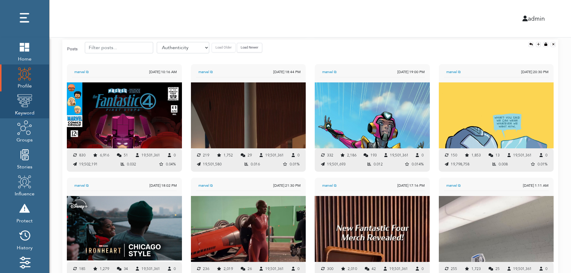
click at [26, 102] on img at bounding box center [24, 100] width 15 height 15
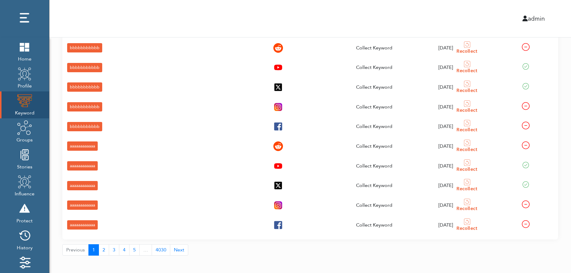
scroll to position [21, 0]
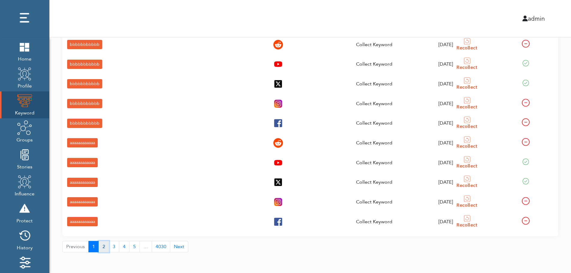
click at [102, 248] on button "2" at bounding box center [104, 246] width 10 height 11
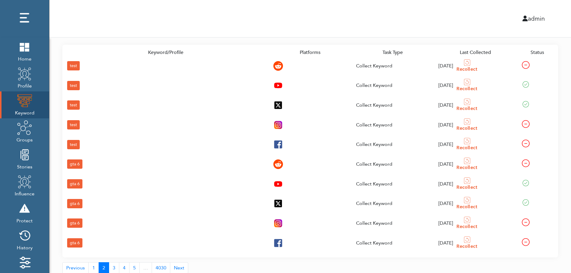
click at [74, 241] on div "gta 6" at bounding box center [74, 242] width 15 height 9
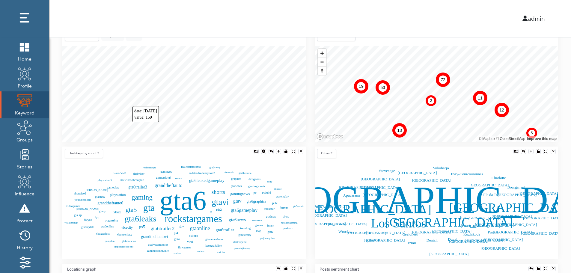
scroll to position [133, 0]
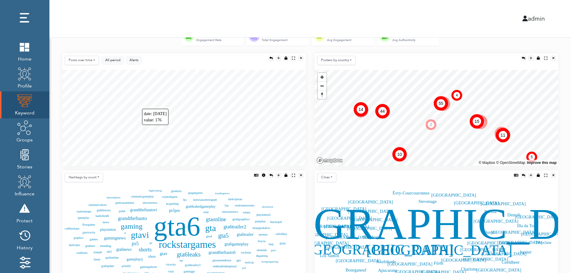
scroll to position [109, 0]
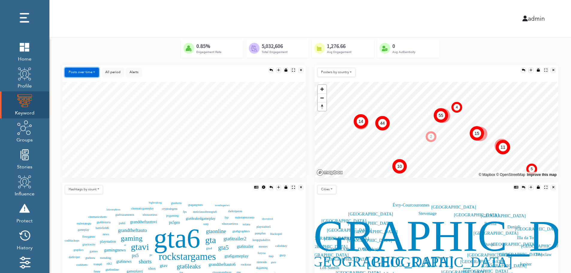
click at [87, 71] on button "Posts over time" at bounding box center [82, 72] width 34 height 9
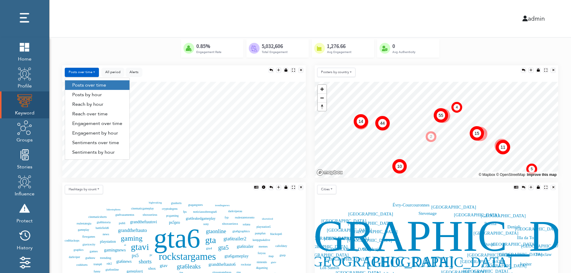
click at [115, 135] on link "Engagement by hour" at bounding box center [97, 133] width 64 height 10
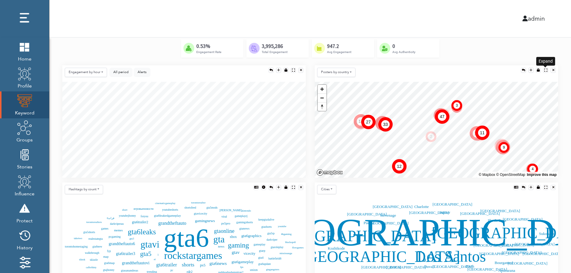
click at [545, 69] on div at bounding box center [545, 70] width 3 height 3
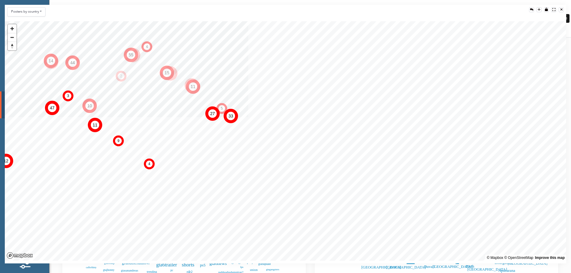
click at [562, 9] on div at bounding box center [561, 9] width 2 height 3
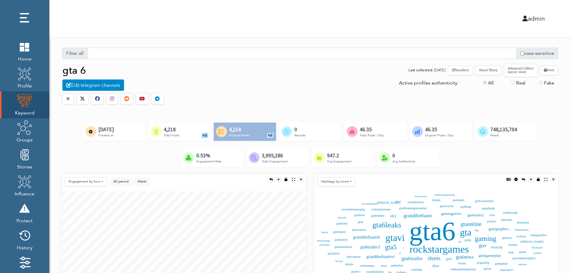
click at [188, 131] on div "Created by [PERSON_NAME] @ [DOMAIN_NAME] from the Noun Project 4,218 Total Post…" at bounding box center [179, 132] width 62 height 18
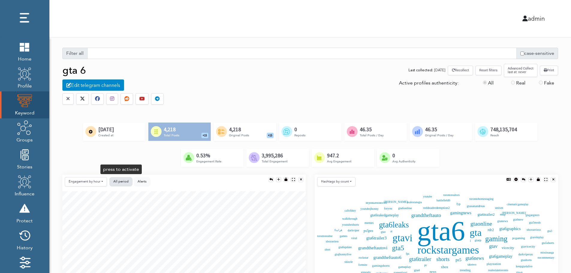
click at [124, 179] on button "All period" at bounding box center [120, 181] width 23 height 9
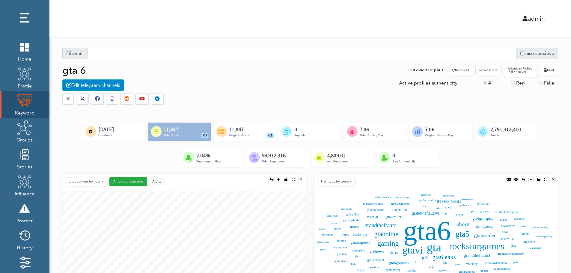
click at [489, 72] on button "Reset filters" at bounding box center [488, 70] width 26 height 9
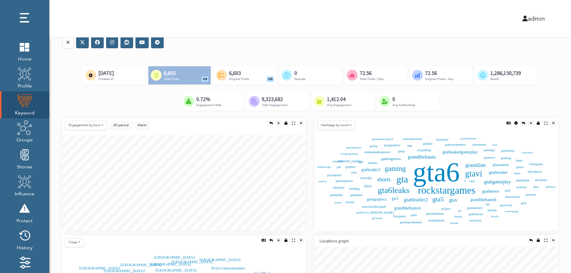
scroll to position [60, 0]
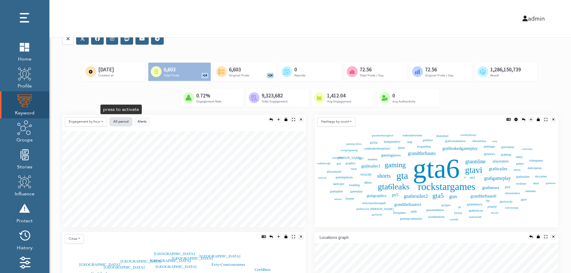
click at [112, 121] on button "All period" at bounding box center [120, 121] width 23 height 9
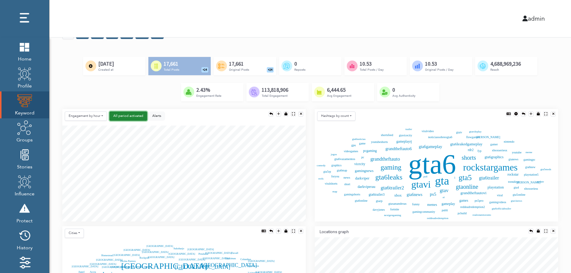
scroll to position [0, 0]
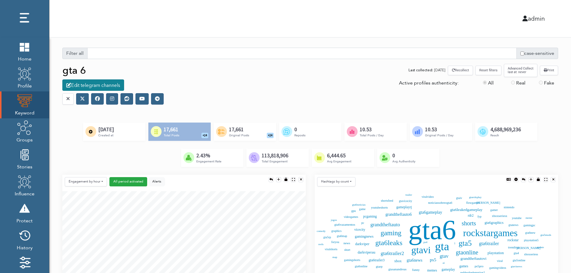
click at [99, 86] on div "Edit telegram channels" at bounding box center [93, 84] width 62 height 11
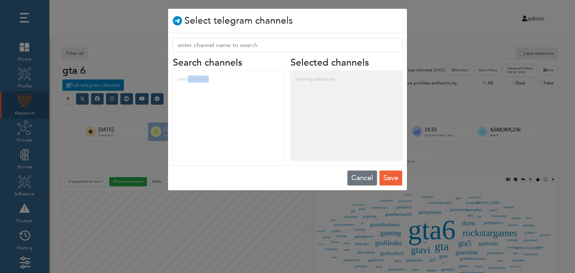
drag, startPoint x: 187, startPoint y: 80, endPoint x: 237, endPoint y: 86, distance: 50.3
click at [237, 86] on div "nothing found" at bounding box center [229, 79] width 112 height 17
click at [334, 79] on div "nothing added yet" at bounding box center [347, 79] width 112 height 17
click at [358, 176] on button "Cancel" at bounding box center [363, 177] width 30 height 15
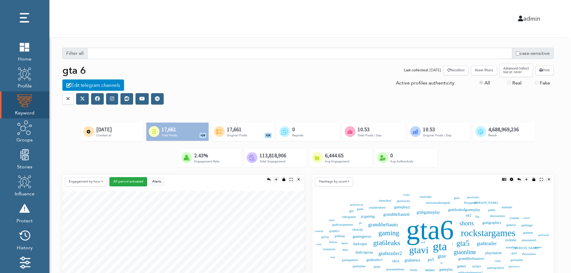
scroll to position [3, 3]
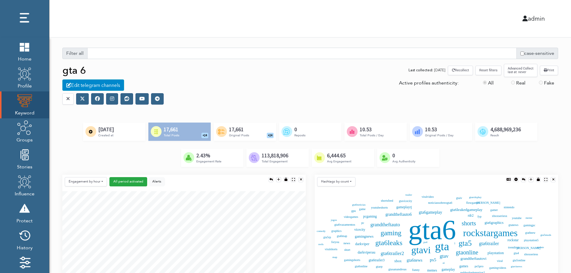
click at [97, 100] on icon at bounding box center [97, 98] width 5 height 5
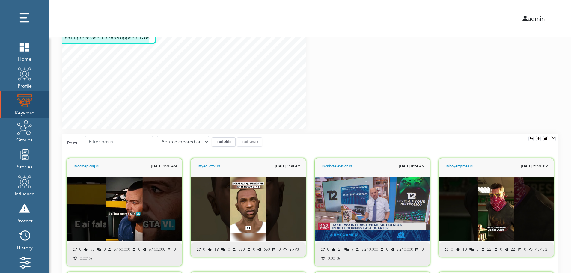
scroll to position [419, 0]
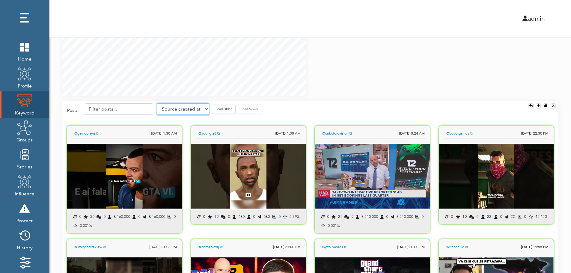
click at [182, 110] on select "Source created at Retweets Likes/favorites Followers Friends Reach Retweet rate…" at bounding box center [183, 108] width 52 height 11
click at [157, 103] on select "Source created at Retweets Likes/favorites Followers Friends Reach Retweet rate…" at bounding box center [183, 108] width 52 height 11
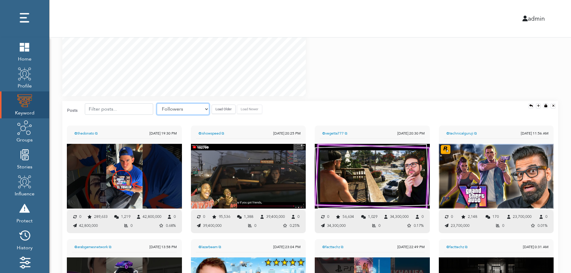
click at [191, 107] on select "Source created at Retweets Likes/favorites Followers Friends Reach Retweet rate…" at bounding box center [183, 108] width 52 height 11
select select "share_rate"
click at [157, 103] on select "Source created at Retweets Likes/favorites Followers Friends Reach Retweet rate…" at bounding box center [183, 108] width 52 height 11
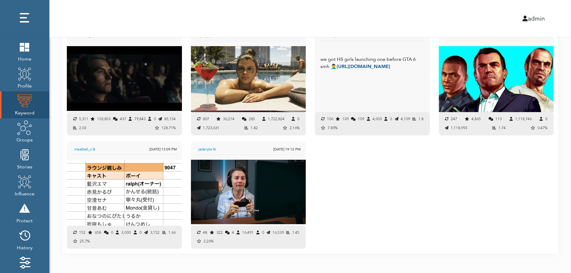
scroll to position [637, 0]
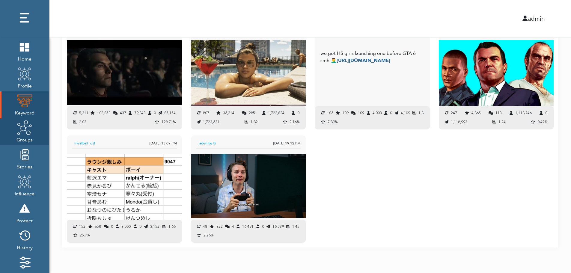
click at [25, 136] on span "Groups" at bounding box center [24, 139] width 16 height 8
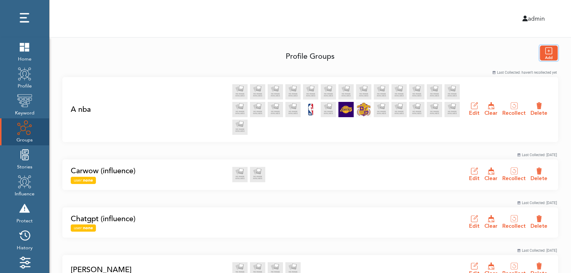
click at [550, 53] on img "button" at bounding box center [549, 53] width 18 height 15
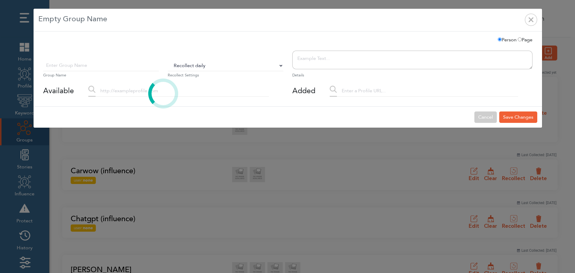
click at [189, 67] on select "Do Not Recollect Recollect every 3 hours Recollect every 6 hours Recollect ever…" at bounding box center [226, 65] width 116 height 11
select select "0"
click at [168, 60] on select "Do Not Recollect Recollect every 3 hours Recollect every 6 hours Recollect ever…" at bounding box center [226, 65] width 116 height 11
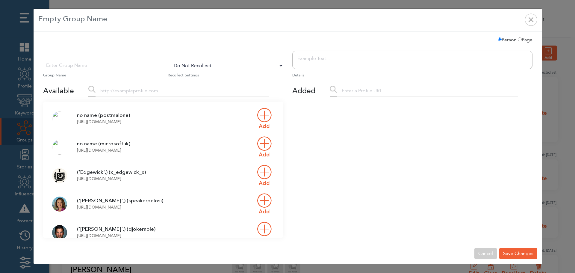
click at [134, 94] on input "text" at bounding box center [182, 90] width 173 height 11
click at [113, 68] on input "text" at bounding box center [101, 65] width 116 height 11
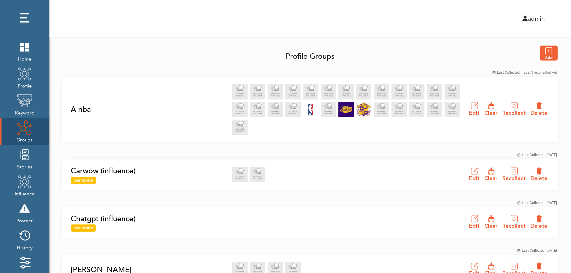
click at [79, 109] on link "A nba" at bounding box center [150, 109] width 158 height 11
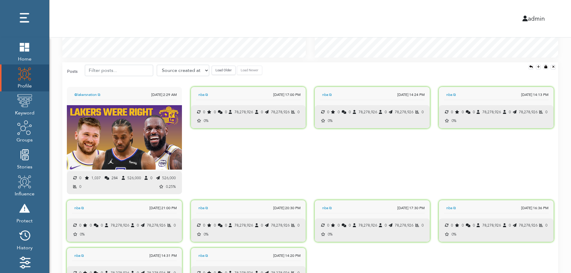
scroll to position [596, 0]
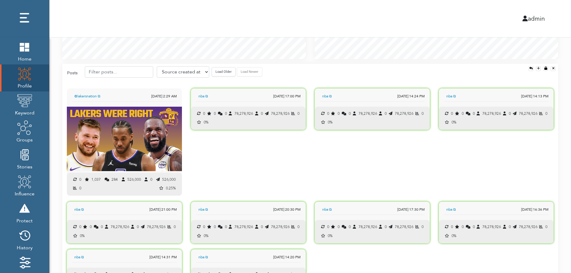
click at [219, 75] on button "Load Older" at bounding box center [224, 71] width 24 height 9
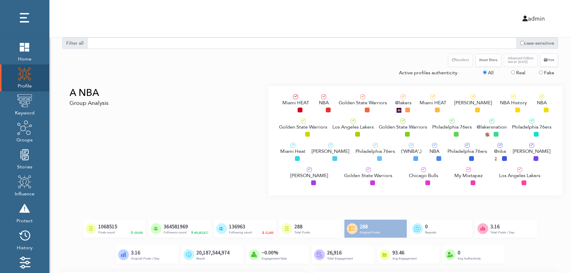
scroll to position [0, 0]
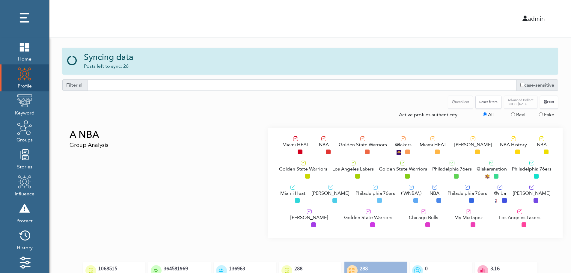
click at [111, 163] on div "A NBA Group Analysis" at bounding box center [163, 183] width 210 height 110
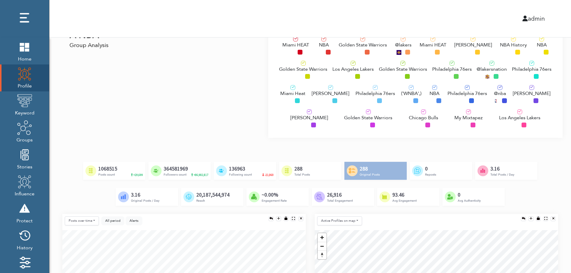
scroll to position [60, 0]
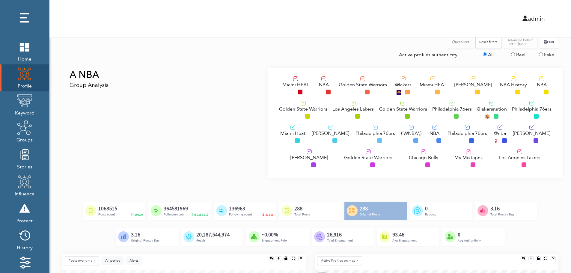
click at [345, 108] on span "Los Angeles Lakers" at bounding box center [352, 108] width 41 height 7
click at [358, 139] on div "Philadelphia 76ers" at bounding box center [375, 135] width 40 height 20
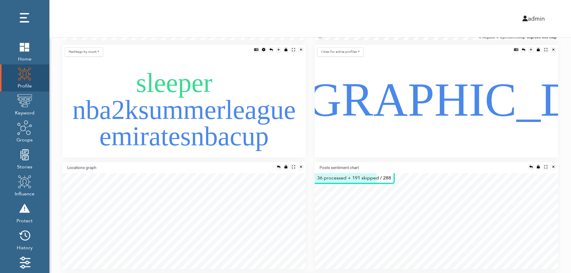
scroll to position [384, 0]
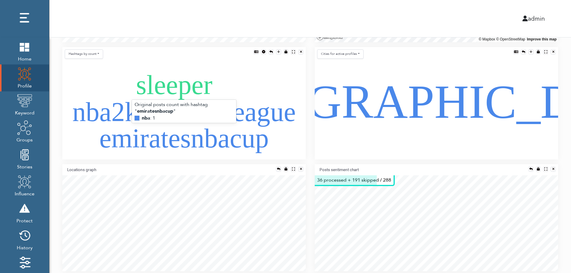
click at [179, 123] on text "emiratesnbacup" at bounding box center [183, 138] width 169 height 30
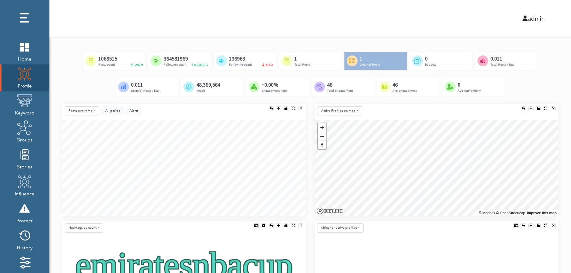
scroll to position [204, 0]
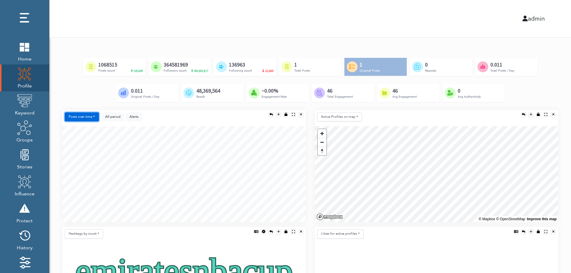
click at [73, 116] on button "Posts over time" at bounding box center [82, 116] width 34 height 9
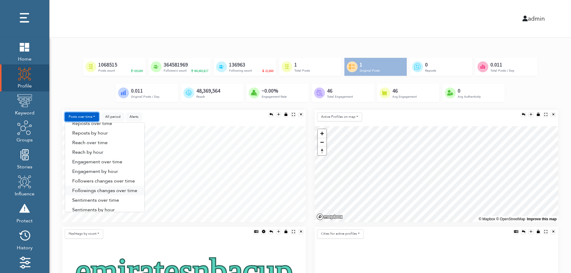
scroll to position [31, 0]
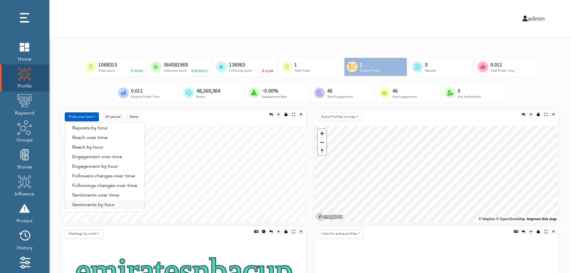
click at [110, 205] on link "Sentiments by hour" at bounding box center [104, 205] width 79 height 10
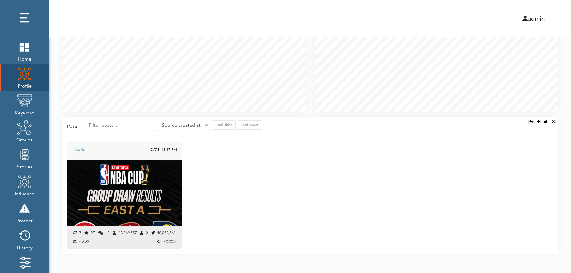
scroll to position [549, 0]
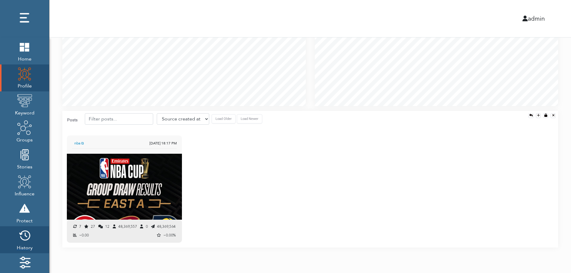
click at [23, 239] on img at bounding box center [24, 235] width 15 height 15
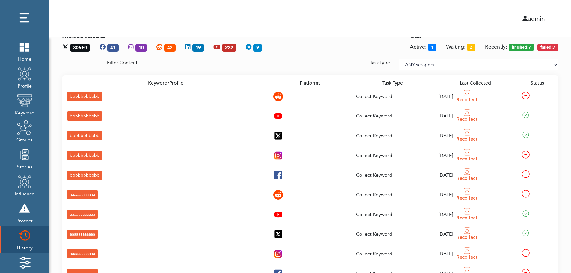
scroll to position [89, 0]
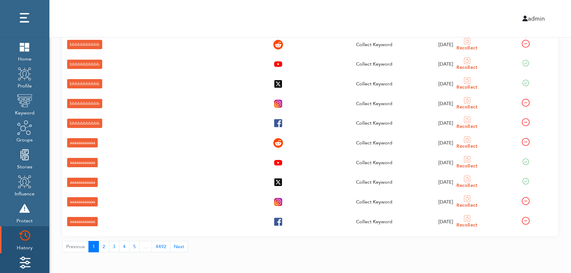
click at [19, 259] on img at bounding box center [24, 262] width 15 height 15
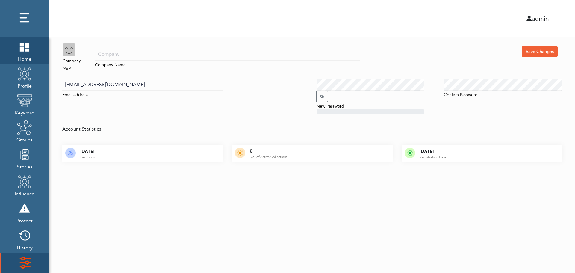
click at [22, 55] on span "Home" at bounding box center [24, 58] width 15 height 8
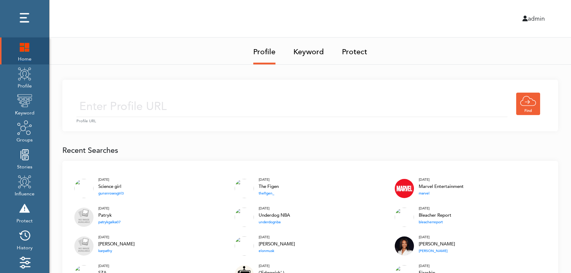
click at [21, 50] on img at bounding box center [24, 46] width 15 height 15
click at [230, 98] on input "text" at bounding box center [291, 106] width 431 height 21
click at [222, 108] on input "text" at bounding box center [291, 106] width 431 height 21
click at [311, 50] on link "Keyword" at bounding box center [308, 49] width 31 height 25
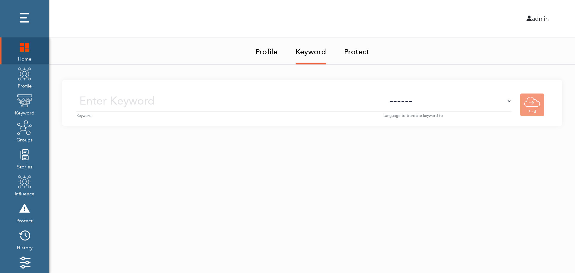
click at [242, 113] on small "Keyword" at bounding box center [229, 116] width 307 height 6
click at [249, 103] on input "text" at bounding box center [229, 100] width 307 height 21
click at [458, 107] on select "------ Afrikaans (af) Albanian (sq) Amharic (am) Arabic (ar) Armenian (hy) Azer…" at bounding box center [448, 100] width 128 height 21
click at [459, 104] on select "------ Afrikaans (af) Albanian (sq) Amharic (am) Arabic (ar) Armenian (hy) Azer…" at bounding box center [448, 100] width 128 height 21
click at [21, 80] on img at bounding box center [24, 73] width 15 height 15
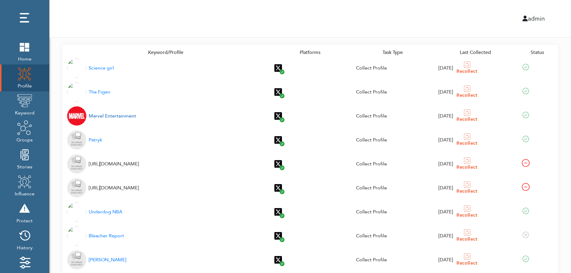
click at [105, 117] on div "Marvel Entertainment" at bounding box center [112, 115] width 47 height 7
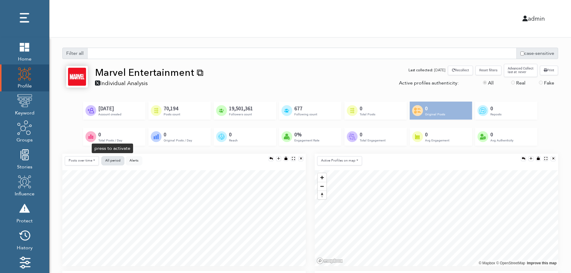
click at [112, 159] on span "All period" at bounding box center [112, 160] width 15 height 4
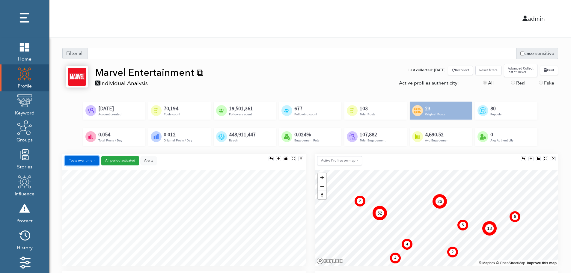
click at [87, 162] on button "Posts over time" at bounding box center [82, 160] width 34 height 9
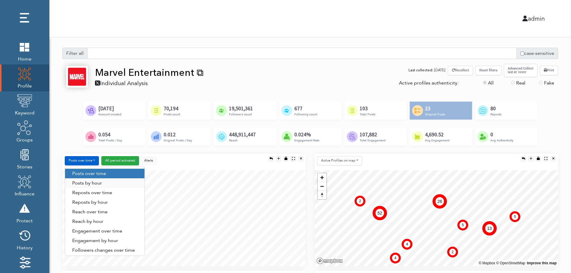
click at [104, 182] on link "Posts by hour" at bounding box center [104, 183] width 79 height 10
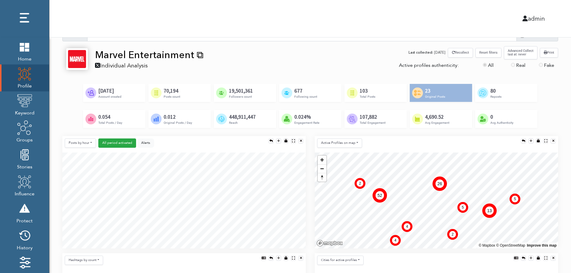
scroll to position [60, 0]
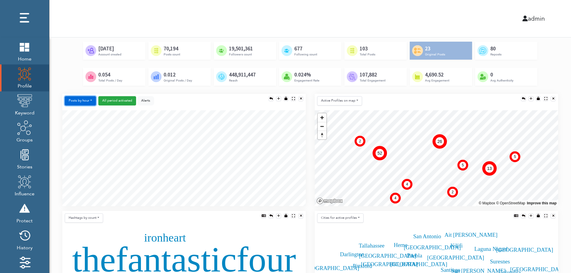
click at [81, 100] on button "Posts by hour" at bounding box center [80, 100] width 31 height 9
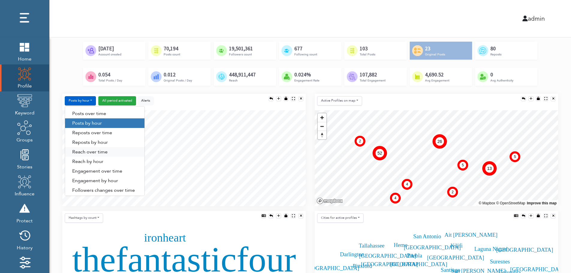
click at [82, 153] on link "Reach over time" at bounding box center [104, 152] width 79 height 10
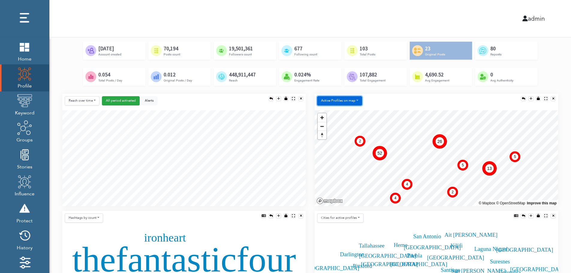
click at [337, 103] on button "Active Profiles on map" at bounding box center [339, 100] width 45 height 9
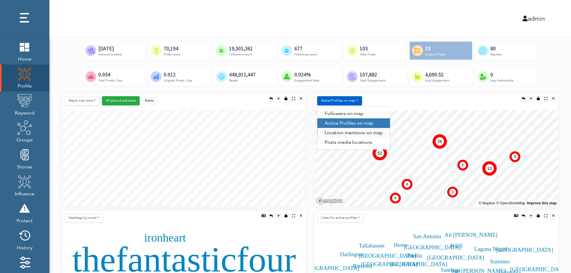
click at [365, 133] on link "Location mentions on map" at bounding box center [353, 133] width 73 height 10
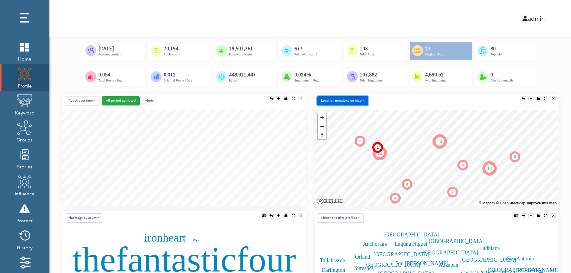
click at [361, 98] on button "Location mentions on map" at bounding box center [342, 100] width 51 height 9
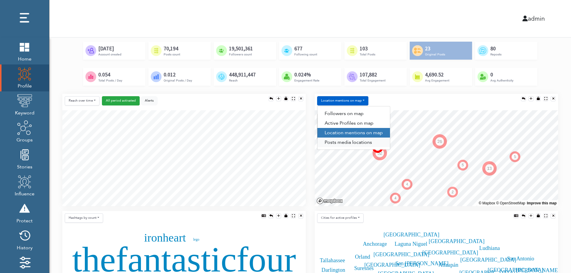
click at [349, 145] on link "Posts media locations" at bounding box center [353, 143] width 73 height 10
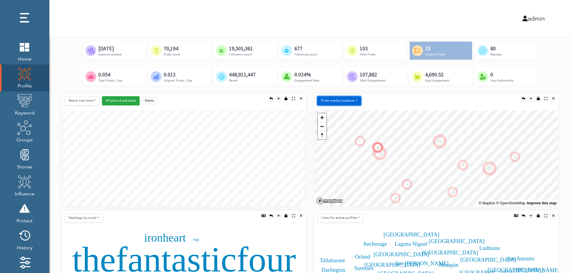
click at [348, 100] on button "Posts media locations" at bounding box center [339, 100] width 44 height 9
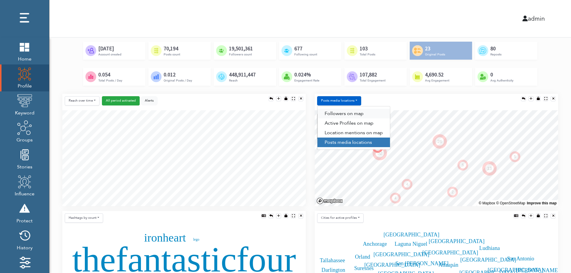
click at [348, 111] on link "Followers on map" at bounding box center [353, 114] width 73 height 10
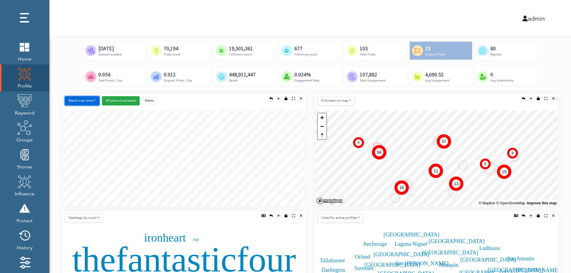
click at [71, 97] on button "Reach over time" at bounding box center [82, 100] width 35 height 9
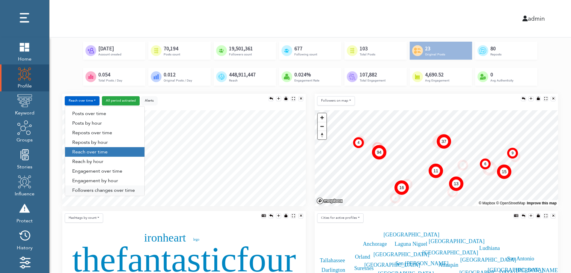
click at [89, 190] on link "Followers changes over time" at bounding box center [104, 190] width 79 height 10
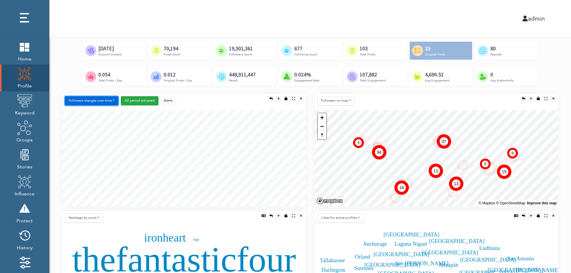
click at [100, 101] on button "Followers changes over time" at bounding box center [92, 100] width 54 height 9
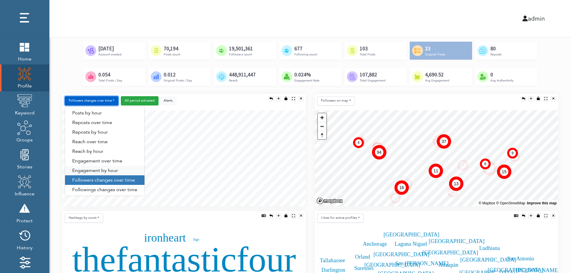
scroll to position [31, 0]
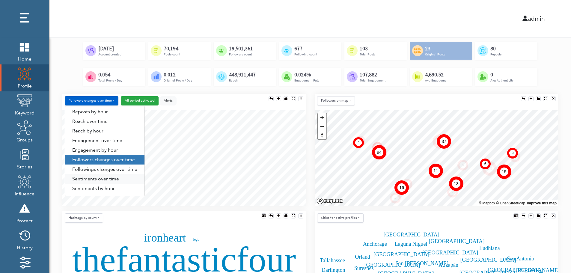
click at [98, 179] on link "Sentiments over time" at bounding box center [104, 179] width 79 height 10
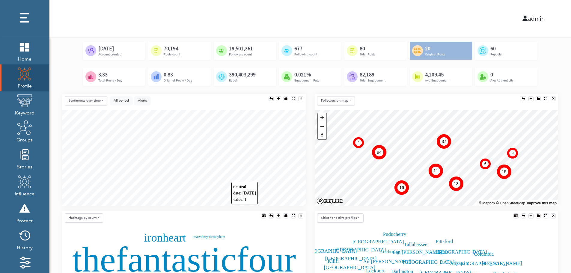
scroll to position [120, 0]
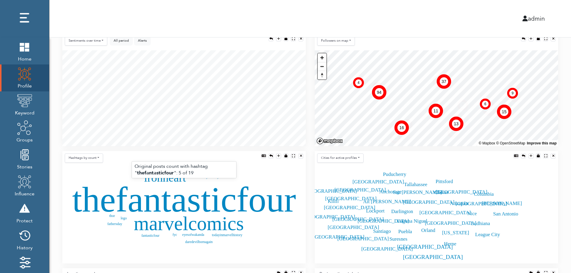
click at [167, 202] on text "thefantasticfour" at bounding box center [184, 199] width 224 height 40
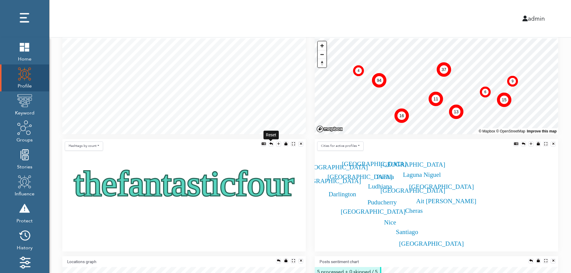
scroll to position [144, 0]
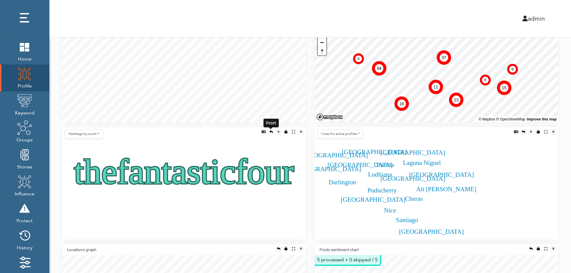
click at [270, 132] on div at bounding box center [270, 131] width 3 height 3
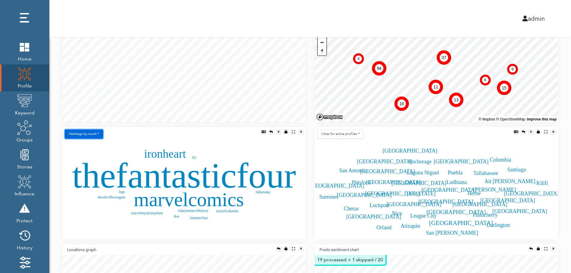
click at [90, 136] on button "Hashtags by count" at bounding box center [84, 133] width 38 height 9
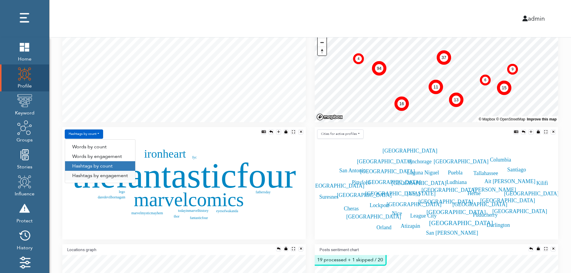
click at [90, 176] on link "Hashtags by engagement" at bounding box center [100, 176] width 70 height 10
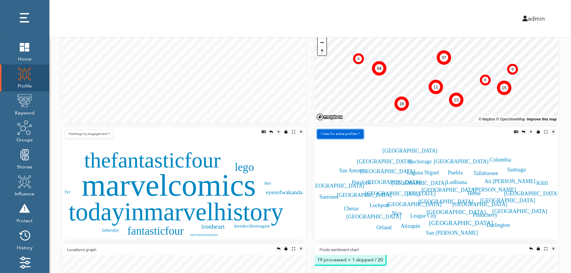
click at [354, 134] on button "Сities for active profiles" at bounding box center [340, 133] width 46 height 9
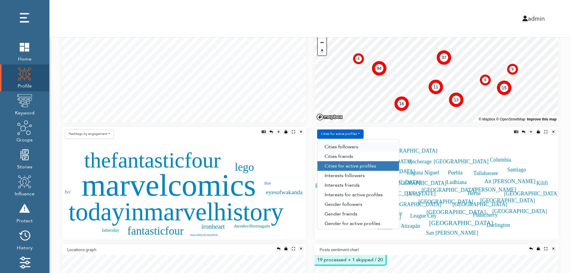
click at [358, 147] on link "Сities followers" at bounding box center [358, 147] width 82 height 10
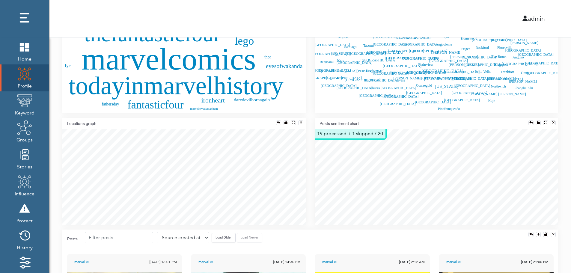
scroll to position [276, 0]
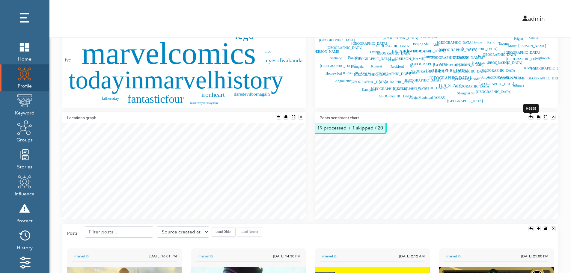
click at [529, 115] on div at bounding box center [530, 116] width 3 height 3
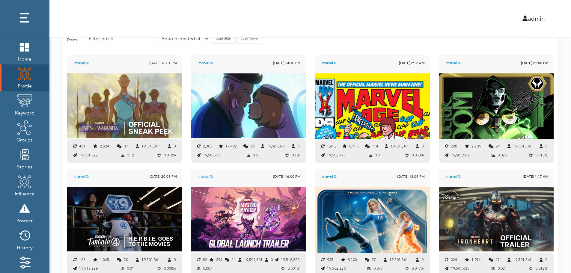
scroll to position [460, 0]
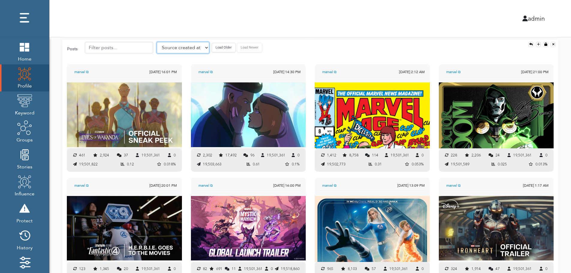
click at [172, 47] on select "Source created at Retweets Likes/favorites Followers Friends Reach Retweet rate…" at bounding box center [183, 47] width 52 height 11
click at [157, 42] on select "Source created at Retweets Likes/favorites Followers Friends Reach Retweet rate…" at bounding box center [183, 47] width 52 height 11
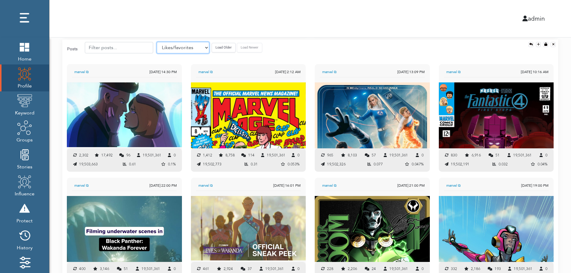
click at [174, 49] on select "Source created at Retweets Likes/favorites Followers Friends Reach Retweet rate…" at bounding box center [183, 47] width 52 height 11
select select "authenticity"
click at [157, 42] on select "Source created at Retweets Likes/favorites Followers Friends Reach Retweet rate…" at bounding box center [183, 47] width 52 height 11
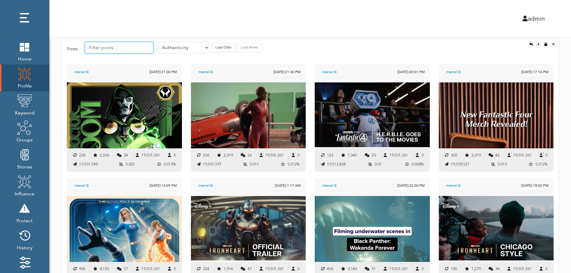
click at [117, 47] on input "text" at bounding box center [119, 47] width 68 height 11
click at [212, 46] on button "Load Older" at bounding box center [224, 47] width 24 height 9
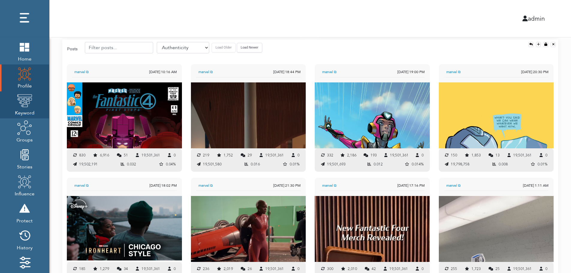
click at [26, 102] on img at bounding box center [24, 100] width 15 height 15
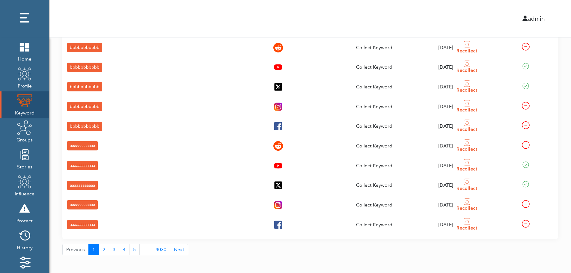
scroll to position [21, 0]
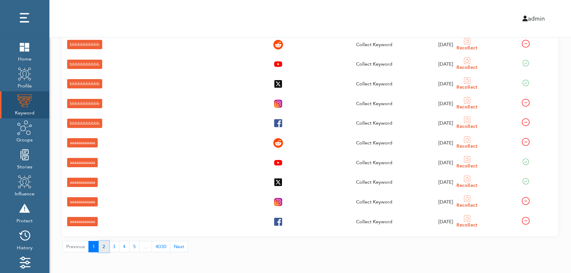
click at [102, 248] on button "2" at bounding box center [104, 246] width 10 height 11
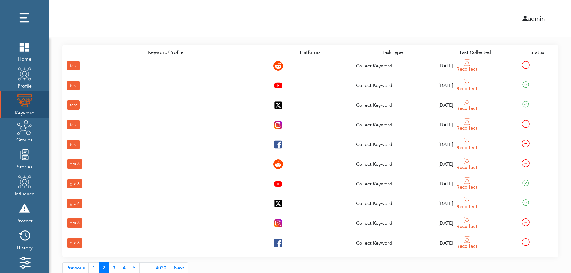
click at [74, 241] on div "gta 6" at bounding box center [74, 242] width 15 height 9
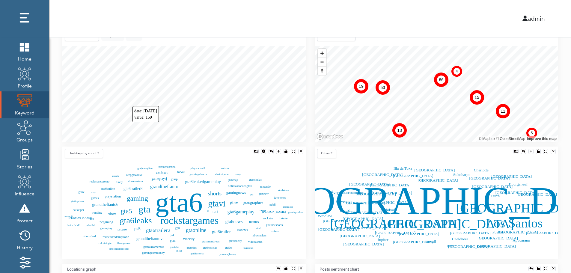
scroll to position [133, 0]
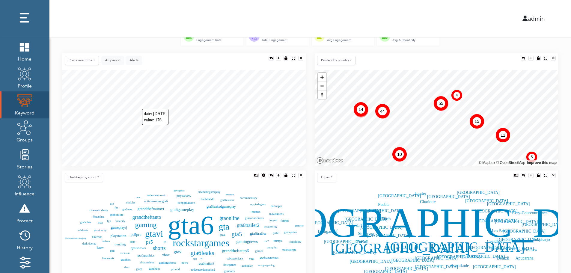
scroll to position [109, 0]
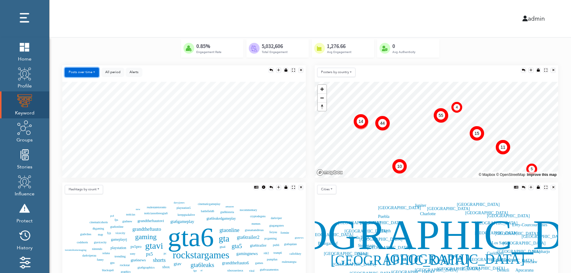
click at [87, 71] on button "Posts over time" at bounding box center [82, 72] width 34 height 9
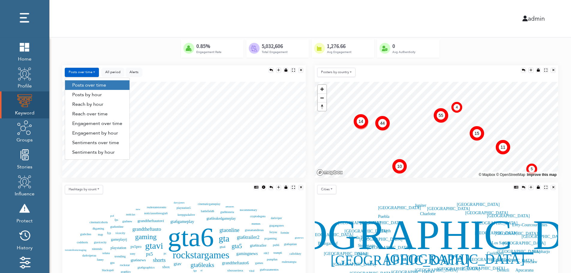
click at [115, 135] on link "Engagement by hour" at bounding box center [97, 133] width 64 height 10
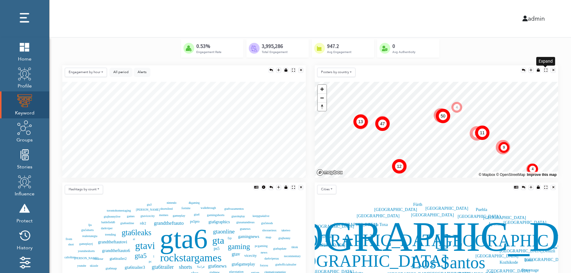
click at [545, 69] on div at bounding box center [545, 70] width 3 height 3
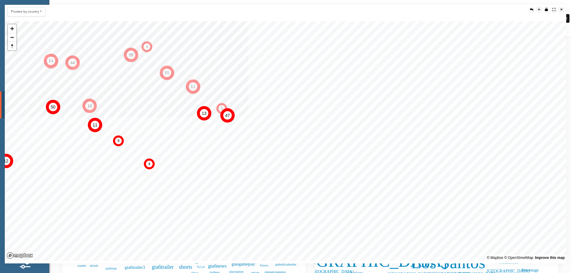
click at [562, 9] on div at bounding box center [561, 9] width 2 height 3
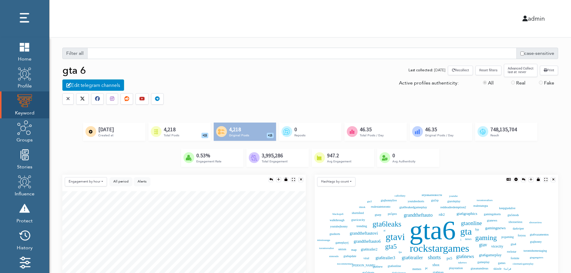
click at [188, 131] on div "Created by Alfredo @ IconsAlfredo.com from the Noun Project 4,218 Total Posts +…" at bounding box center [179, 132] width 62 height 18
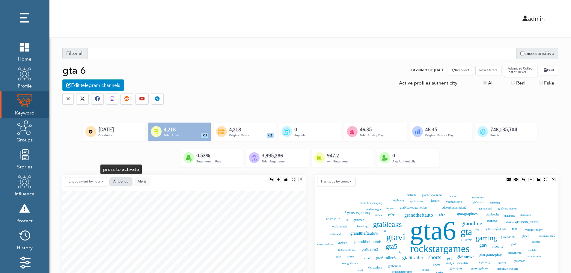
click at [124, 179] on button "All period" at bounding box center [120, 181] width 23 height 9
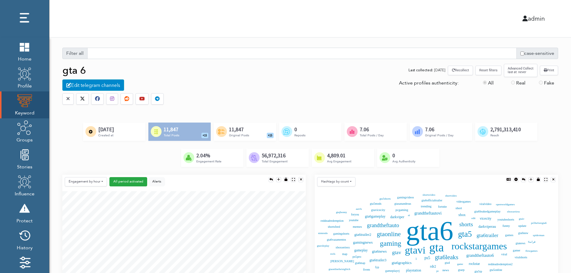
click at [489, 72] on button "Reset filters" at bounding box center [488, 70] width 26 height 9
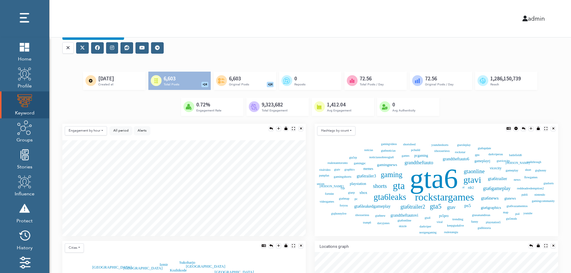
scroll to position [60, 0]
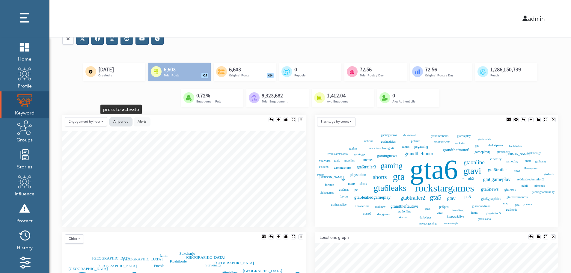
click at [112, 121] on button "All period" at bounding box center [120, 121] width 23 height 9
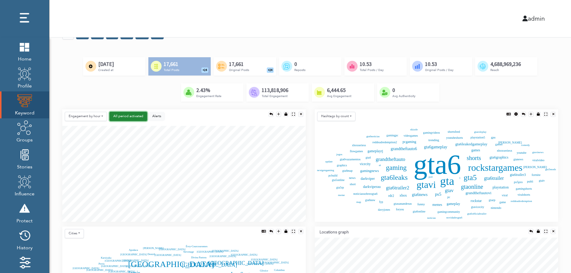
scroll to position [0, 0]
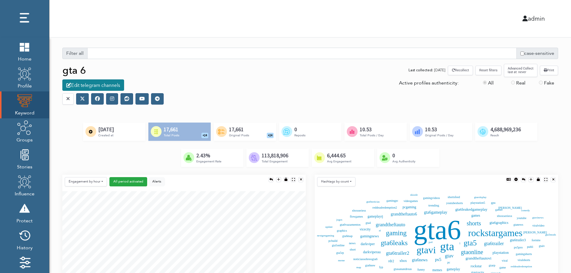
click at [99, 86] on div "Edit telegram channels" at bounding box center [93, 84] width 62 height 11
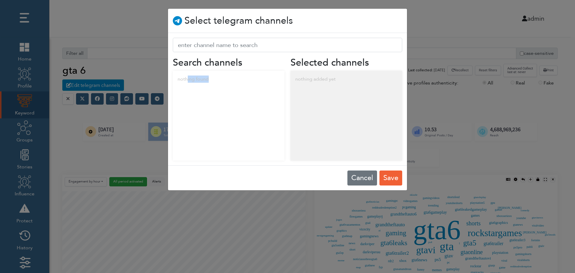
drag, startPoint x: 187, startPoint y: 80, endPoint x: 237, endPoint y: 86, distance: 50.3
click at [237, 86] on div "nothing found" at bounding box center [229, 79] width 112 height 17
click at [334, 79] on div "nothing added yet" at bounding box center [347, 79] width 112 height 17
click at [358, 176] on button "Cancel" at bounding box center [363, 177] width 30 height 15
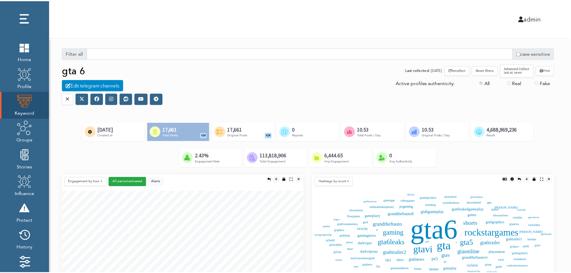
scroll to position [3, 3]
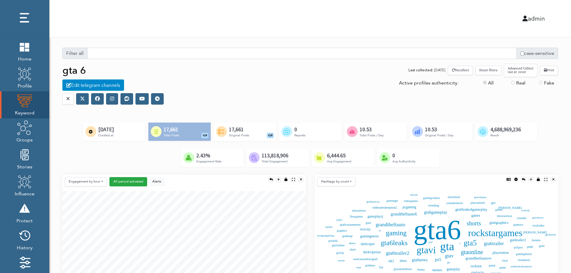
click at [97, 100] on icon at bounding box center [97, 98] width 5 height 5
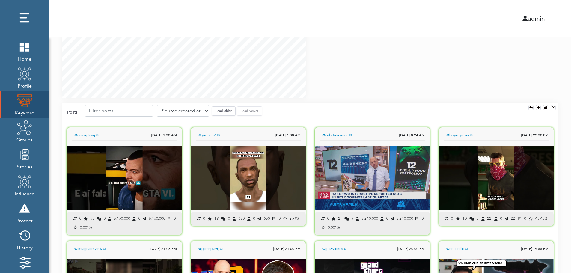
scroll to position [419, 0]
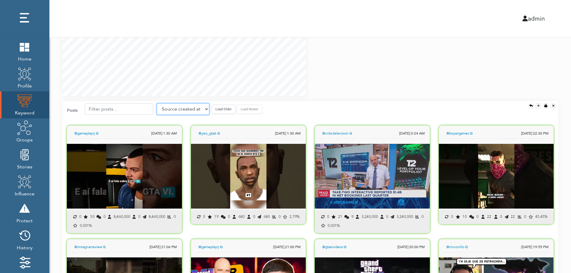
click at [182, 110] on select "Source created at Retweets Likes/favorites Followers Friends Reach Retweet rate…" at bounding box center [183, 108] width 52 height 11
click at [157, 103] on select "Source created at Retweets Likes/favorites Followers Friends Reach Retweet rate…" at bounding box center [183, 108] width 52 height 11
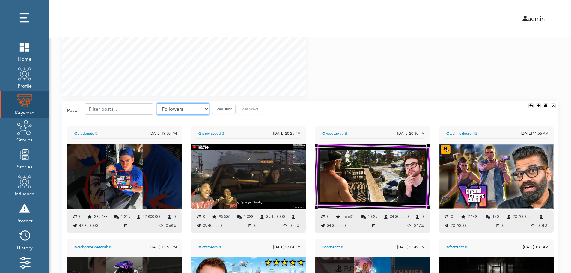
click at [191, 107] on select "Source created at Retweets Likes/favorites Followers Friends Reach Retweet rate…" at bounding box center [183, 108] width 52 height 11
select select "share_rate"
click at [157, 103] on select "Source created at Retweets Likes/favorites Followers Friends Reach Retweet rate…" at bounding box center [183, 108] width 52 height 11
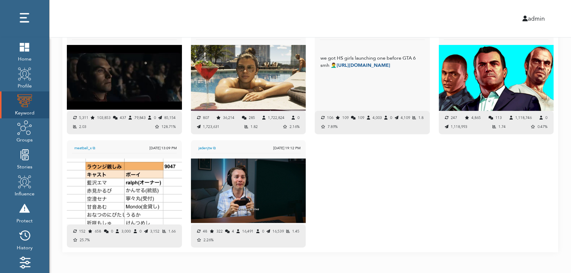
scroll to position [637, 0]
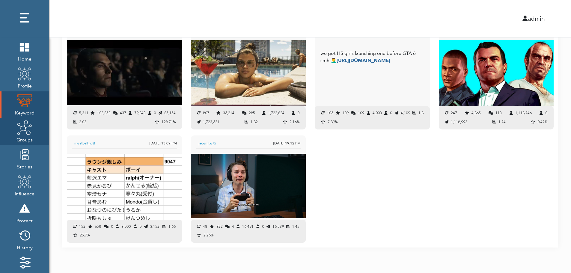
click at [25, 136] on span "Groups" at bounding box center [24, 139] width 16 height 8
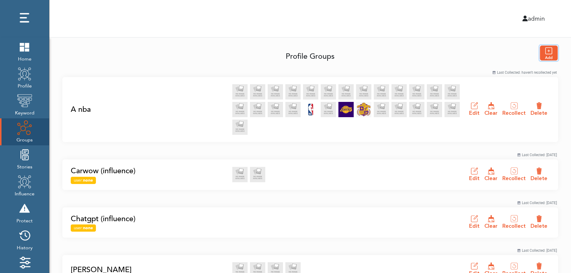
click at [550, 53] on img "button" at bounding box center [549, 53] width 18 height 15
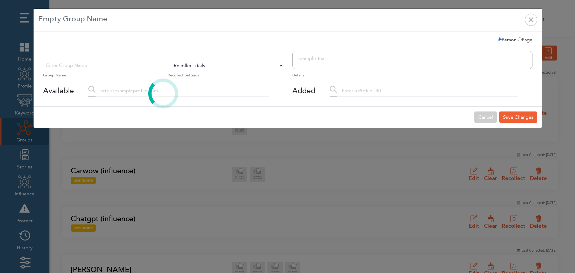
click at [189, 67] on select "Do Not Recollect Recollect every 3 hours Recollect every 6 hours Recollect ever…" at bounding box center [226, 65] width 116 height 11
select select "0"
click at [168, 60] on select "Do Not Recollect Recollect every 3 hours Recollect every 6 hours Recollect ever…" at bounding box center [226, 65] width 116 height 11
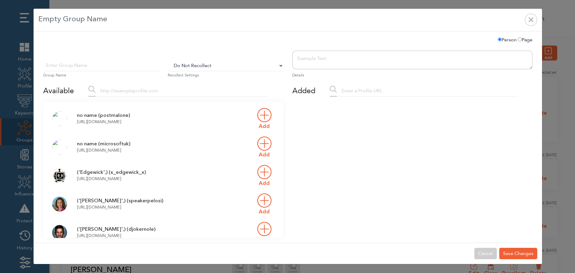
click at [134, 94] on input "text" at bounding box center [182, 90] width 173 height 11
click at [113, 68] on input "text" at bounding box center [101, 65] width 116 height 11
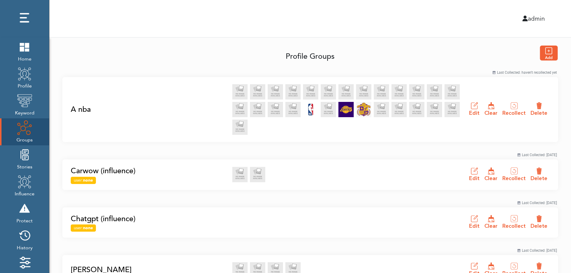
click at [79, 109] on link "A nba" at bounding box center [150, 109] width 158 height 11
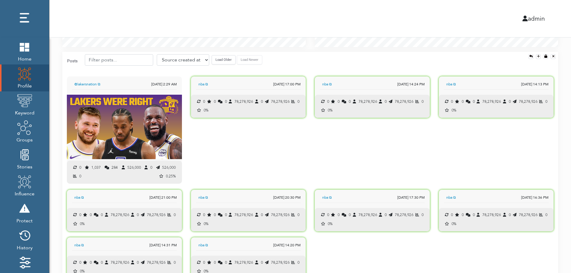
scroll to position [596, 0]
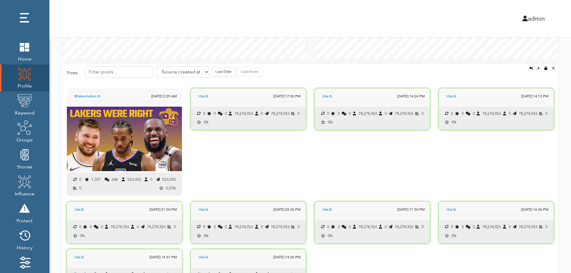
click at [219, 75] on button "Load Older" at bounding box center [224, 71] width 24 height 9
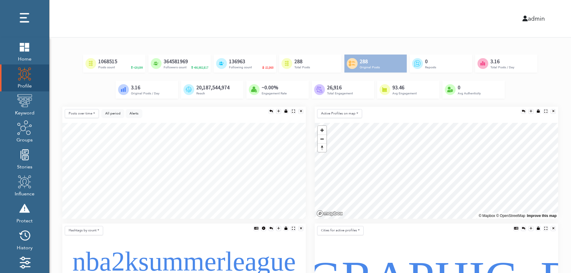
scroll to position [0, 0]
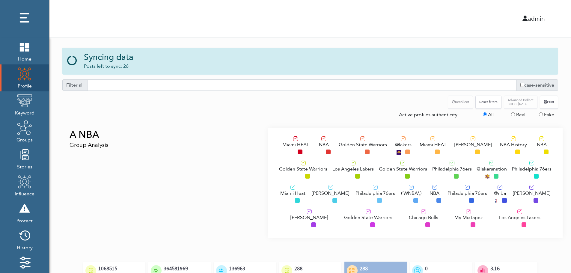
click at [111, 163] on div "A NBA Group Analysis" at bounding box center [163, 183] width 210 height 110
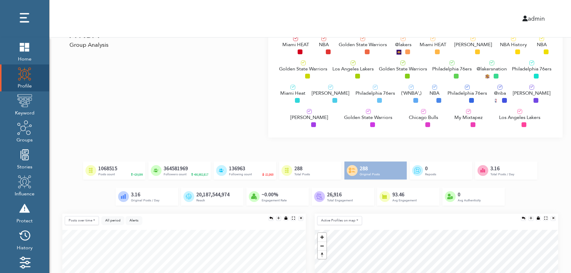
scroll to position [60, 0]
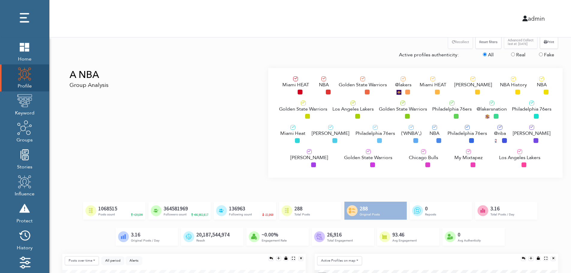
click at [345, 108] on span "Los Angeles Lakers" at bounding box center [352, 108] width 41 height 7
click at [358, 139] on div "Philadelphia 76ers" at bounding box center [375, 135] width 40 height 20
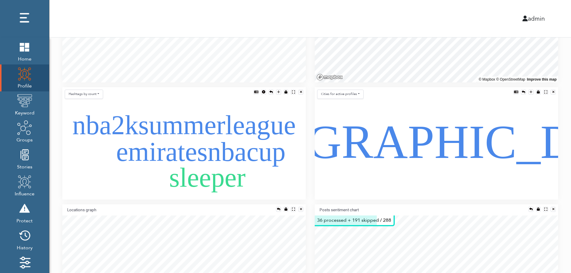
scroll to position [384, 0]
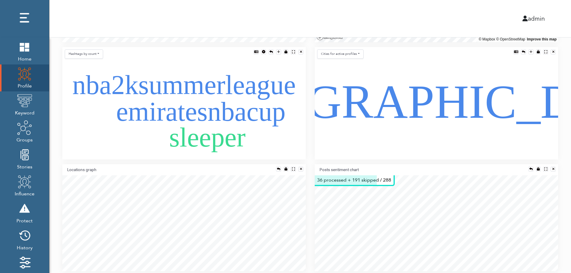
click at [89, 162] on div "Hashtags by count Words by count Words by engagement Hashtags by count Hashtags…" at bounding box center [184, 105] width 252 height 117
